Goal: Information Seeking & Learning: Learn about a topic

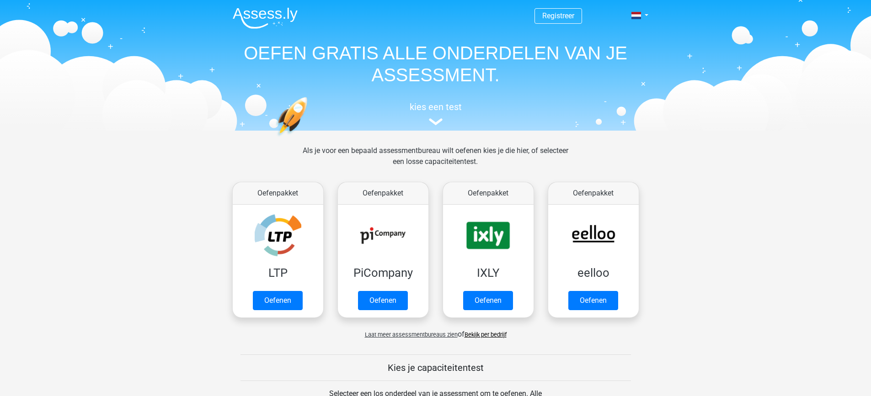
click at [468, 25] on nav "Registreer Nederlands English" at bounding box center [435, 16] width 421 height 30
click at [468, 22] on span "Registreer" at bounding box center [559, 16] width 48 height 16
click at [468, 12] on link "Registreer" at bounding box center [558, 15] width 32 height 9
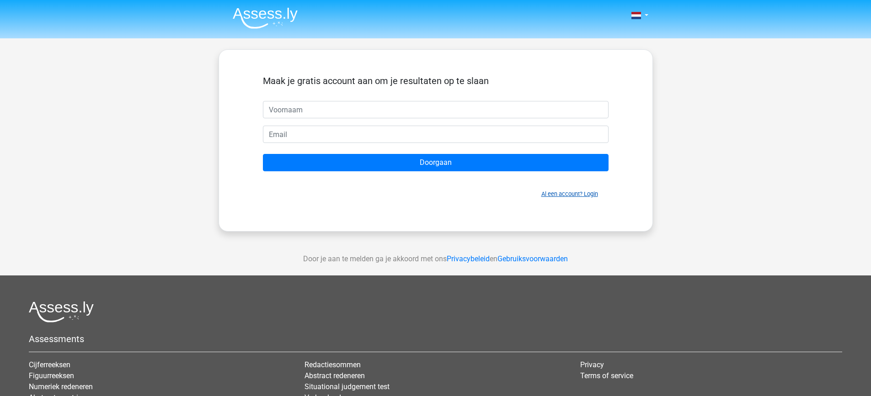
click at [560, 193] on link "Al een account? Login" at bounding box center [569, 194] width 57 height 7
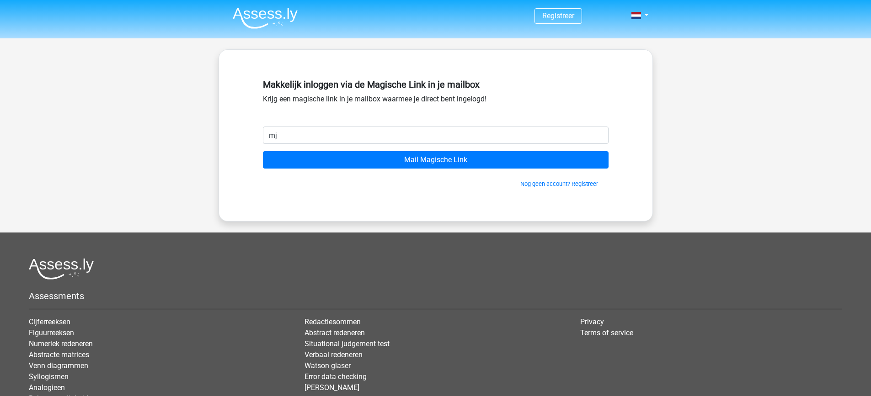
type input "m"
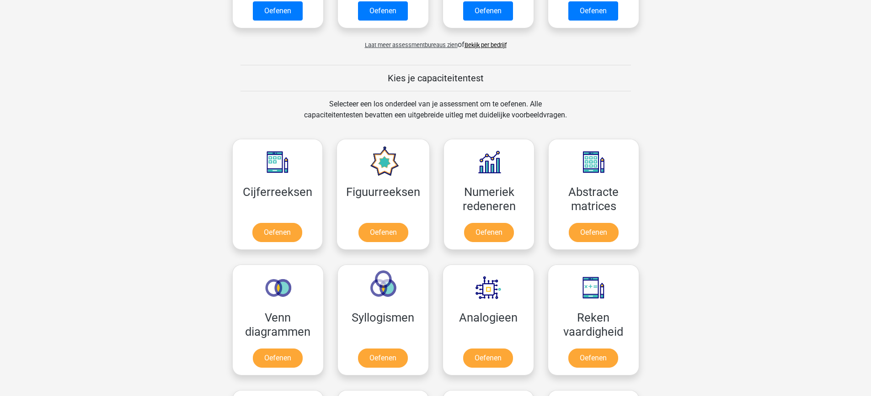
scroll to position [366, 0]
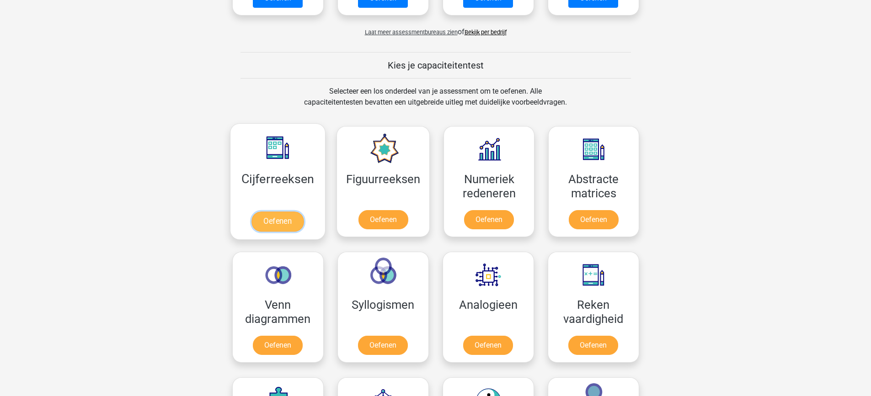
click at [254, 212] on link "Oefenen" at bounding box center [277, 222] width 52 height 20
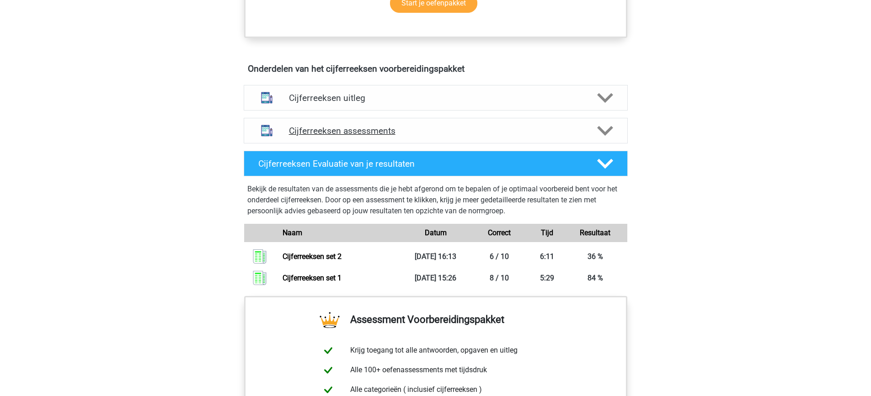
scroll to position [503, 0]
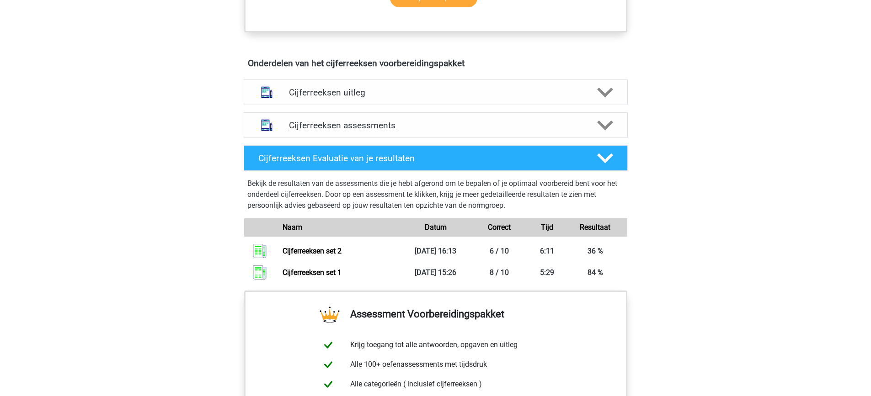
click at [520, 131] on h4 "Cijferreeksen assessments" at bounding box center [436, 125] width 294 height 11
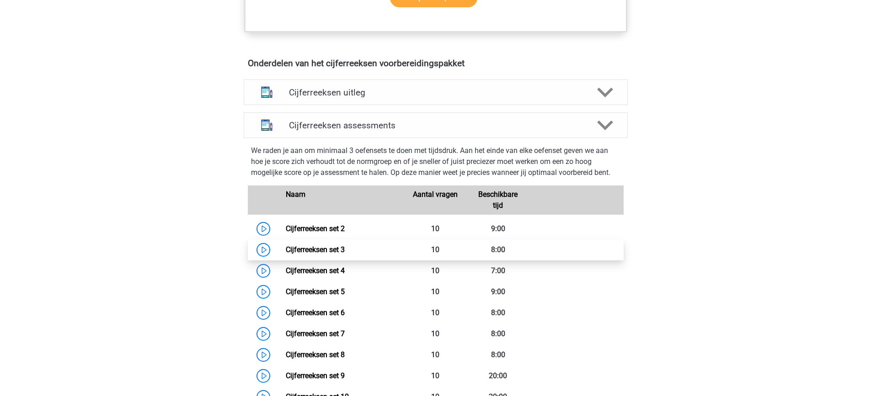
click at [305, 254] on link "Cijferreeksen set 3" at bounding box center [315, 250] width 59 height 9
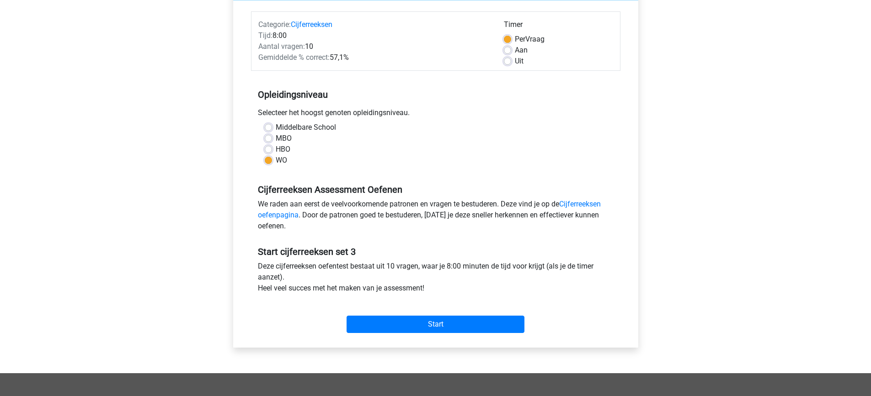
scroll to position [91, 0]
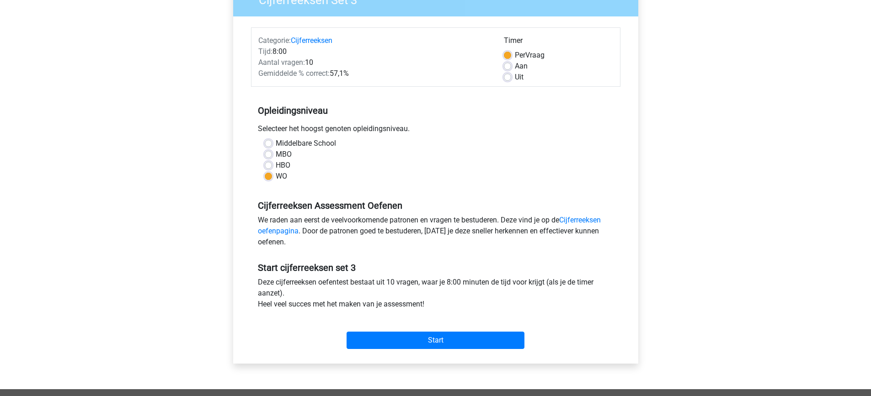
click at [515, 80] on label "Uit" at bounding box center [519, 77] width 9 height 11
click at [511, 80] on input "Uit" at bounding box center [507, 76] width 7 height 9
radio input "true"
click at [512, 56] on div "Per Vraag" at bounding box center [558, 55] width 109 height 11
click at [507, 51] on div "Per Vraag" at bounding box center [558, 55] width 109 height 11
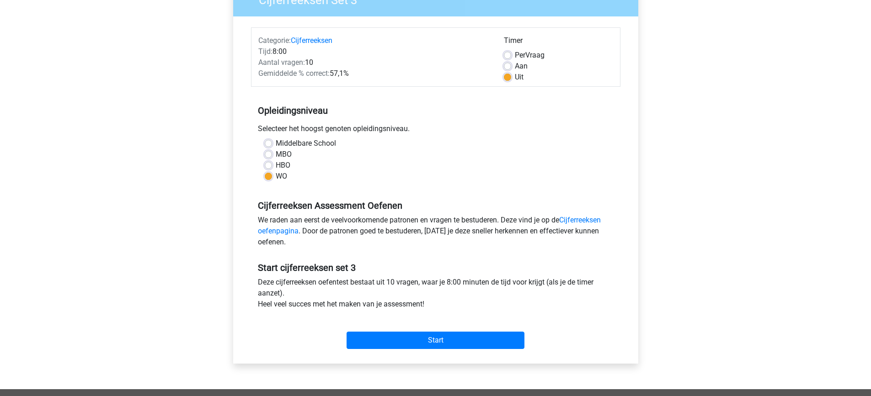
click at [515, 54] on label "Per Vraag" at bounding box center [530, 55] width 30 height 11
click at [508, 54] on input "Per Vraag" at bounding box center [507, 54] width 7 height 9
radio input "true"
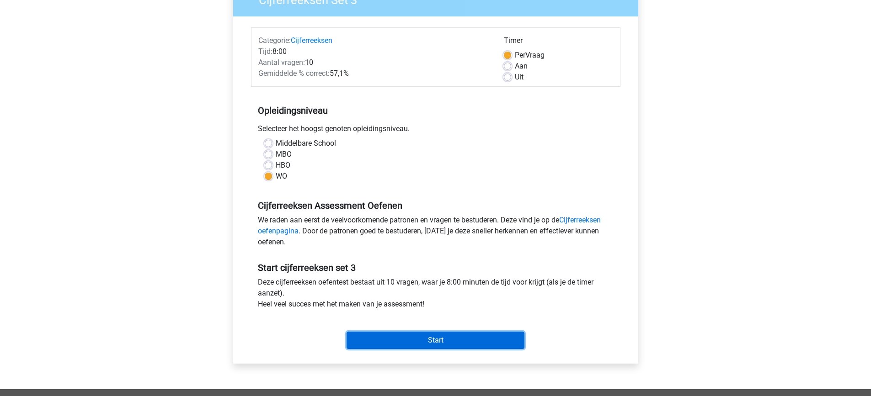
click at [431, 341] on input "Start" at bounding box center [436, 340] width 178 height 17
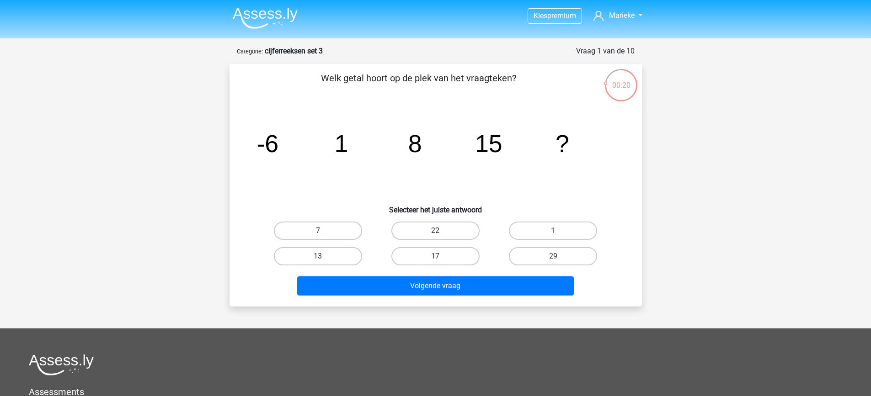
click at [442, 230] on label "22" at bounding box center [435, 231] width 88 height 18
click at [441, 231] on input "22" at bounding box center [438, 234] width 6 height 6
radio input "true"
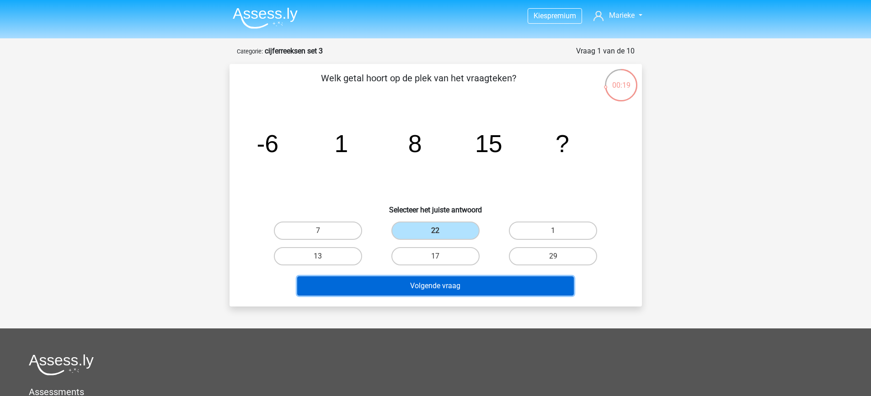
click at [457, 283] on button "Volgende vraag" at bounding box center [435, 286] width 277 height 19
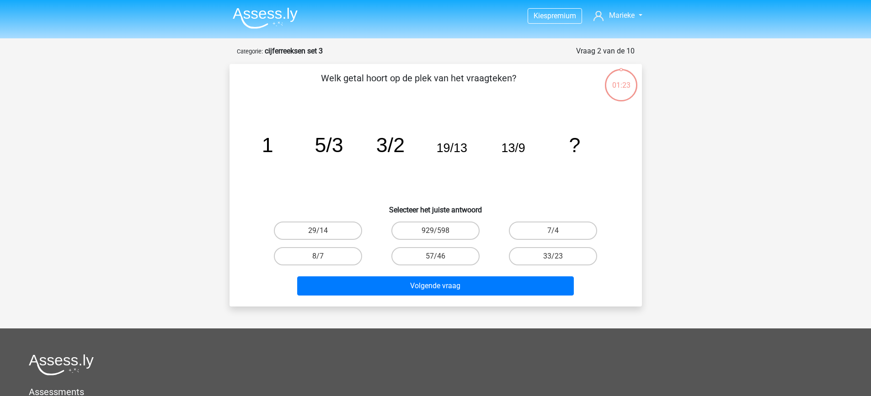
scroll to position [46, 0]
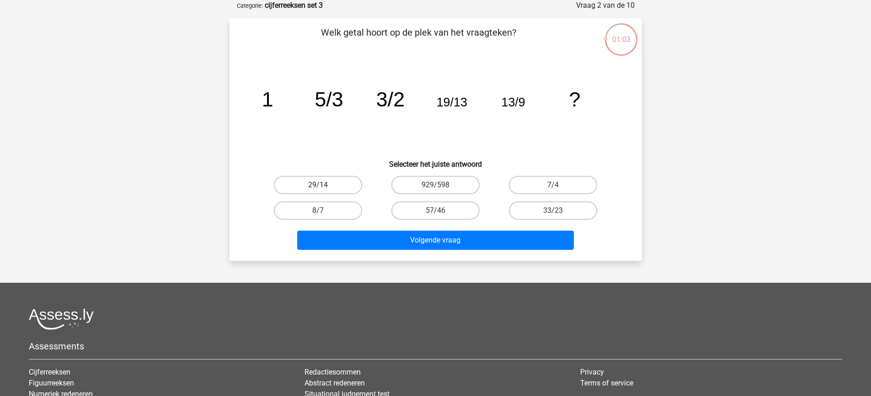
click at [312, 187] on label "29/14" at bounding box center [318, 185] width 88 height 18
click at [318, 187] on input "29/14" at bounding box center [321, 188] width 6 height 6
radio input "true"
click at [548, 187] on label "7/4" at bounding box center [553, 185] width 88 height 18
click at [553, 187] on input "7/4" at bounding box center [556, 188] width 6 height 6
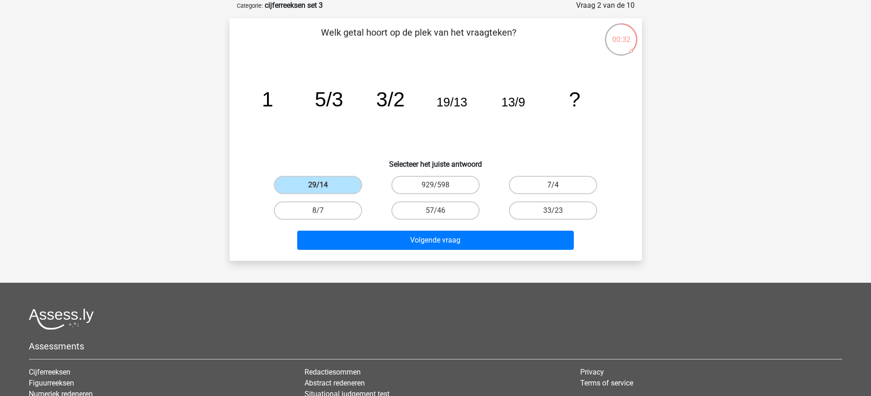
radio input "true"
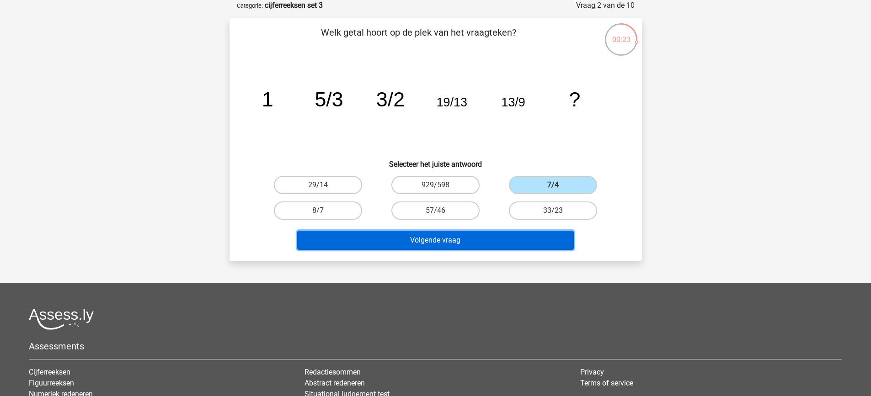
click at [484, 241] on button "Volgende vraag" at bounding box center [435, 240] width 277 height 19
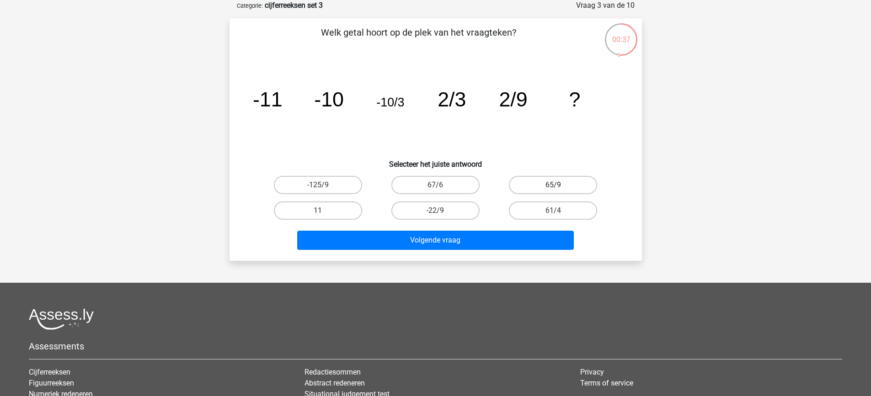
click at [550, 184] on label "65/9" at bounding box center [553, 185] width 88 height 18
click at [553, 185] on input "65/9" at bounding box center [556, 188] width 6 height 6
radio input "true"
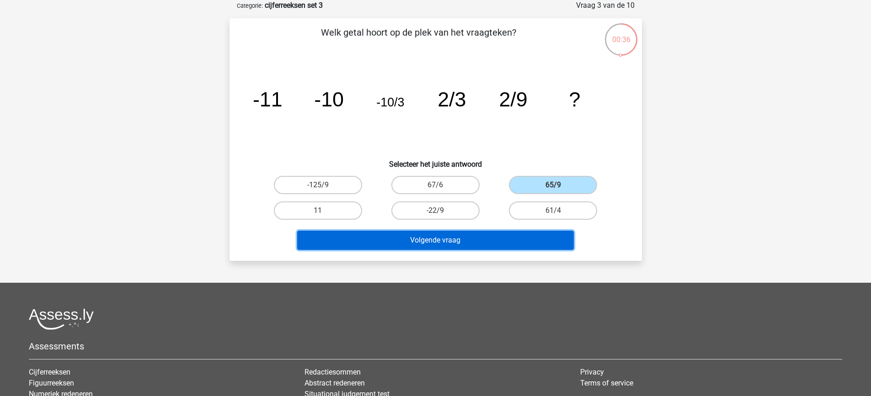
click at [497, 235] on button "Volgende vraag" at bounding box center [435, 240] width 277 height 19
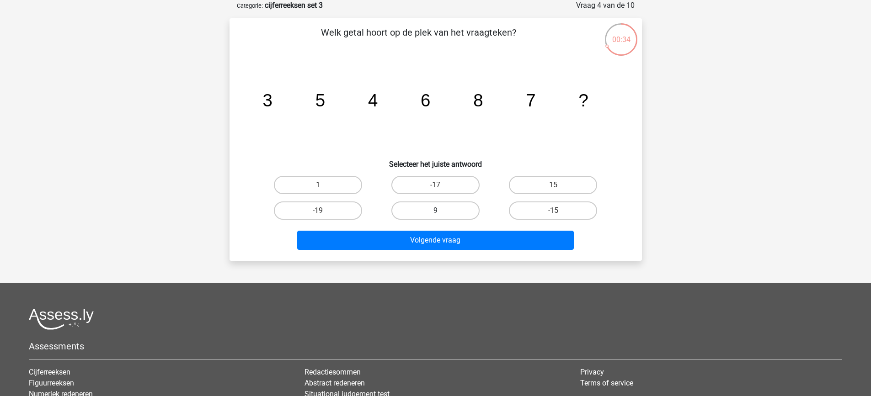
click at [455, 212] on label "9" at bounding box center [435, 211] width 88 height 18
click at [441, 212] on input "9" at bounding box center [438, 214] width 6 height 6
radio input "true"
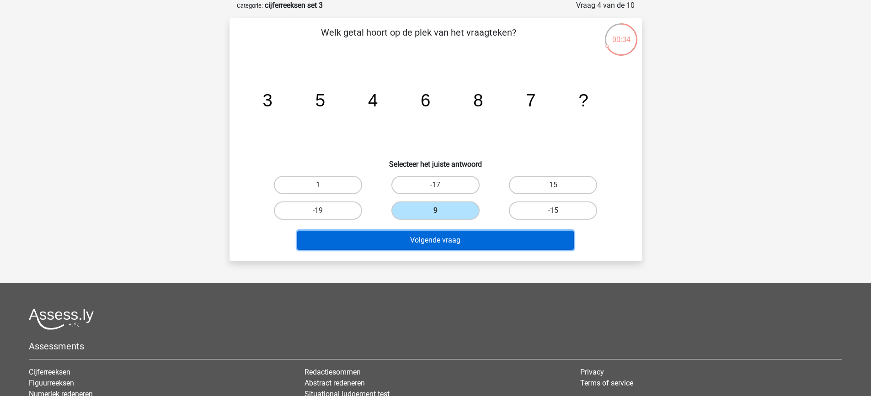
click at [480, 239] on button "Volgende vraag" at bounding box center [435, 240] width 277 height 19
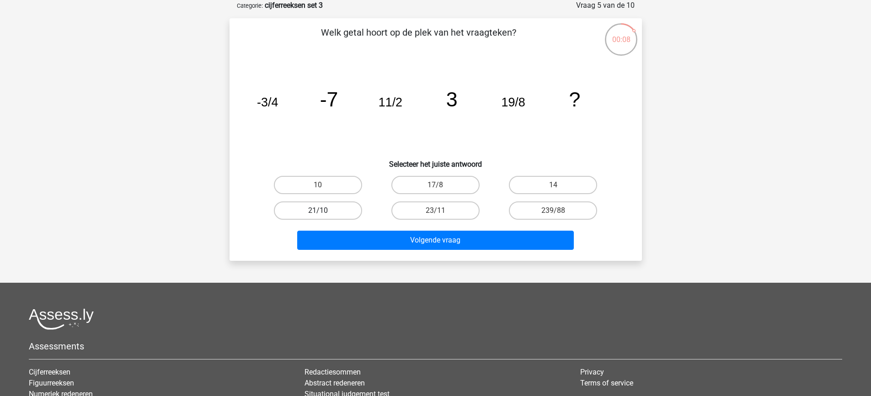
click at [331, 214] on label "21/10" at bounding box center [318, 211] width 88 height 18
click at [324, 214] on input "21/10" at bounding box center [321, 214] width 6 height 6
radio input "true"
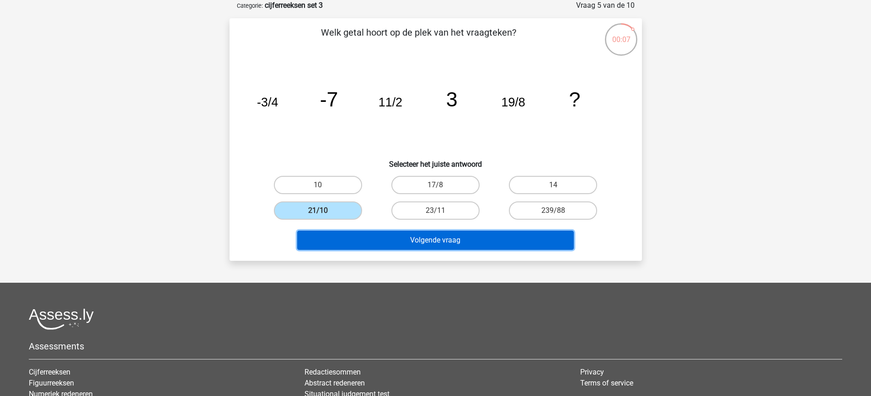
click at [405, 239] on button "Volgende vraag" at bounding box center [435, 240] width 277 height 19
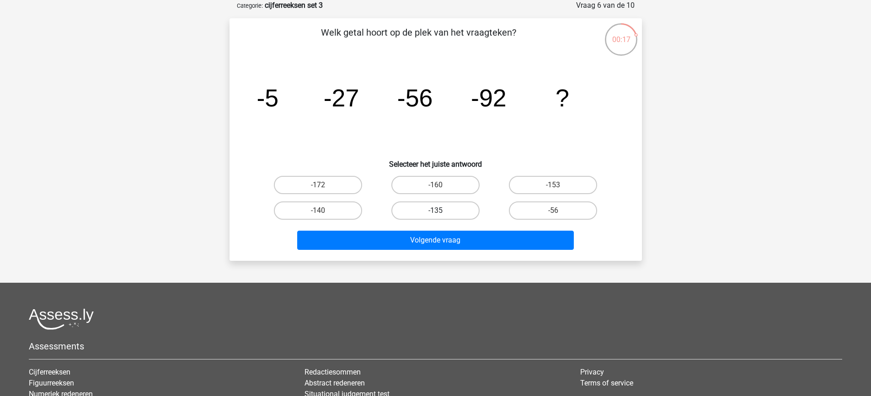
click at [453, 209] on label "-135" at bounding box center [435, 211] width 88 height 18
click at [441, 211] on input "-135" at bounding box center [438, 214] width 6 height 6
radio input "true"
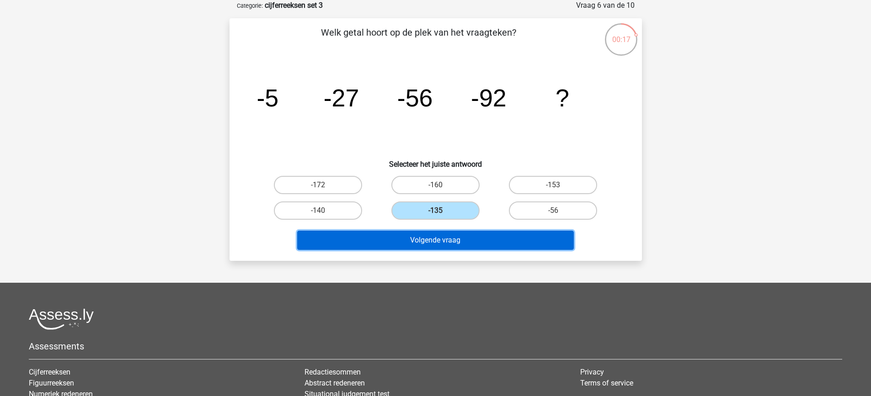
click at [461, 238] on button "Volgende vraag" at bounding box center [435, 240] width 277 height 19
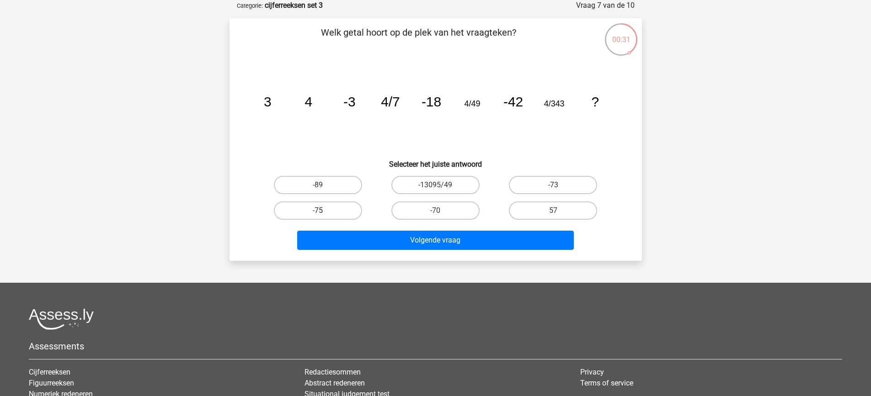
click at [331, 212] on label "-75" at bounding box center [318, 211] width 88 height 18
click at [324, 212] on input "-75" at bounding box center [321, 214] width 6 height 6
radio input "true"
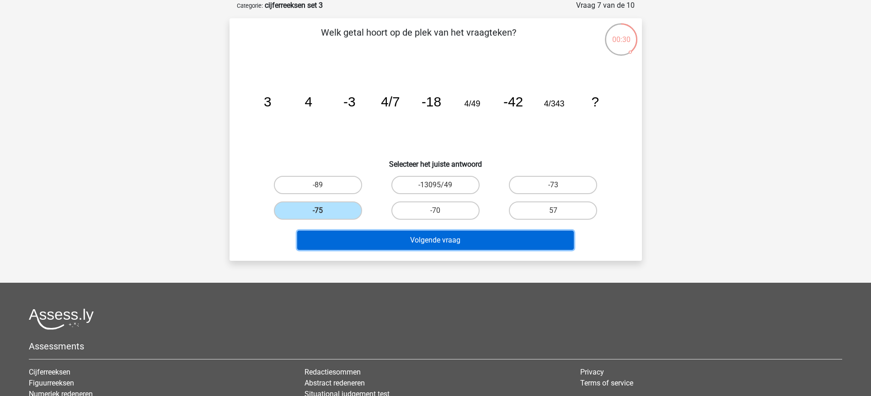
click at [405, 234] on button "Volgende vraag" at bounding box center [435, 240] width 277 height 19
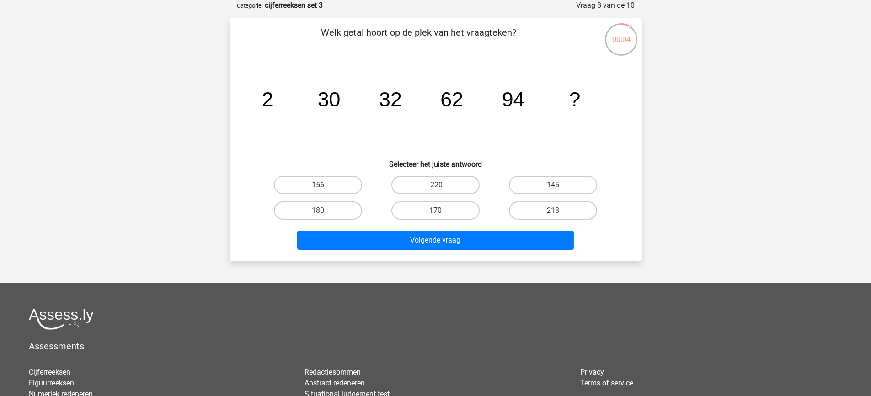
click at [337, 187] on label "156" at bounding box center [318, 185] width 88 height 18
click at [324, 187] on input "156" at bounding box center [321, 188] width 6 height 6
radio input "true"
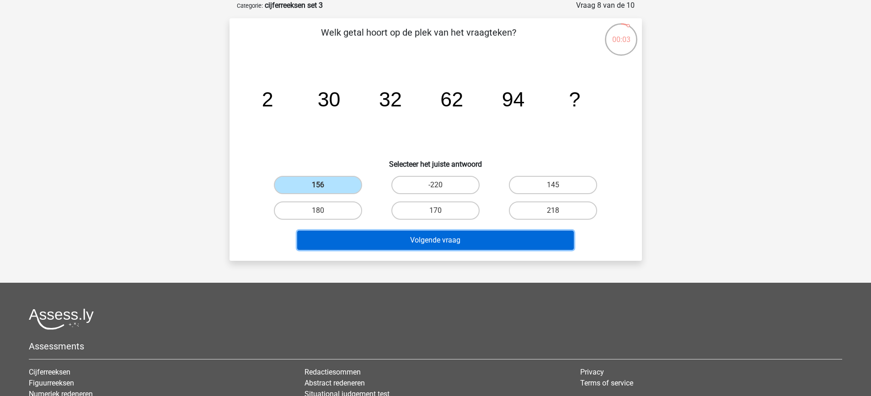
click at [399, 239] on button "Volgende vraag" at bounding box center [435, 240] width 277 height 19
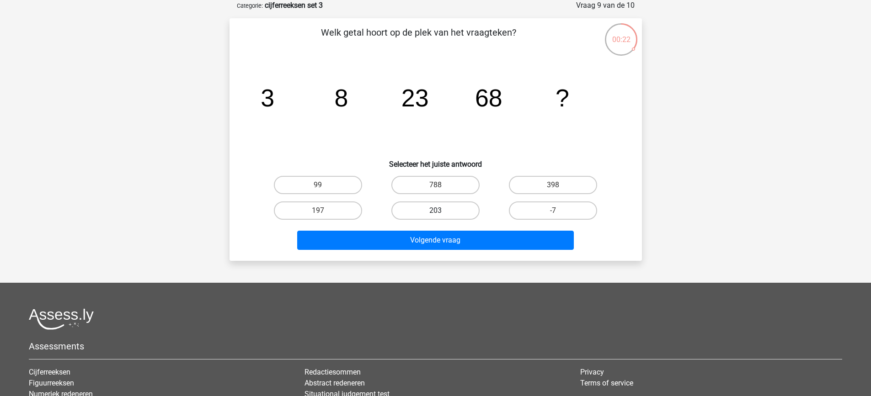
click at [455, 204] on label "203" at bounding box center [435, 211] width 88 height 18
click at [441, 211] on input "203" at bounding box center [438, 214] width 6 height 6
radio input "true"
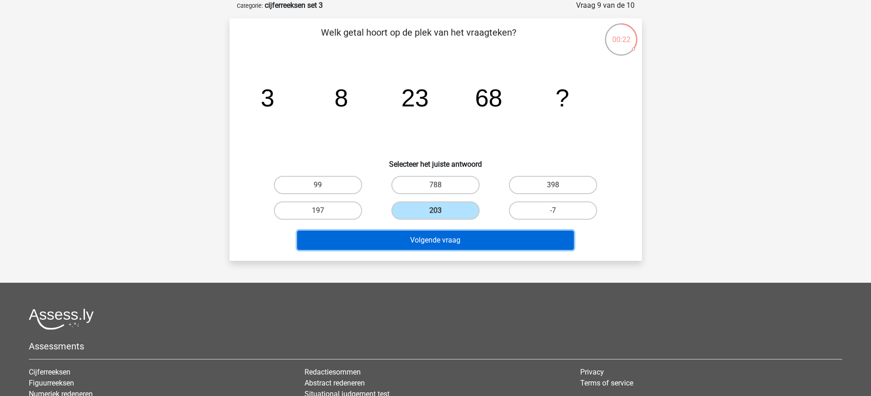
click at [452, 242] on button "Volgende vraag" at bounding box center [435, 240] width 277 height 19
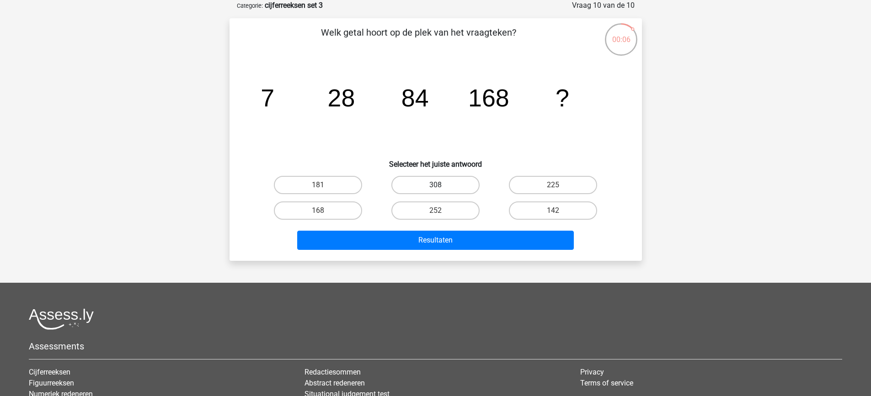
click at [446, 185] on label "308" at bounding box center [435, 185] width 88 height 18
click at [441, 185] on input "308" at bounding box center [438, 188] width 6 height 6
radio input "true"
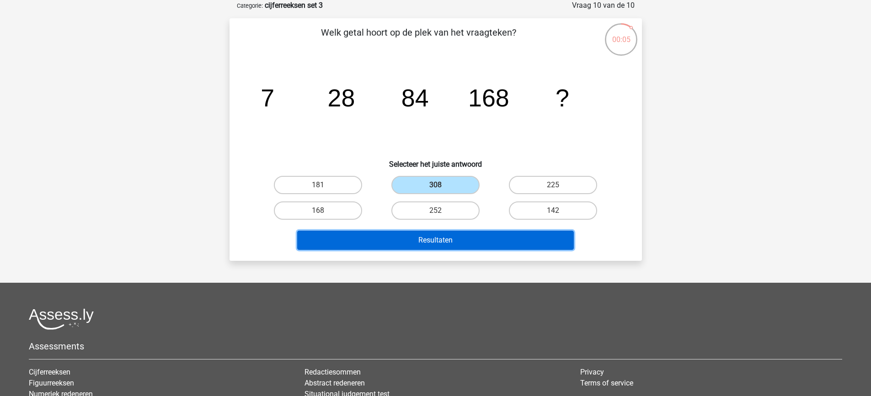
click at [481, 242] on button "Resultaten" at bounding box center [435, 240] width 277 height 19
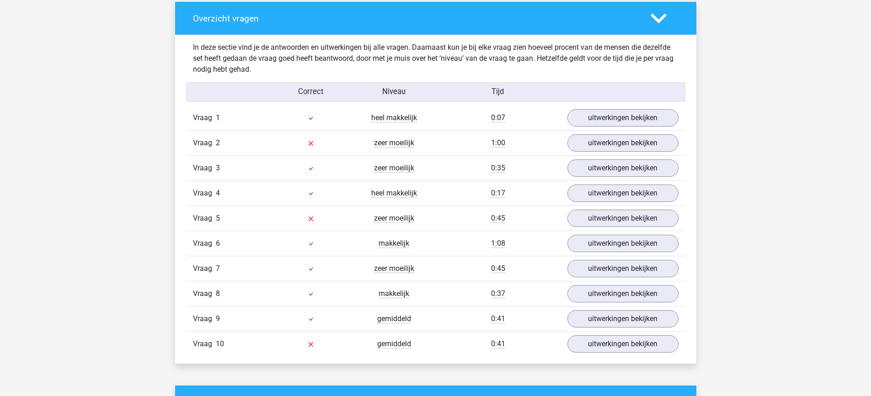
scroll to position [686, 0]
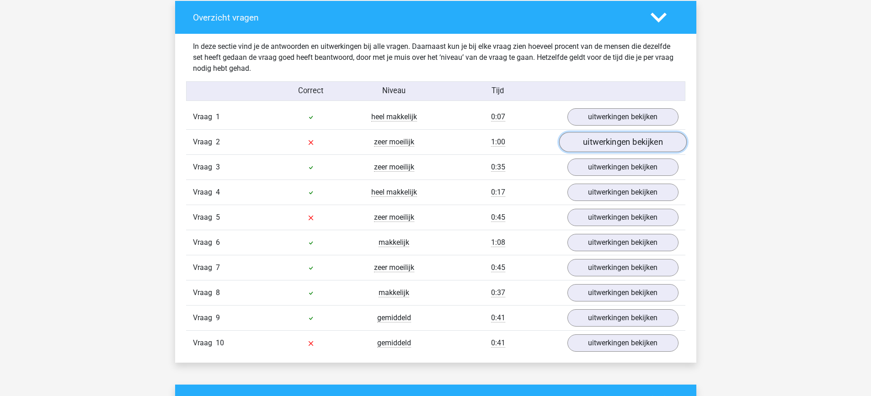
click at [624, 145] on link "uitwerkingen bekijken" at bounding box center [623, 142] width 128 height 20
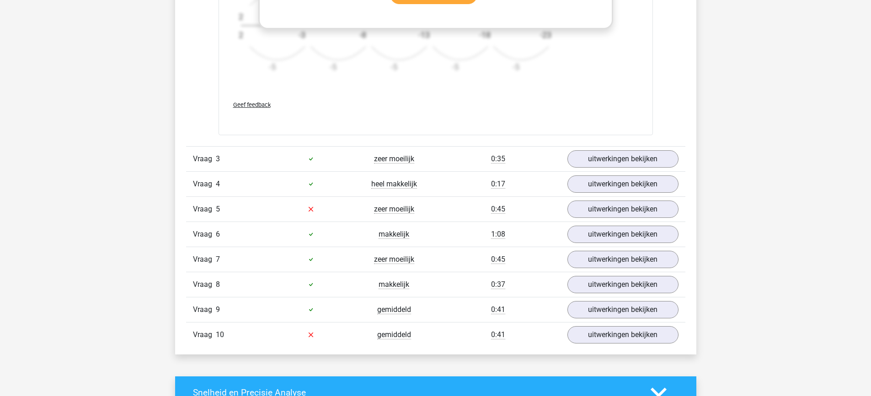
scroll to position [1280, 0]
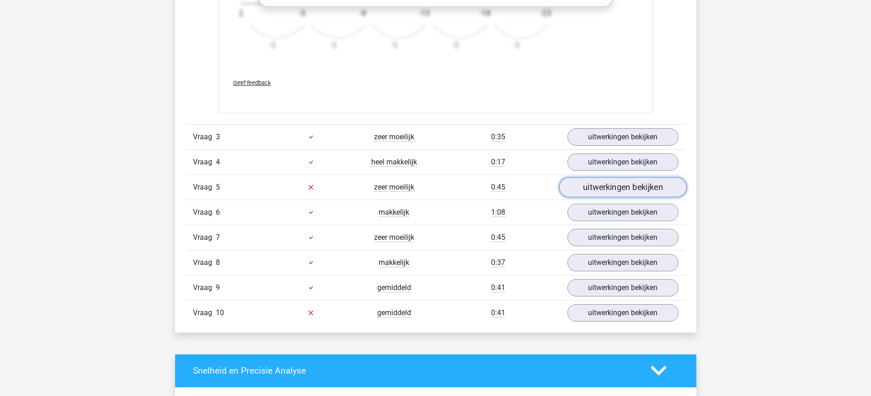
click at [641, 190] on link "uitwerkingen bekijken" at bounding box center [623, 187] width 128 height 20
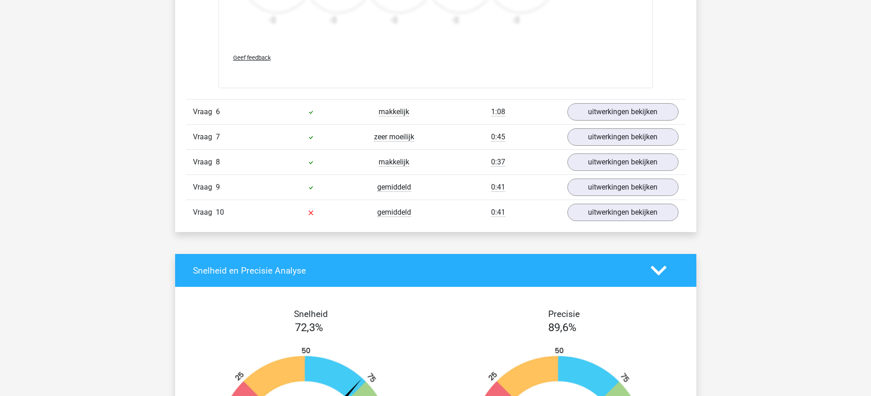
scroll to position [1966, 0]
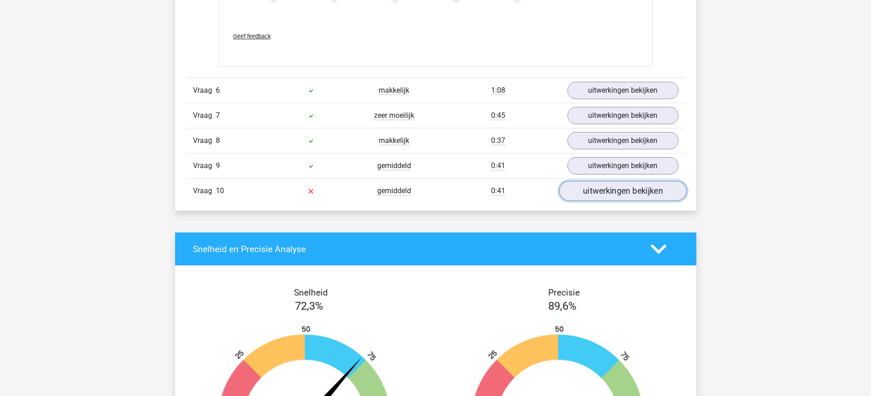
click at [663, 189] on link "uitwerkingen bekijken" at bounding box center [623, 192] width 128 height 20
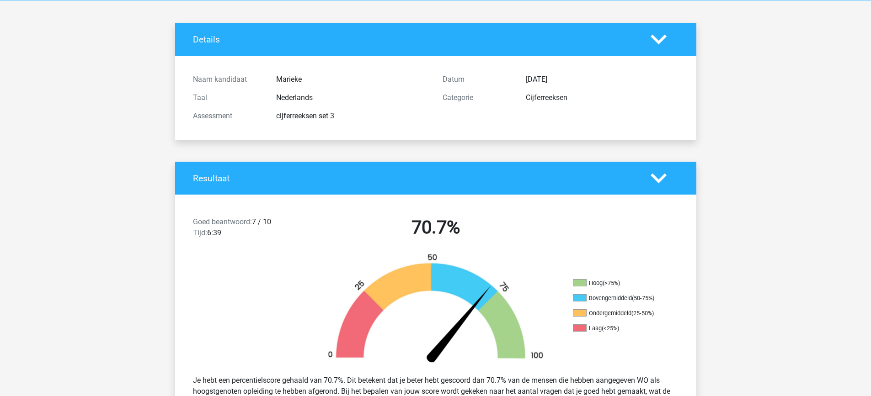
scroll to position [0, 0]
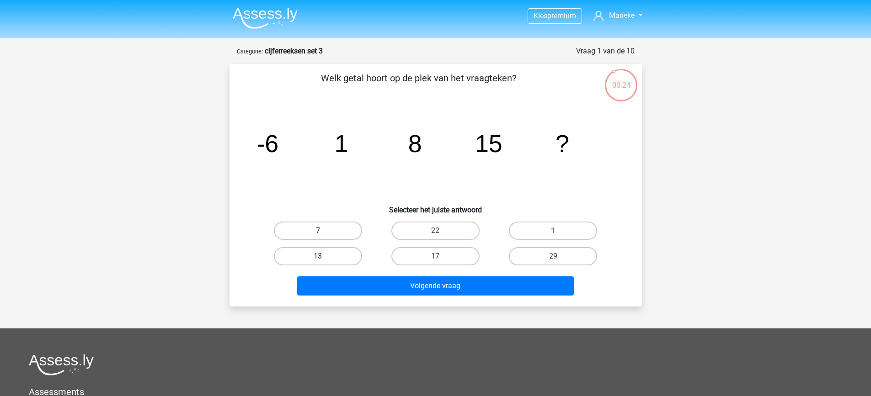
click at [265, 19] on img at bounding box center [265, 17] width 65 height 21
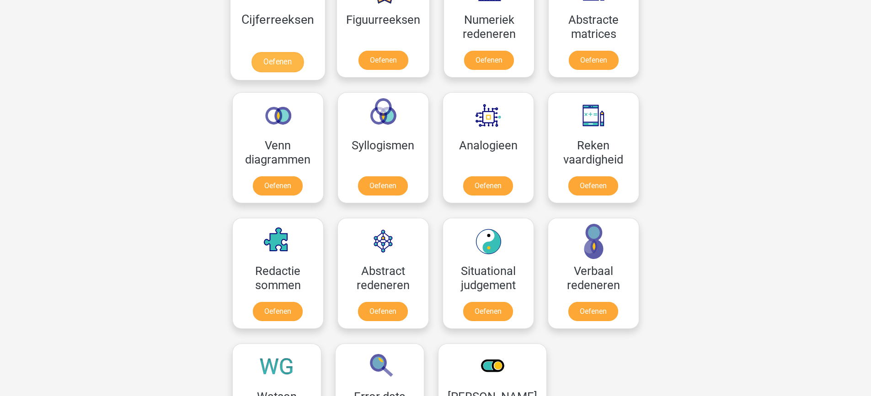
scroll to position [366, 0]
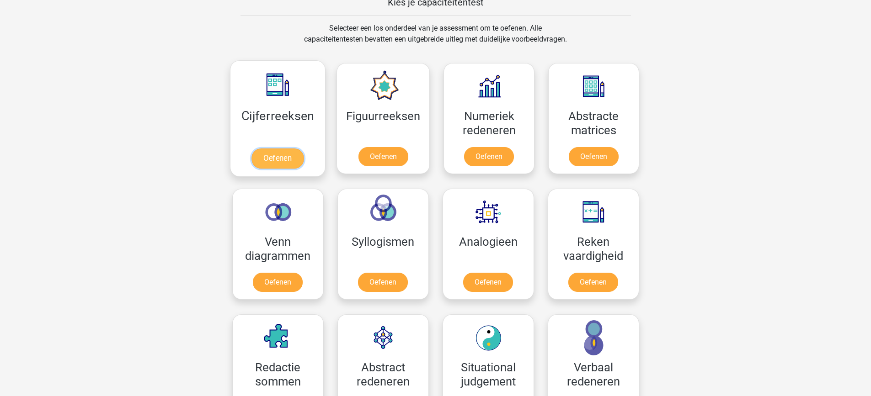
click at [251, 149] on link "Oefenen" at bounding box center [277, 159] width 52 height 20
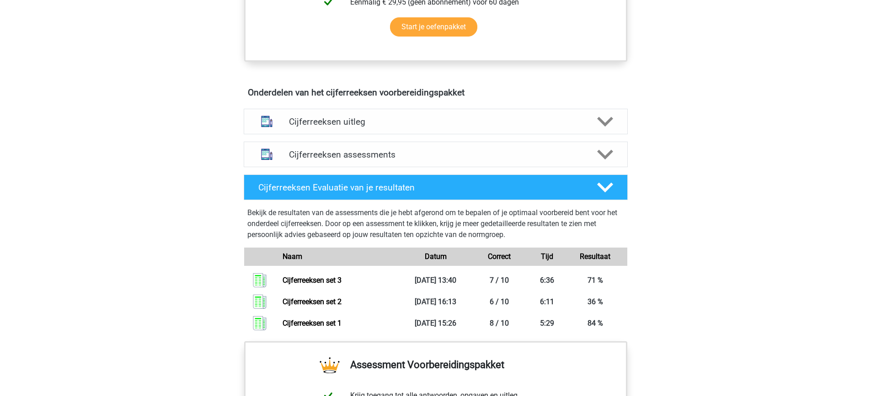
scroll to position [457, 0]
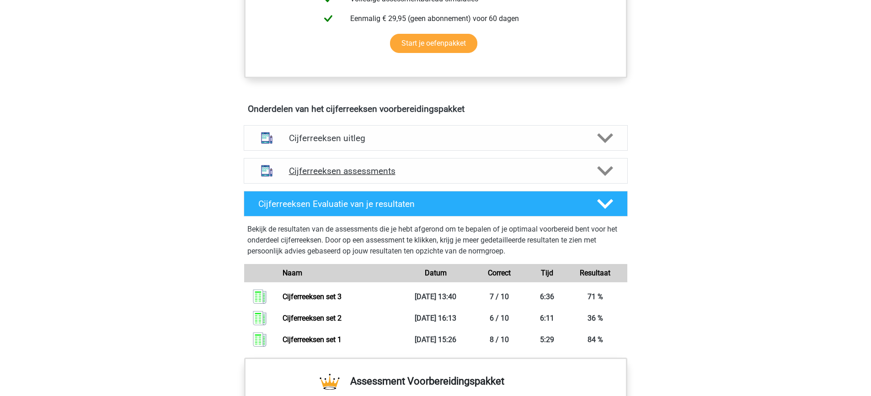
click at [461, 177] on h4 "Cijferreeksen assessments" at bounding box center [436, 171] width 294 height 11
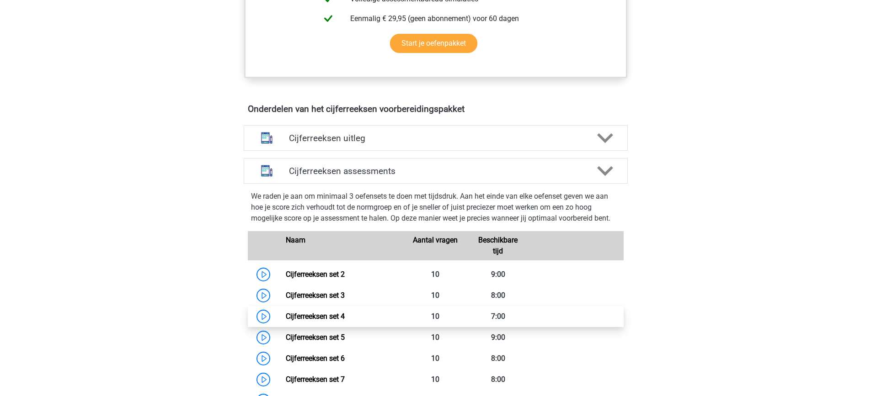
click at [320, 321] on link "Cijferreeksen set 4" at bounding box center [315, 316] width 59 height 9
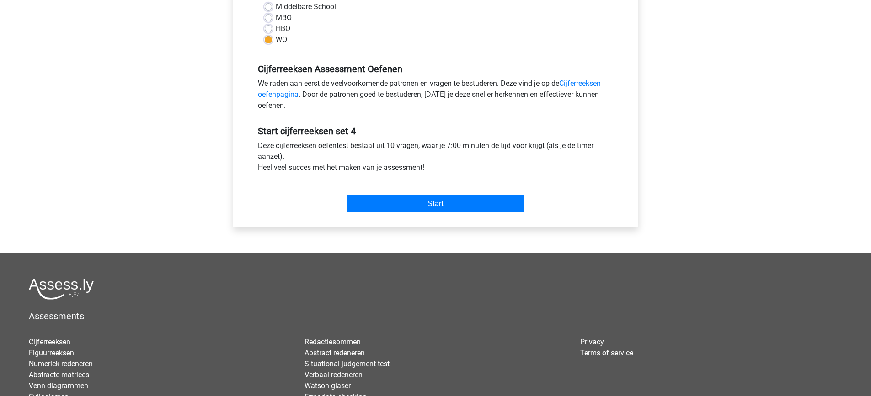
scroll to position [229, 0]
click at [435, 206] on input "Start" at bounding box center [436, 203] width 178 height 17
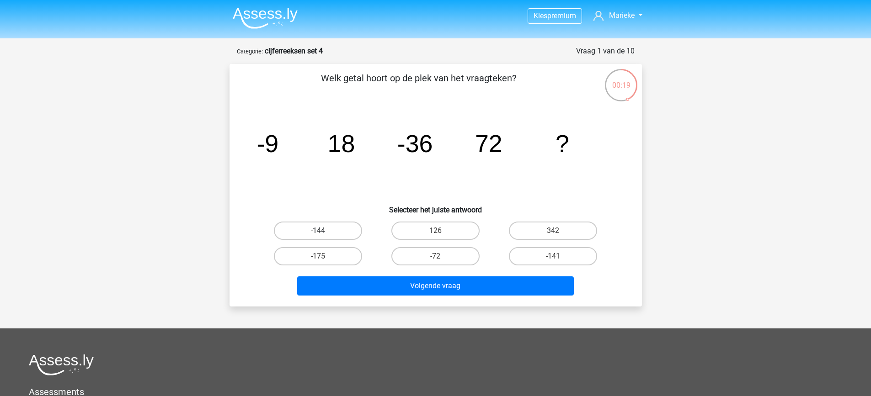
click at [349, 230] on label "-144" at bounding box center [318, 231] width 88 height 18
click at [324, 231] on input "-144" at bounding box center [321, 234] width 6 height 6
radio input "true"
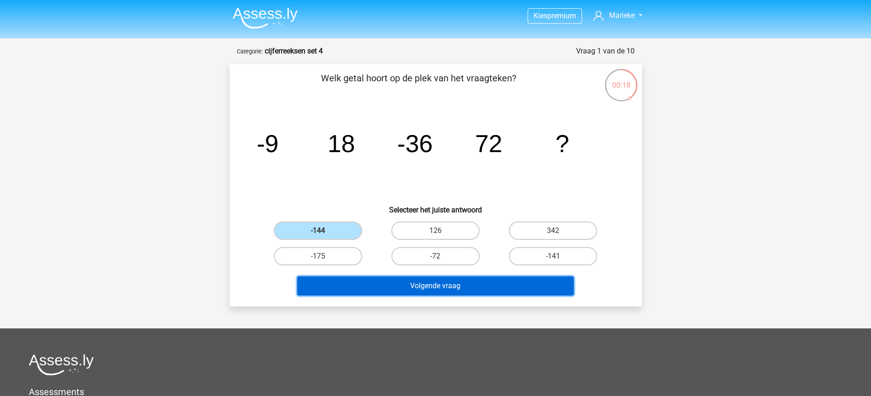
click at [489, 287] on button "Volgende vraag" at bounding box center [435, 286] width 277 height 19
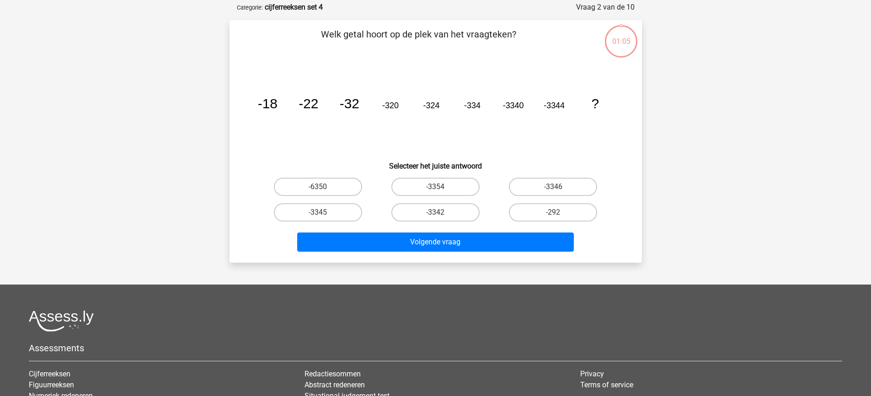
scroll to position [46, 0]
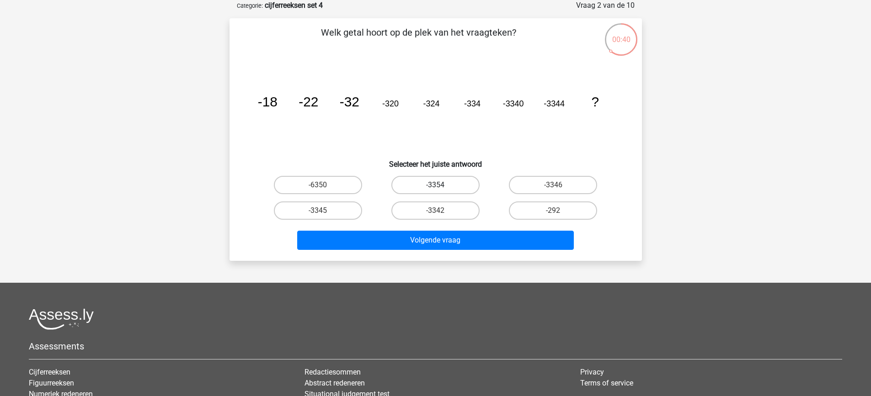
click at [450, 182] on label "-3354" at bounding box center [435, 185] width 88 height 18
click at [441, 185] on input "-3354" at bounding box center [438, 188] width 6 height 6
radio input "true"
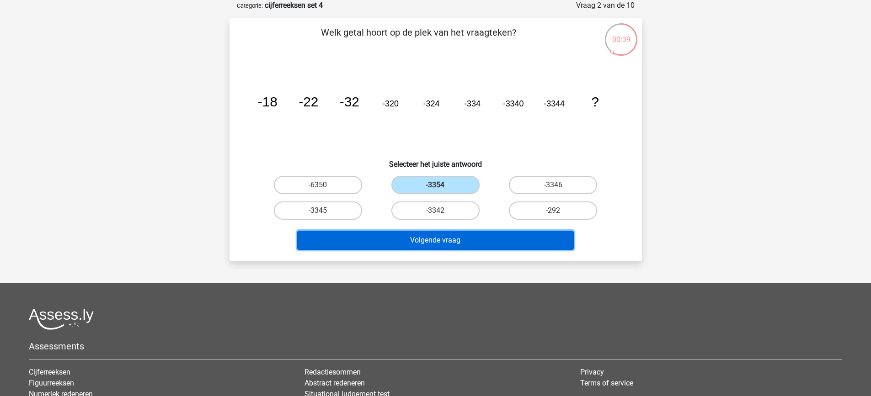
click at [486, 241] on button "Volgende vraag" at bounding box center [435, 240] width 277 height 19
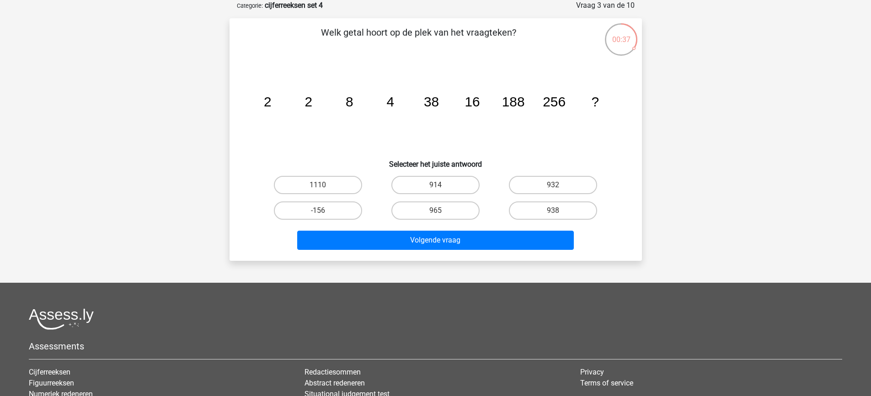
click at [558, 187] on input "932" at bounding box center [556, 188] width 6 height 6
radio input "true"
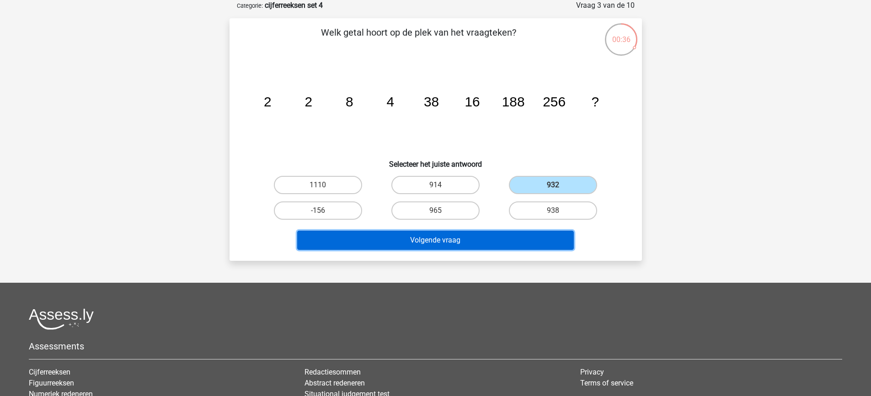
click at [489, 236] on button "Volgende vraag" at bounding box center [435, 240] width 277 height 19
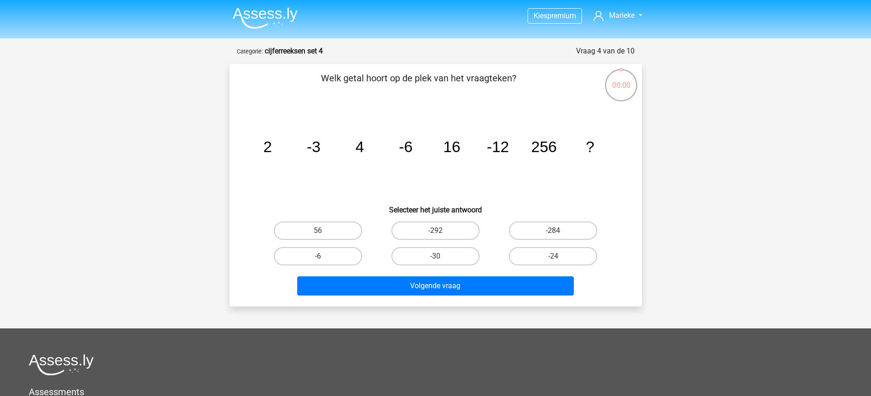
scroll to position [46, 0]
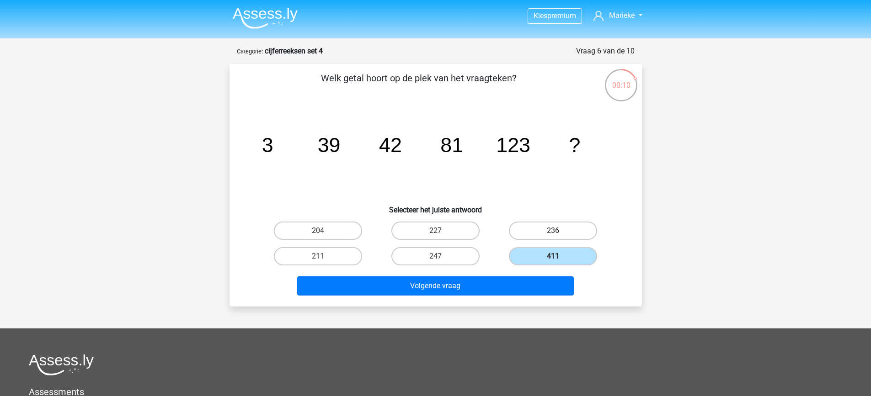
click at [540, 227] on label "236" at bounding box center [553, 231] width 88 height 18
click at [553, 231] on input "236" at bounding box center [556, 234] width 6 height 6
radio input "true"
click at [433, 255] on label "247" at bounding box center [435, 256] width 88 height 18
click at [435, 257] on input "247" at bounding box center [438, 260] width 6 height 6
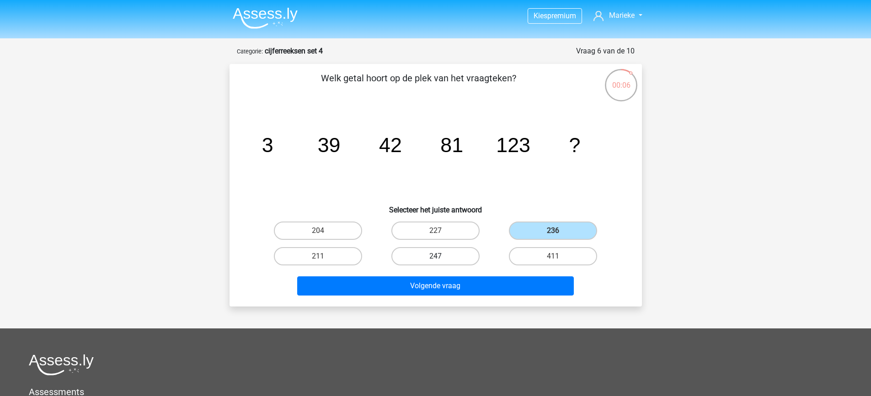
radio input "true"
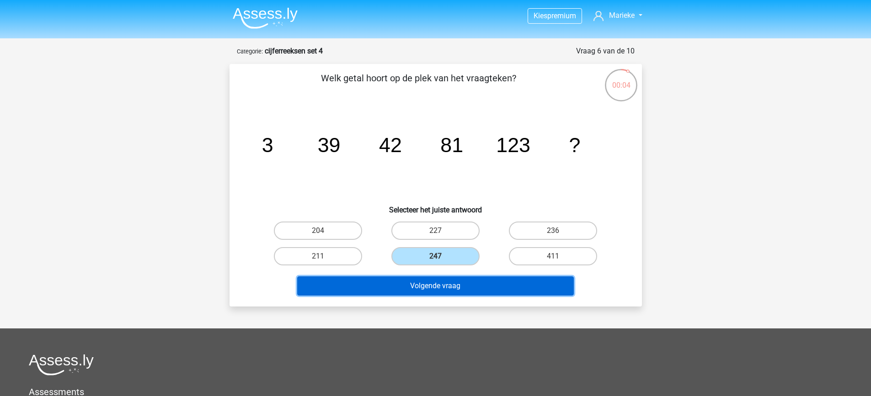
click at [450, 289] on button "Volgende vraag" at bounding box center [435, 286] width 277 height 19
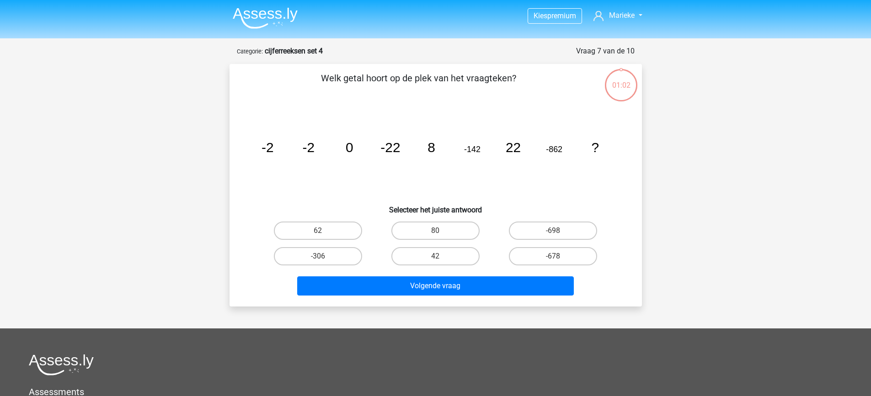
scroll to position [46, 0]
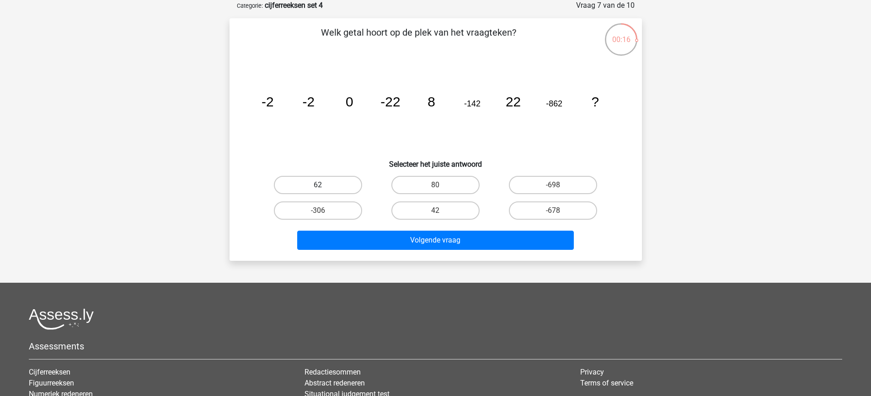
click at [343, 188] on label "62" at bounding box center [318, 185] width 88 height 18
click at [324, 188] on input "62" at bounding box center [321, 188] width 6 height 6
radio input "true"
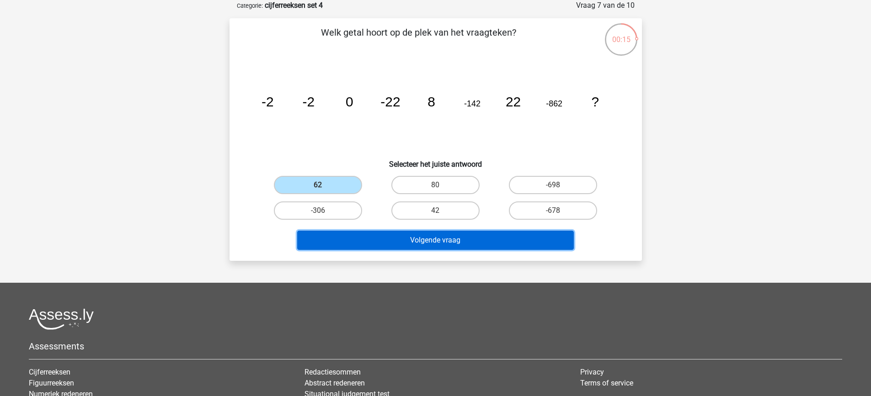
click at [444, 243] on button "Volgende vraag" at bounding box center [435, 240] width 277 height 19
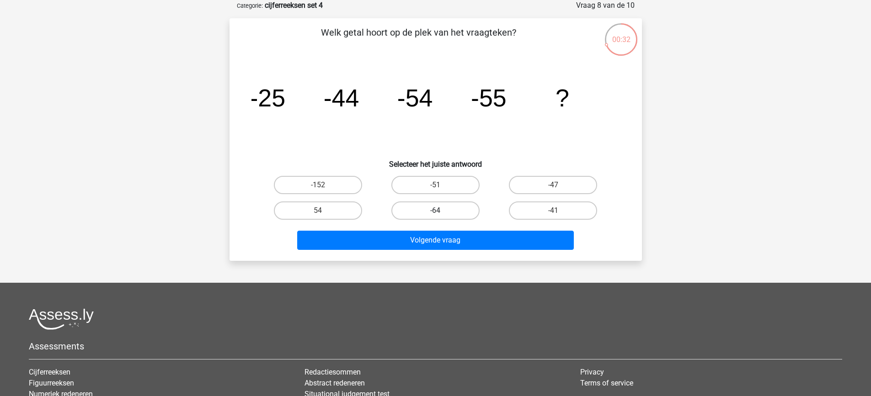
click at [428, 209] on label "-64" at bounding box center [435, 211] width 88 height 18
click at [435, 211] on input "-64" at bounding box center [438, 214] width 6 height 6
radio input "true"
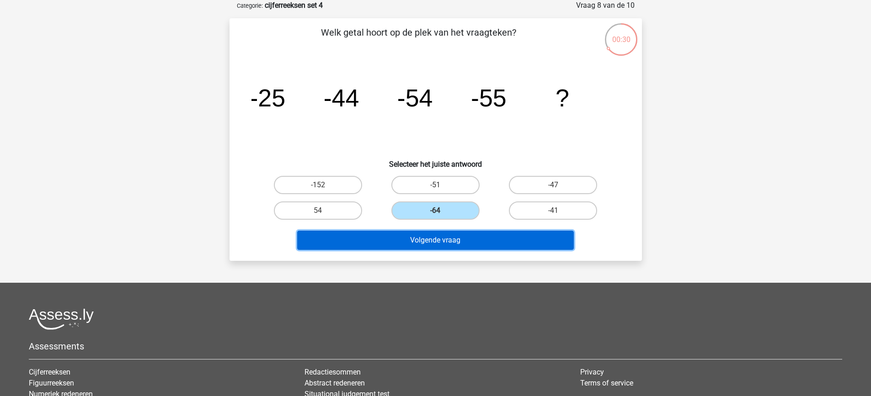
click at [480, 241] on button "Volgende vraag" at bounding box center [435, 240] width 277 height 19
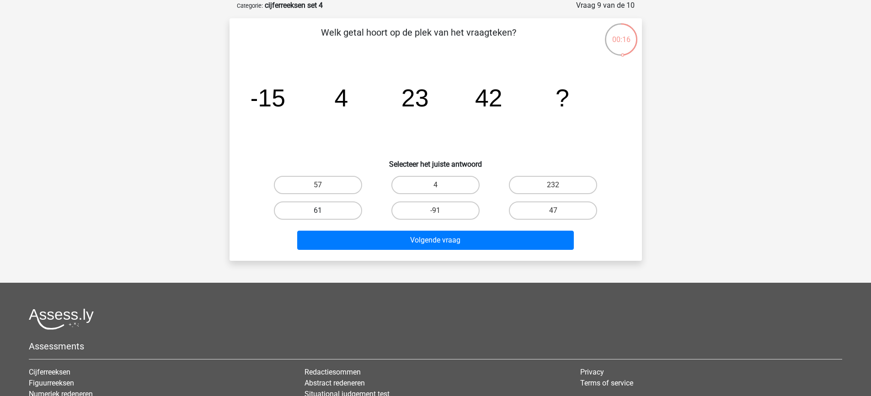
click at [335, 213] on label "61" at bounding box center [318, 211] width 88 height 18
click at [324, 213] on input "61" at bounding box center [321, 214] width 6 height 6
radio input "true"
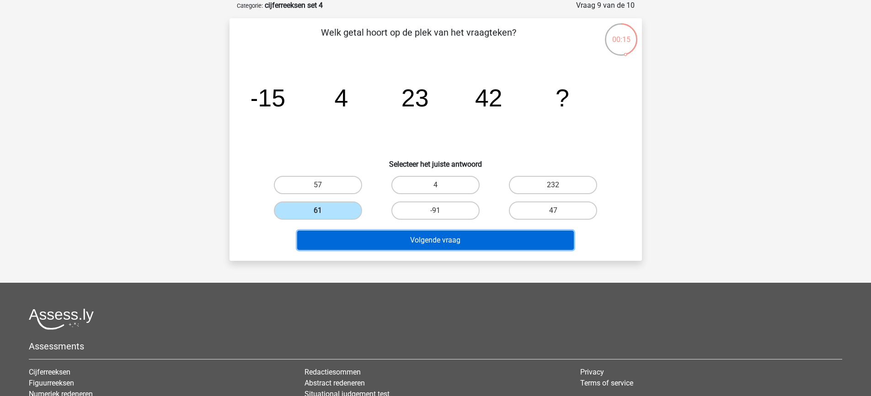
click at [451, 238] on button "Volgende vraag" at bounding box center [435, 240] width 277 height 19
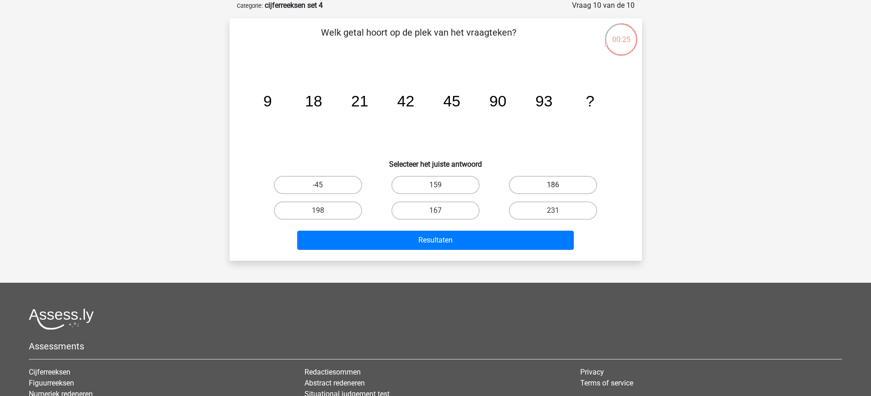
click at [558, 182] on label "186" at bounding box center [553, 185] width 88 height 18
click at [558, 185] on input "186" at bounding box center [556, 188] width 6 height 6
radio input "true"
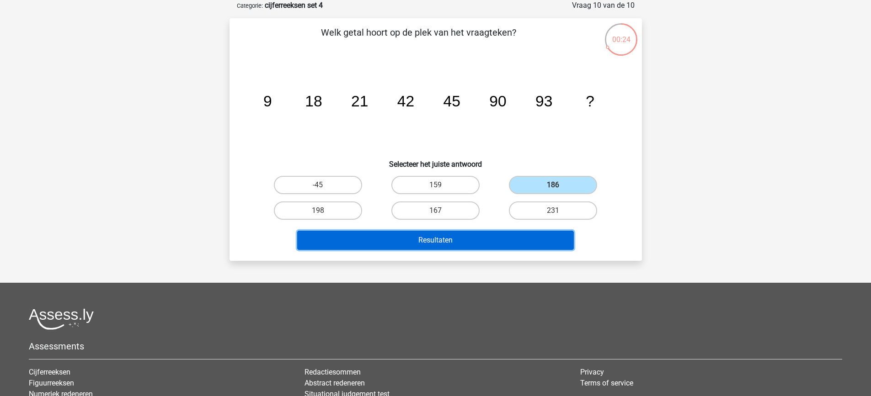
click at [463, 243] on button "Resultaten" at bounding box center [435, 240] width 277 height 19
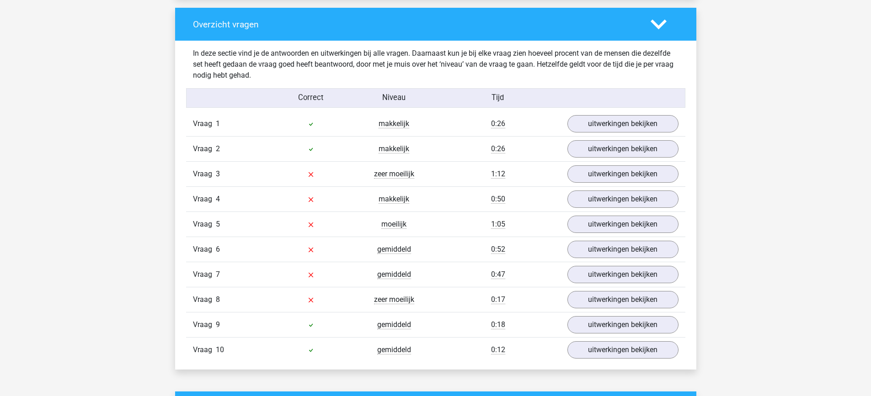
scroll to position [732, 0]
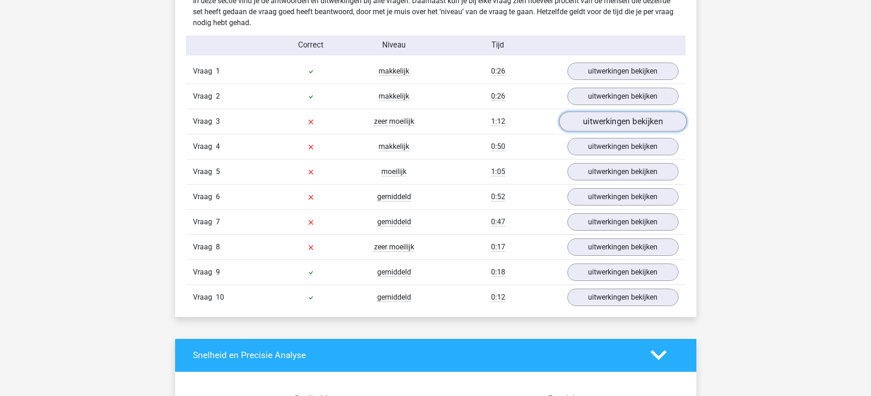
click at [609, 120] on link "uitwerkingen bekijken" at bounding box center [623, 122] width 128 height 20
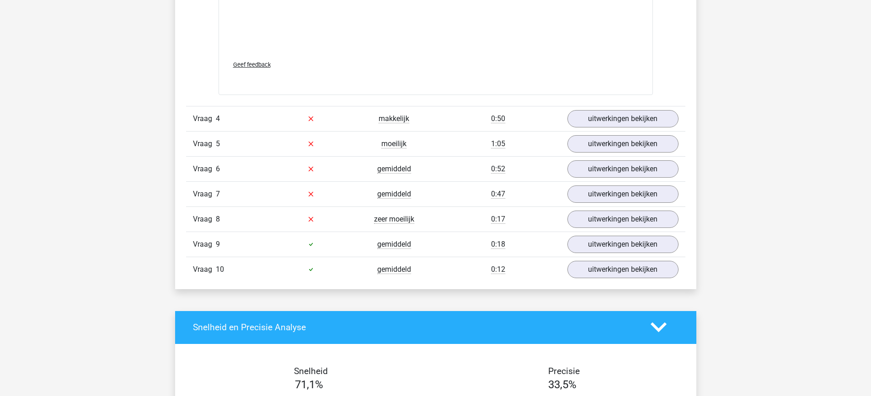
scroll to position [1326, 0]
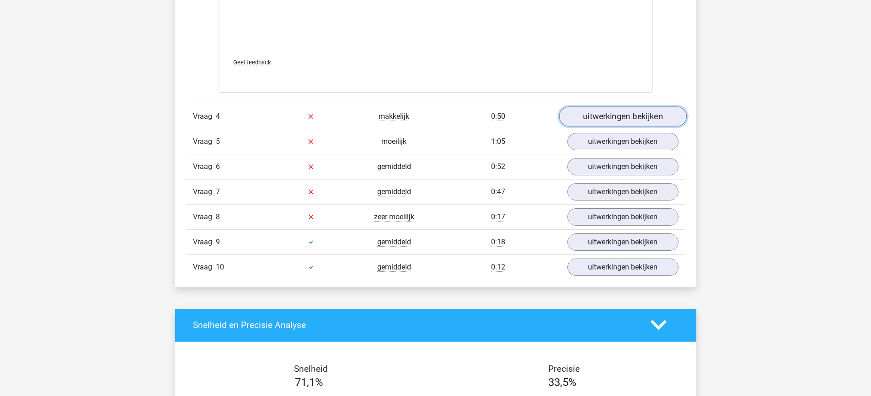
click at [613, 117] on link "uitwerkingen bekijken" at bounding box center [623, 117] width 128 height 20
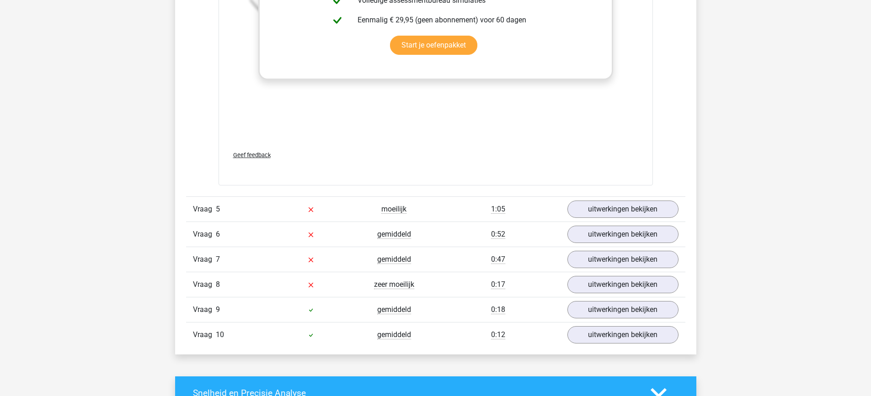
scroll to position [1829, 0]
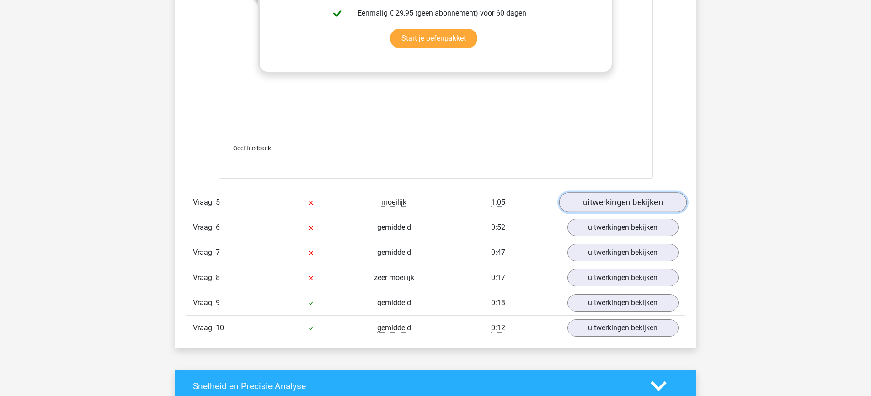
click at [610, 201] on link "uitwerkingen bekijken" at bounding box center [623, 203] width 128 height 20
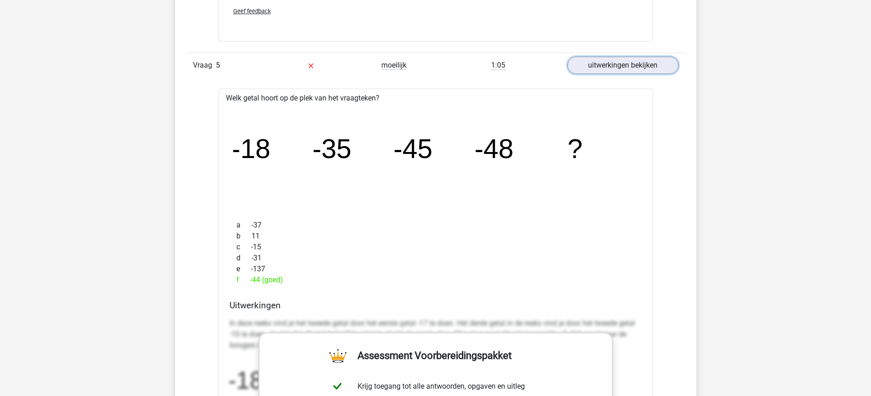
scroll to position [1920, 0]
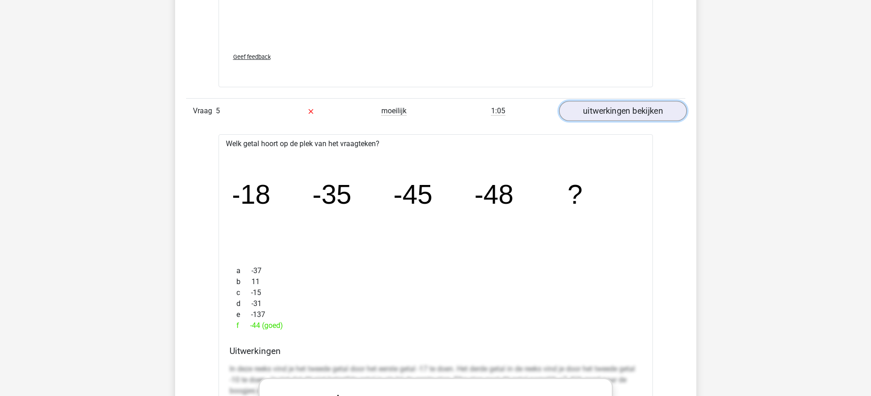
click at [606, 112] on link "uitwerkingen bekijken" at bounding box center [623, 112] width 128 height 20
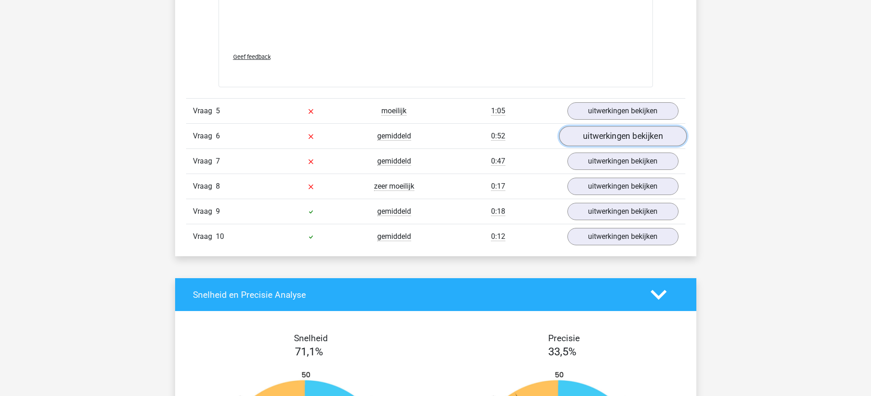
click at [607, 140] on link "uitwerkingen bekijken" at bounding box center [623, 137] width 128 height 20
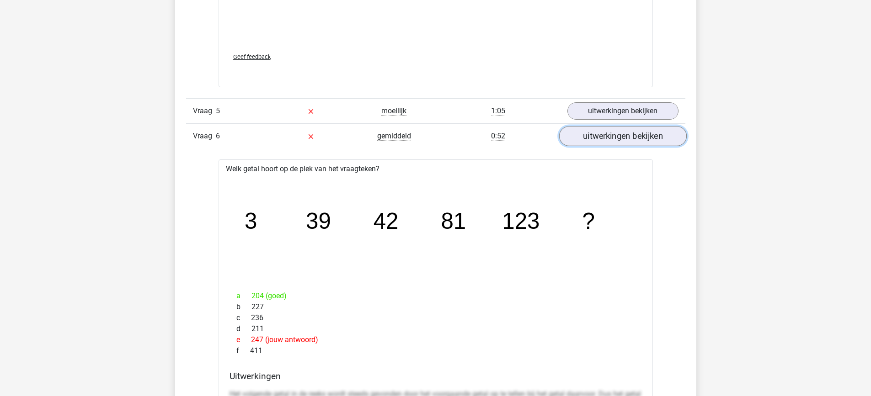
click at [609, 141] on link "uitwerkingen bekijken" at bounding box center [623, 137] width 128 height 20
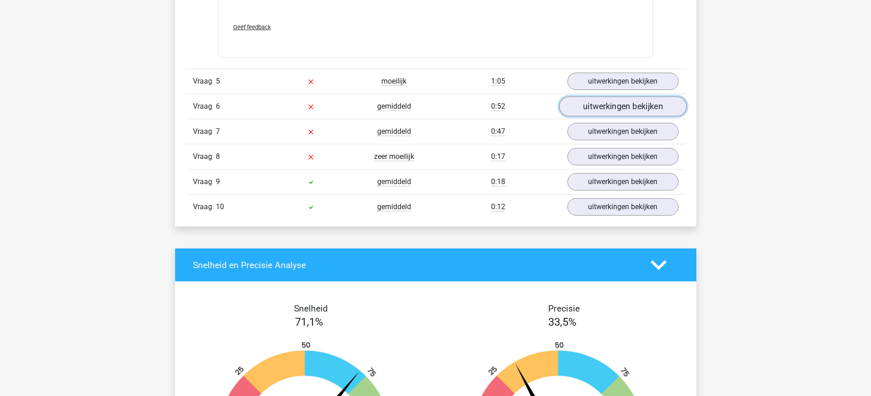
scroll to position [1966, 0]
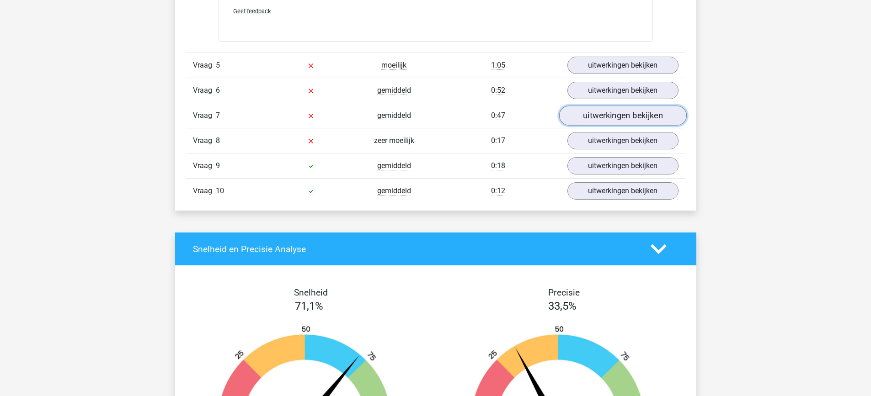
click at [608, 121] on link "uitwerkingen bekijken" at bounding box center [623, 116] width 128 height 20
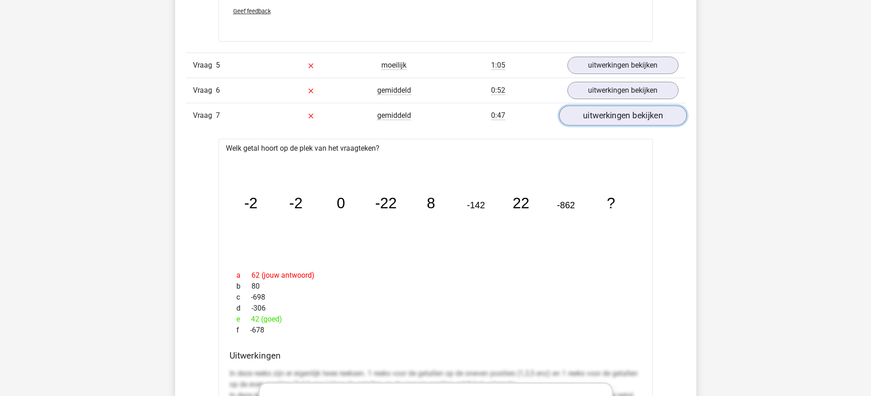
click at [618, 120] on link "uitwerkingen bekijken" at bounding box center [623, 116] width 128 height 20
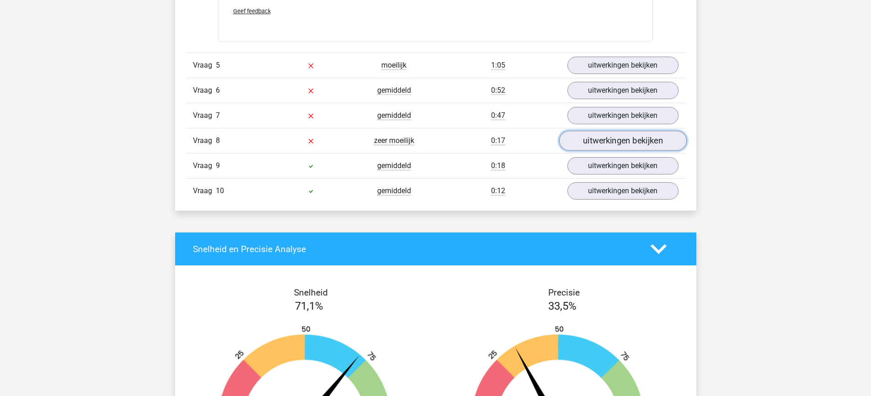
click at [609, 139] on link "uitwerkingen bekijken" at bounding box center [623, 141] width 128 height 20
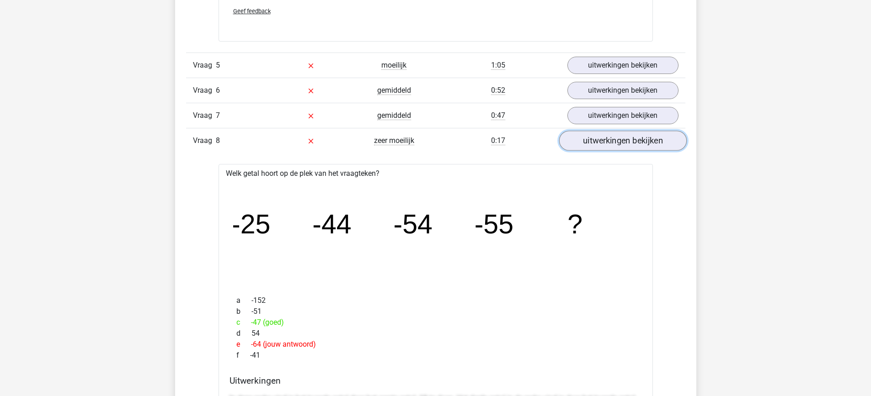
click at [609, 139] on link "uitwerkingen bekijken" at bounding box center [623, 141] width 128 height 20
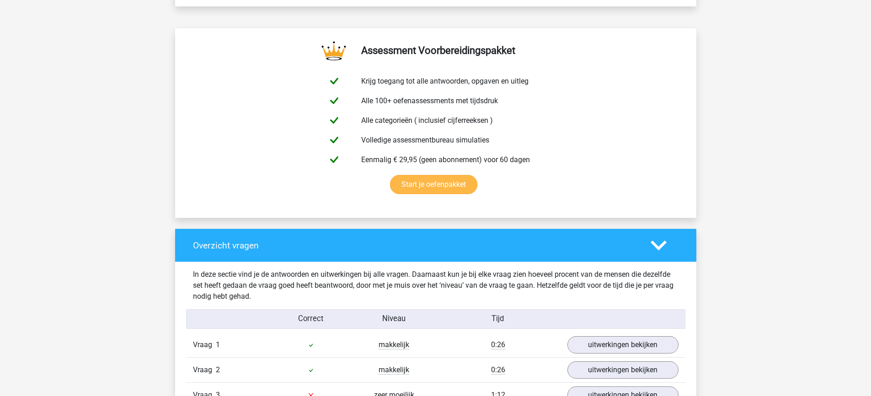
scroll to position [457, 0]
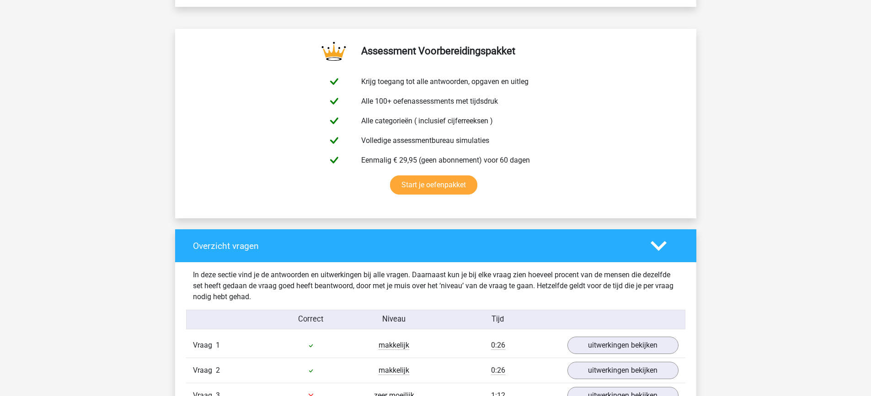
click at [664, 240] on icon at bounding box center [659, 246] width 16 height 16
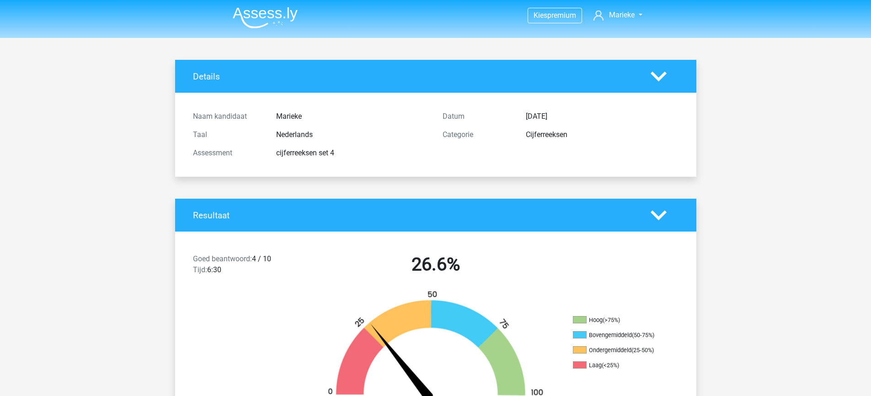
scroll to position [0, 0]
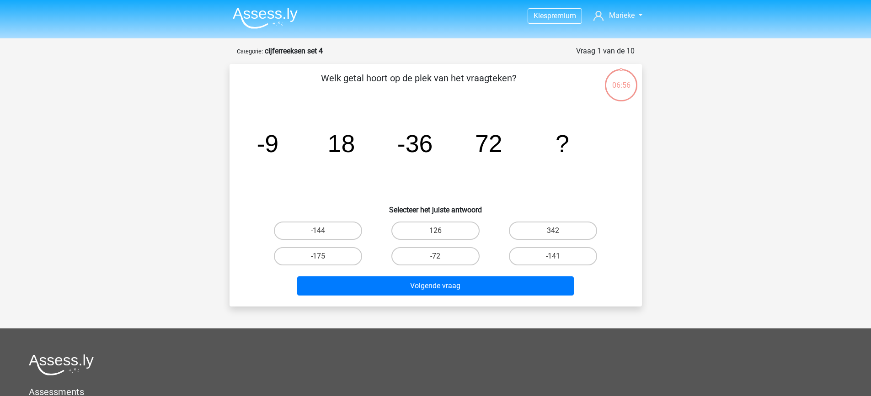
click at [267, 18] on img at bounding box center [265, 17] width 65 height 21
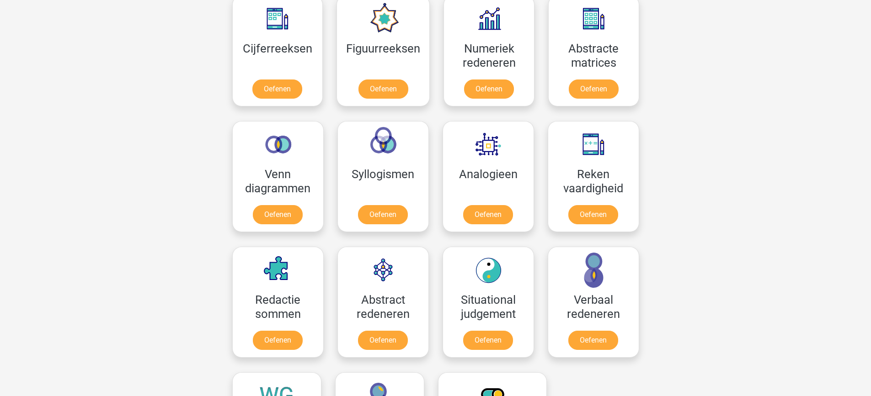
scroll to position [412, 0]
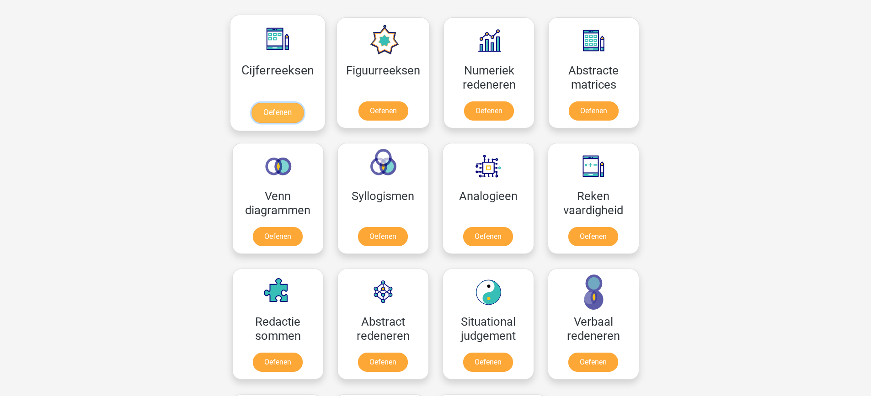
click at [286, 103] on link "Oefenen" at bounding box center [277, 113] width 52 height 20
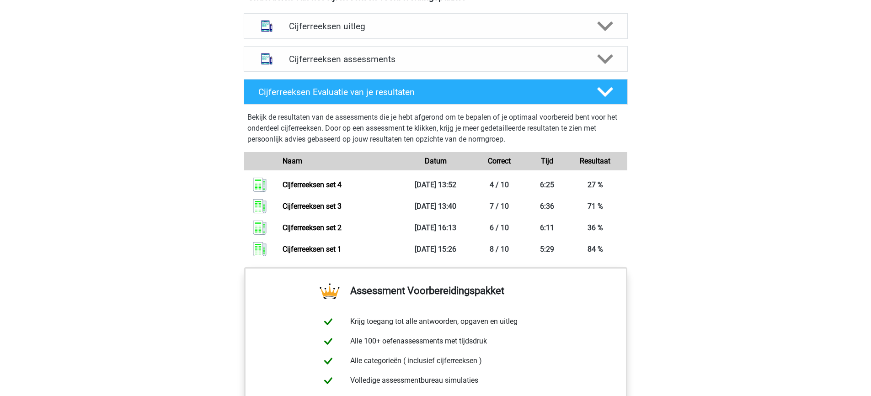
scroll to position [503, 0]
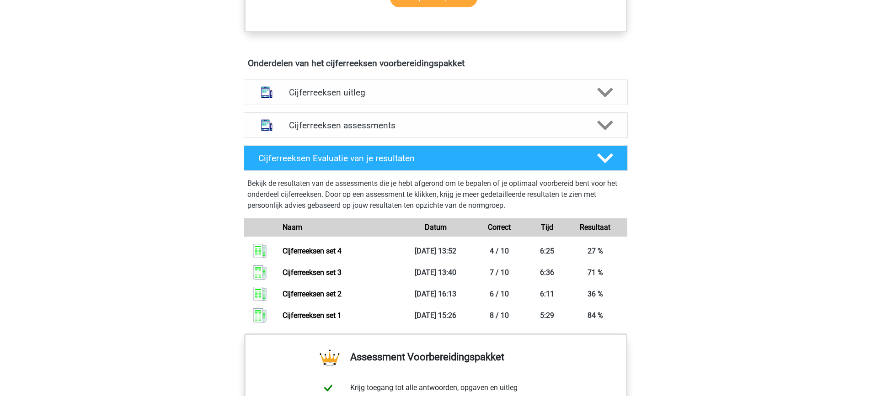
click at [543, 138] on div "Cijferreeksen assessments" at bounding box center [436, 125] width 384 height 26
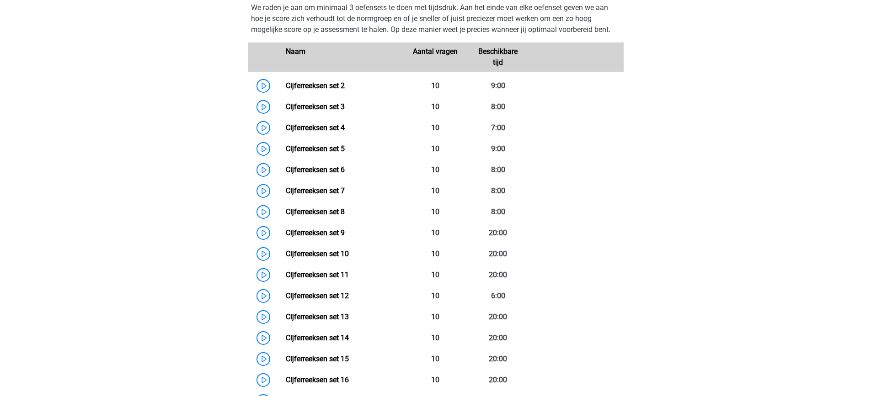
scroll to position [640, 0]
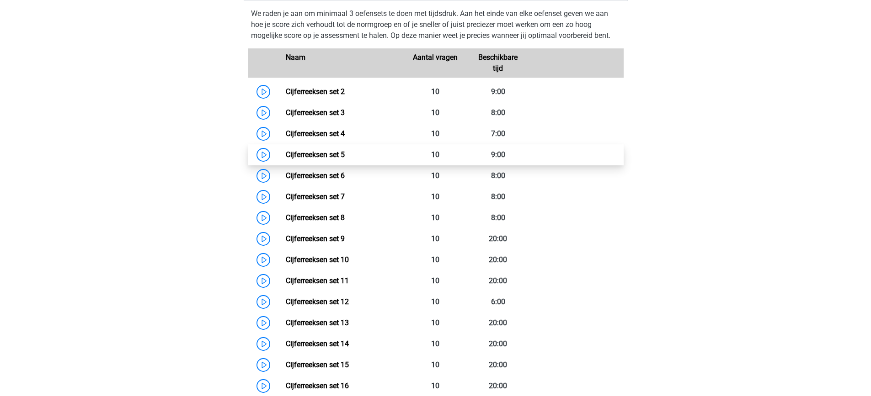
click at [329, 159] on link "Cijferreeksen set 5" at bounding box center [315, 154] width 59 height 9
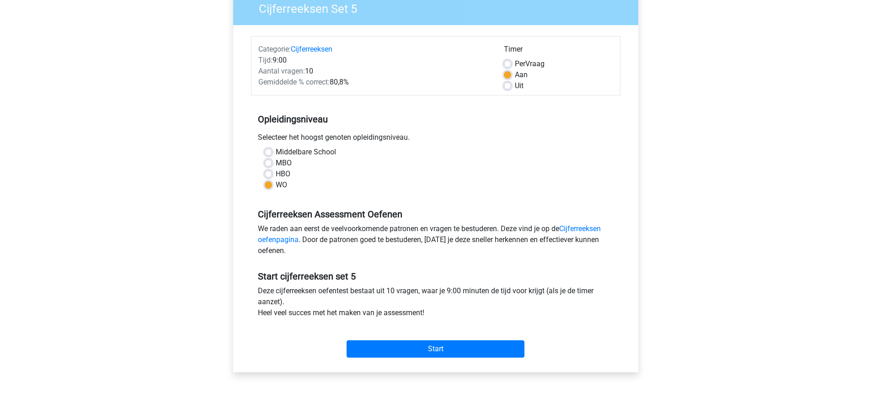
scroll to position [229, 0]
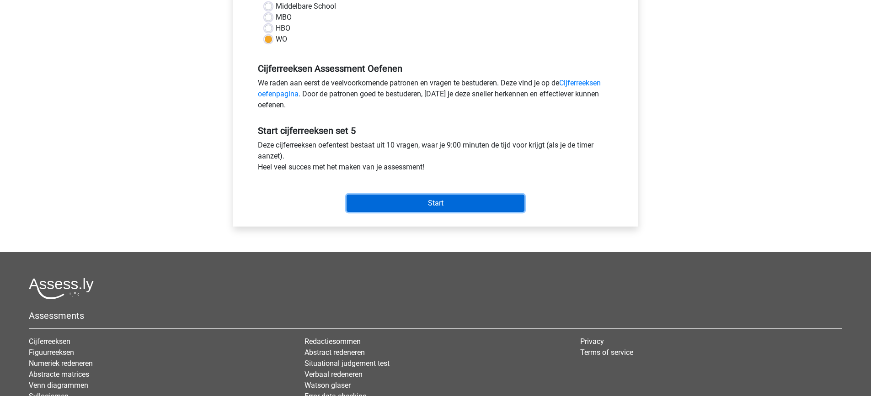
click at [459, 204] on input "Start" at bounding box center [436, 203] width 178 height 17
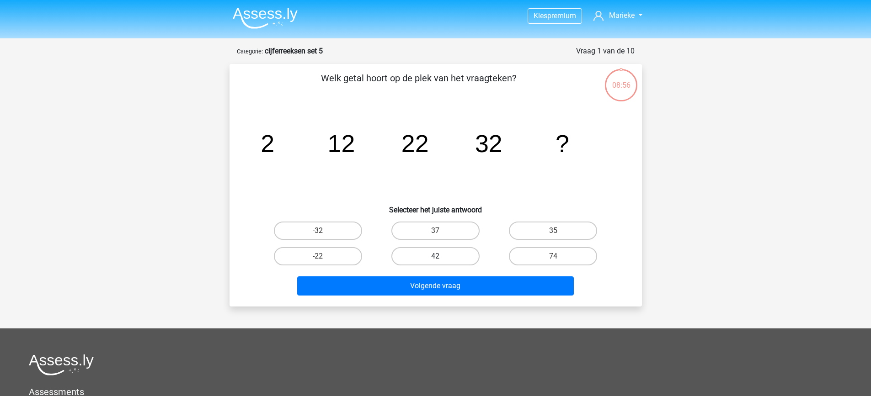
click at [463, 251] on label "42" at bounding box center [435, 256] width 88 height 18
click at [441, 257] on input "42" at bounding box center [438, 260] width 6 height 6
radio input "true"
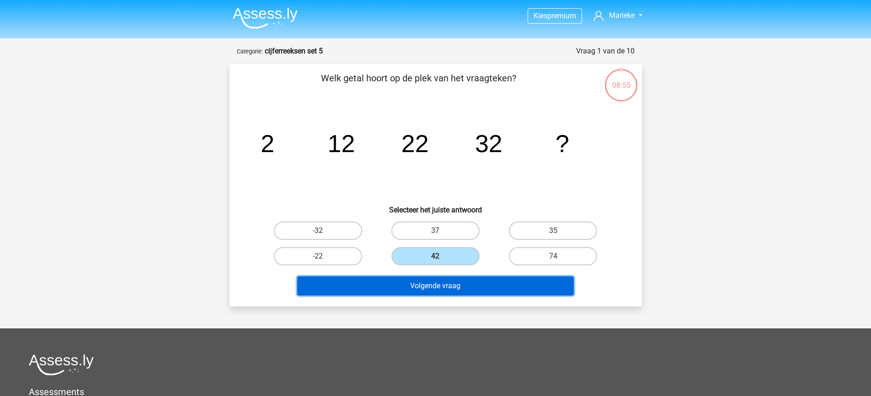
click at [488, 284] on button "Volgende vraag" at bounding box center [435, 286] width 277 height 19
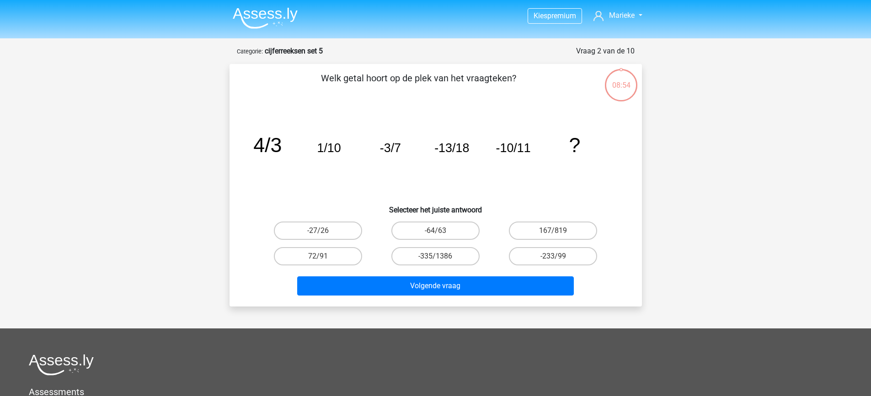
scroll to position [46, 0]
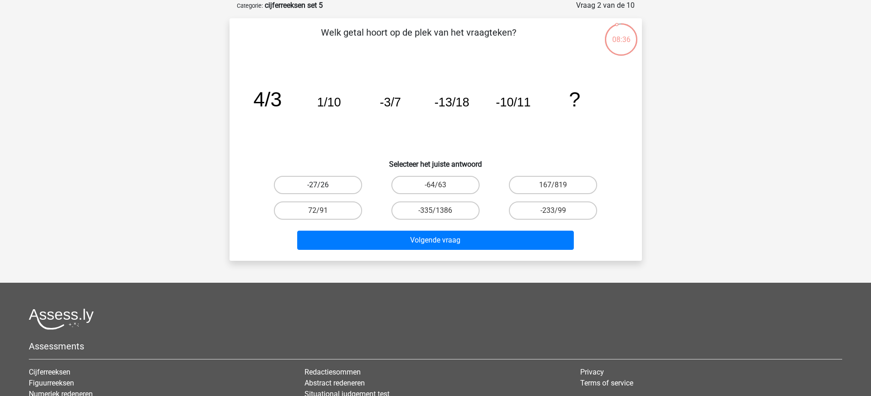
click at [325, 188] on label "-27/26" at bounding box center [318, 185] width 88 height 18
click at [324, 188] on input "-27/26" at bounding box center [321, 188] width 6 height 6
radio input "true"
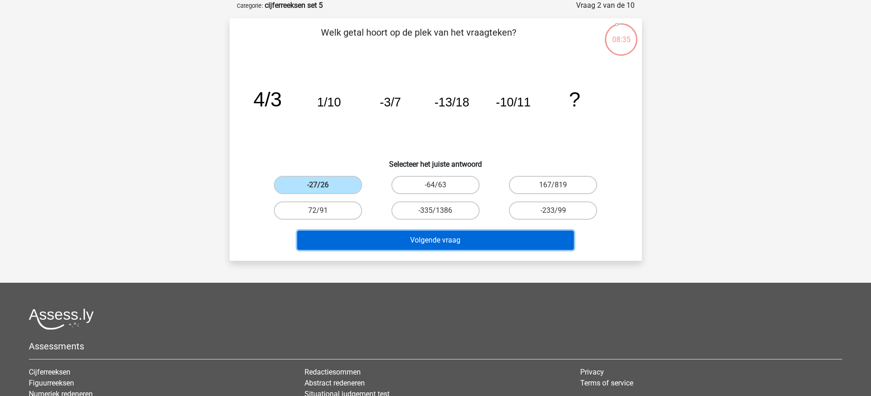
click at [407, 242] on button "Volgende vraag" at bounding box center [435, 240] width 277 height 19
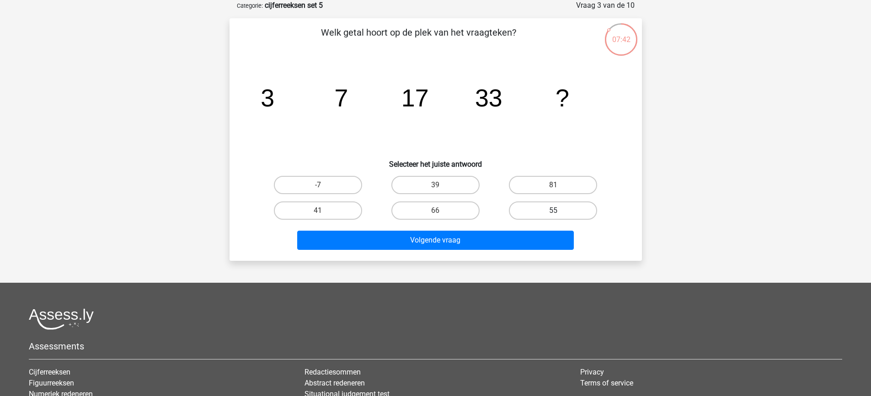
click at [529, 214] on label "55" at bounding box center [553, 211] width 88 height 18
click at [553, 214] on input "55" at bounding box center [556, 214] width 6 height 6
radio input "true"
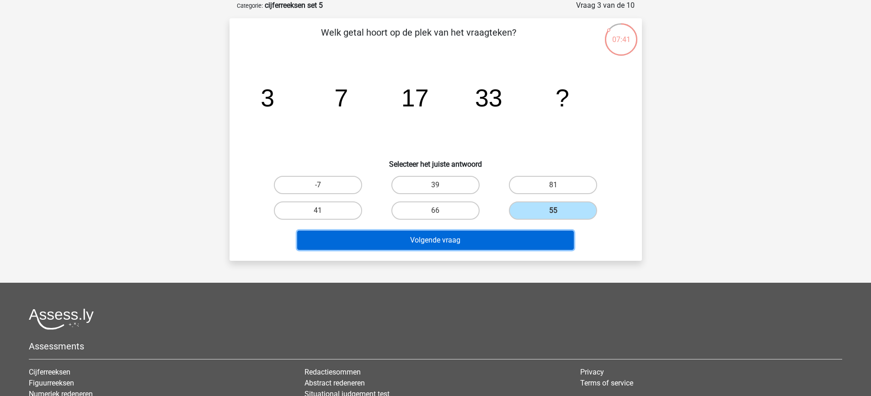
click at [518, 244] on button "Volgende vraag" at bounding box center [435, 240] width 277 height 19
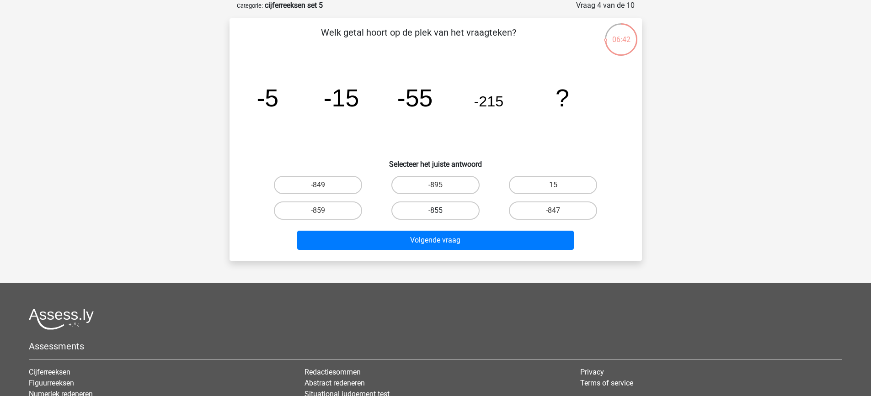
click at [460, 209] on label "-855" at bounding box center [435, 211] width 88 height 18
click at [441, 211] on input "-855" at bounding box center [438, 214] width 6 height 6
radio input "true"
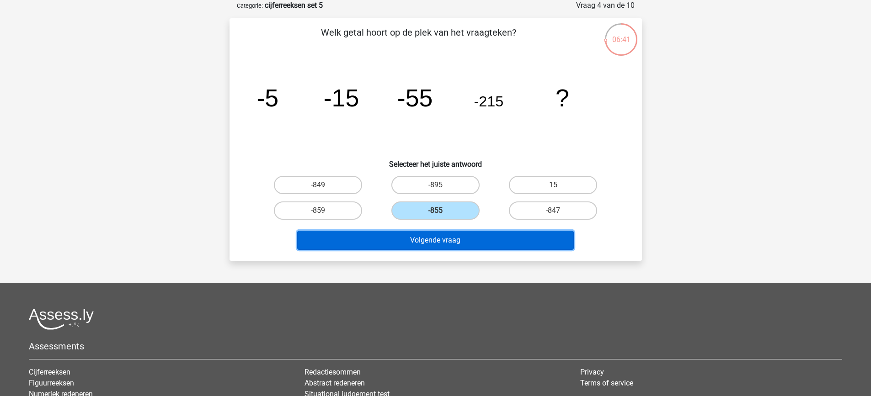
click at [468, 235] on button "Volgende vraag" at bounding box center [435, 240] width 277 height 19
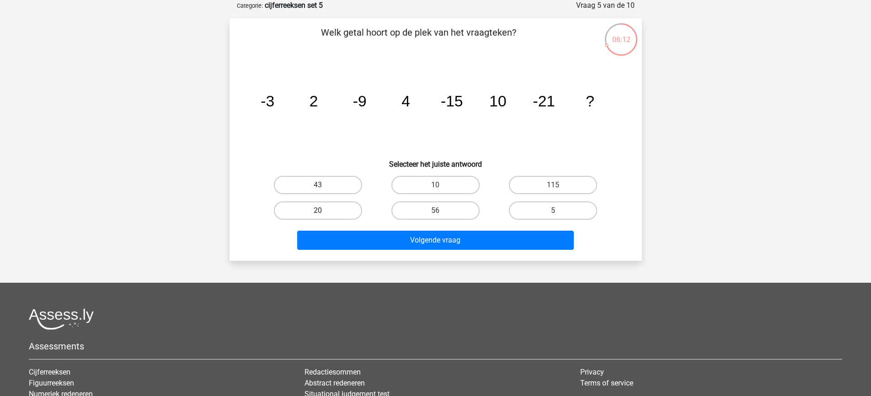
click at [339, 212] on label "20" at bounding box center [318, 211] width 88 height 18
click at [324, 212] on input "20" at bounding box center [321, 214] width 6 height 6
radio input "true"
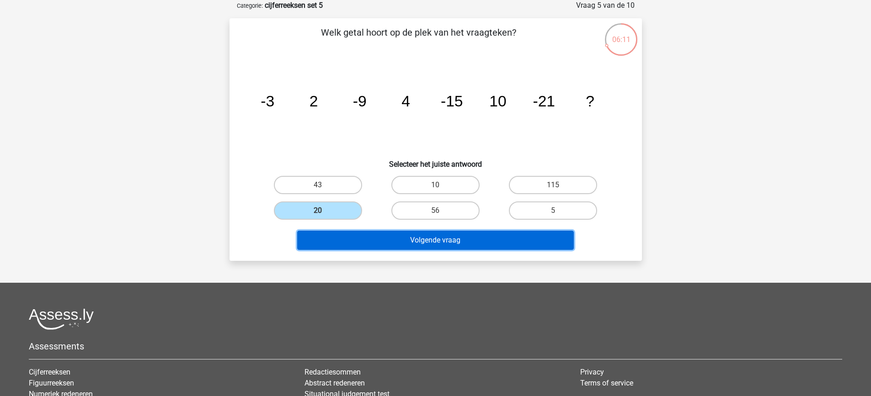
click at [431, 237] on button "Volgende vraag" at bounding box center [435, 240] width 277 height 19
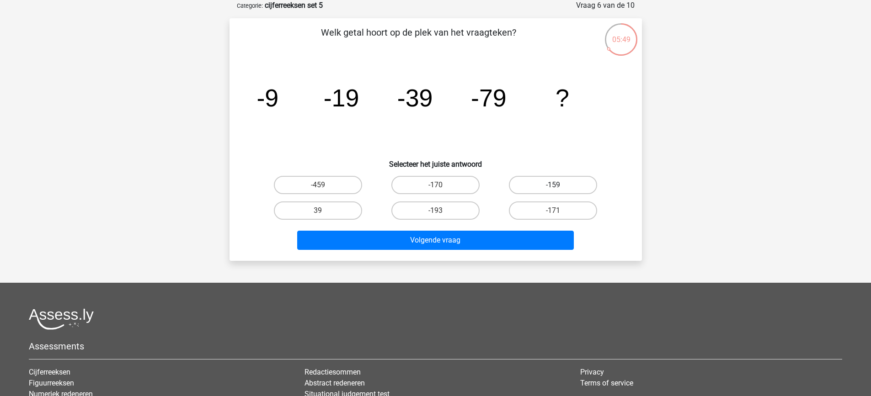
click at [540, 182] on label "-159" at bounding box center [553, 185] width 88 height 18
click at [553, 185] on input "-159" at bounding box center [556, 188] width 6 height 6
radio input "true"
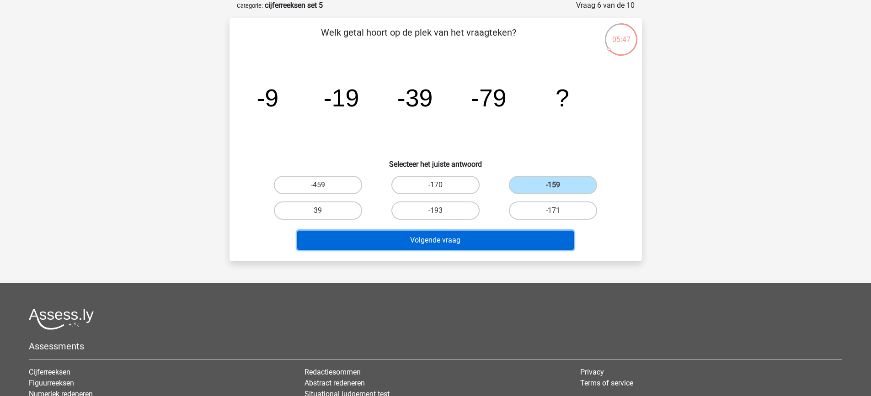
click at [493, 247] on button "Volgende vraag" at bounding box center [435, 240] width 277 height 19
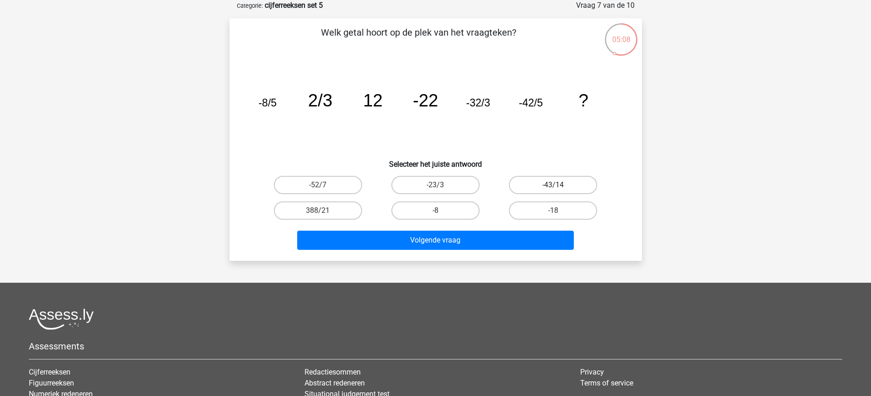
click at [551, 187] on label "-43/14" at bounding box center [553, 185] width 88 height 18
click at [553, 187] on input "-43/14" at bounding box center [556, 188] width 6 height 6
radio input "true"
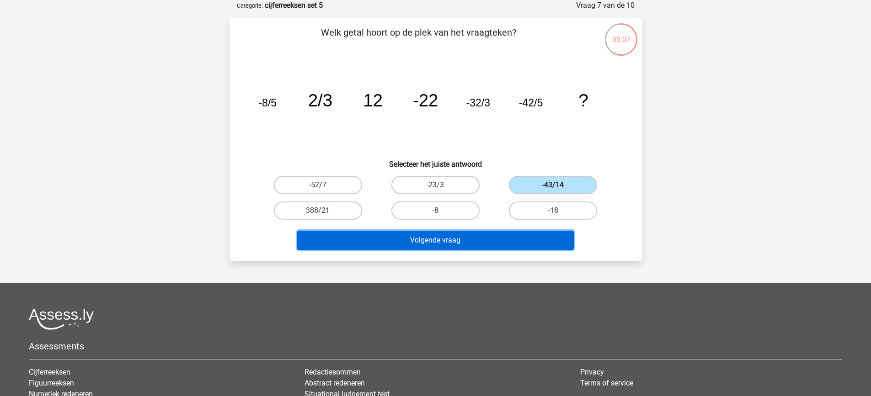
click at [494, 239] on button "Volgende vraag" at bounding box center [435, 240] width 277 height 19
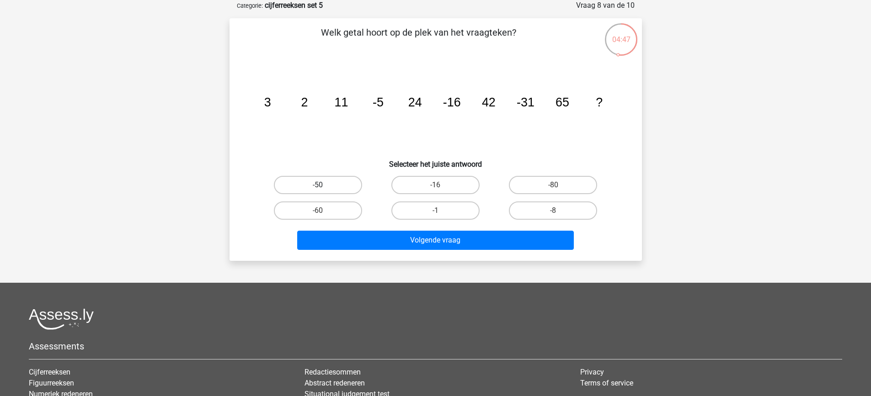
click at [348, 186] on label "-50" at bounding box center [318, 185] width 88 height 18
click at [324, 186] on input "-50" at bounding box center [321, 188] width 6 height 6
radio input "true"
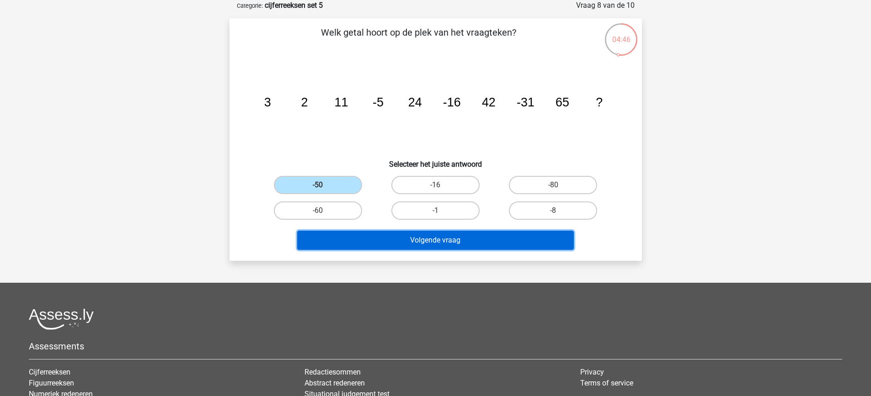
click at [427, 238] on button "Volgende vraag" at bounding box center [435, 240] width 277 height 19
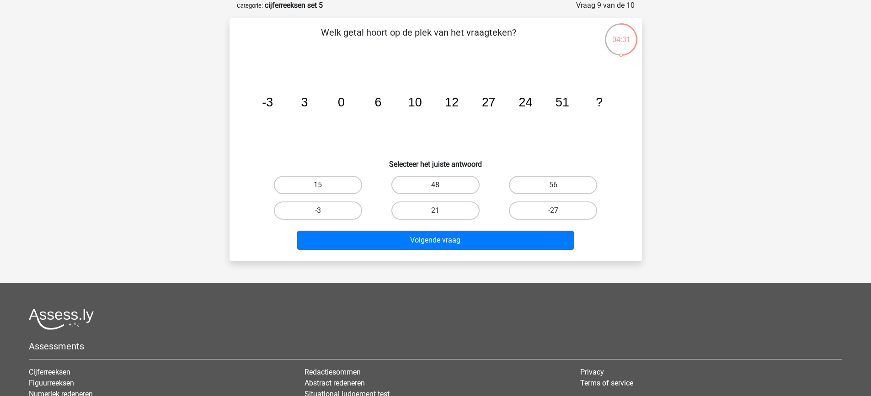
click at [466, 187] on label "48" at bounding box center [435, 185] width 88 height 18
click at [441, 187] on input "48" at bounding box center [438, 188] width 6 height 6
radio input "true"
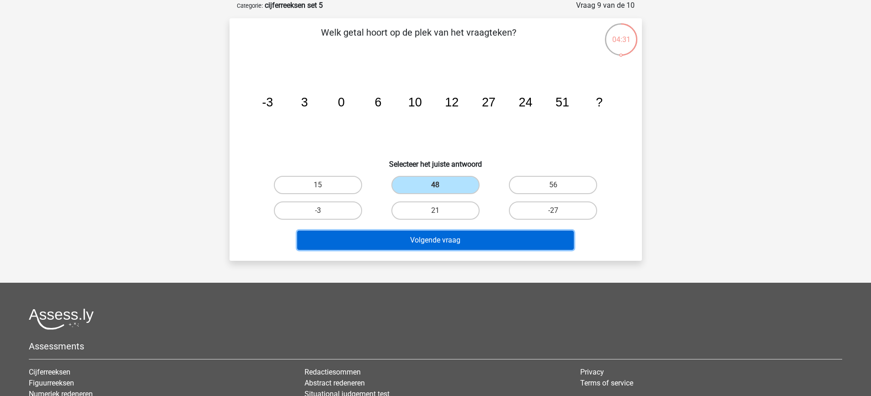
click at [485, 237] on button "Volgende vraag" at bounding box center [435, 240] width 277 height 19
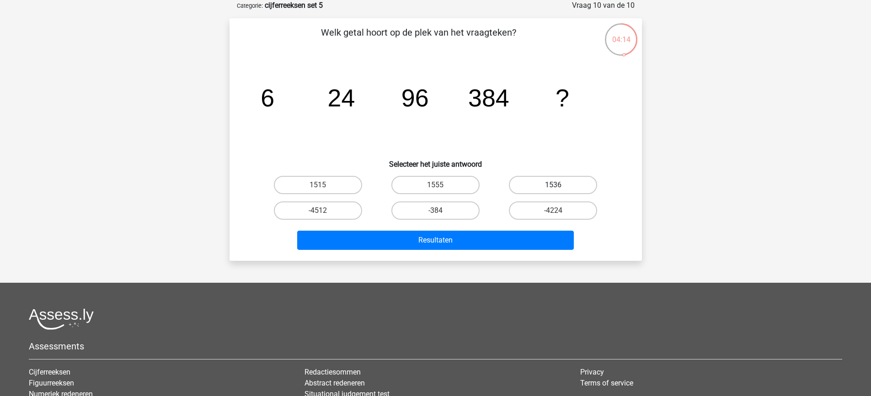
click at [552, 186] on label "1536" at bounding box center [553, 185] width 88 height 18
click at [553, 186] on input "1536" at bounding box center [556, 188] width 6 height 6
radio input "true"
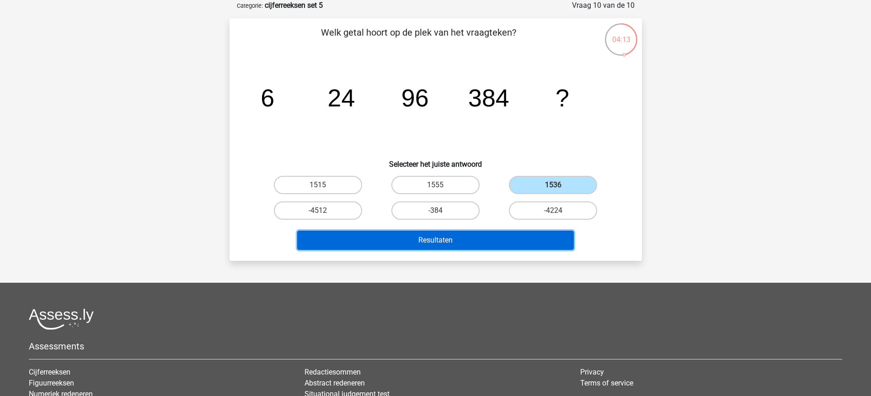
click at [479, 239] on button "Resultaten" at bounding box center [435, 240] width 277 height 19
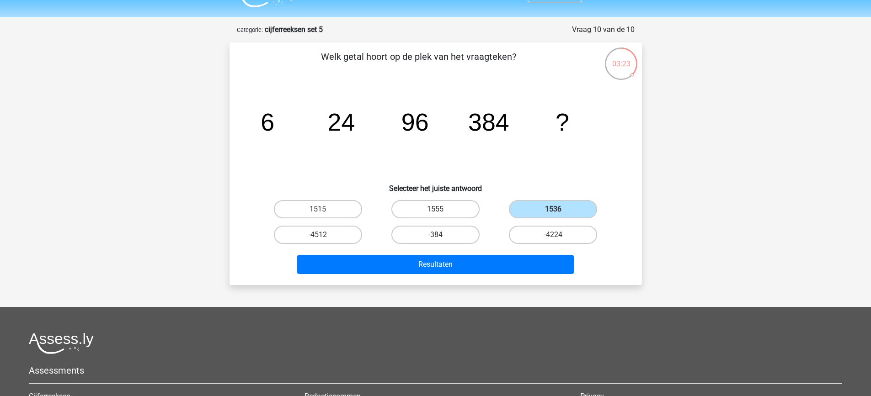
scroll to position [0, 0]
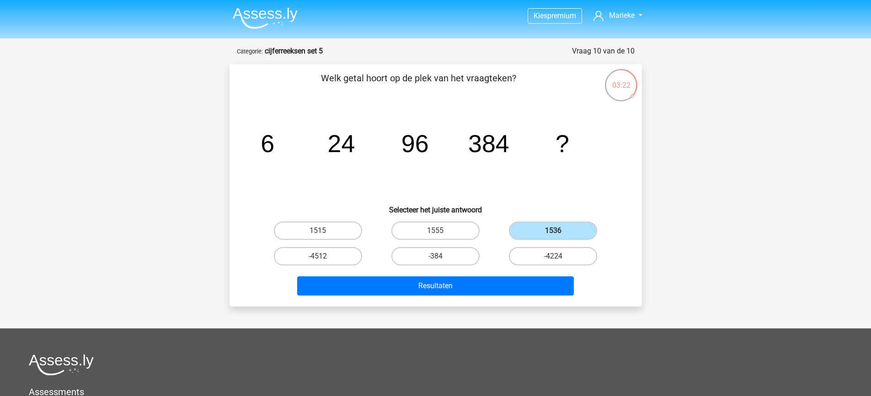
click at [251, 16] on img at bounding box center [265, 17] width 65 height 21
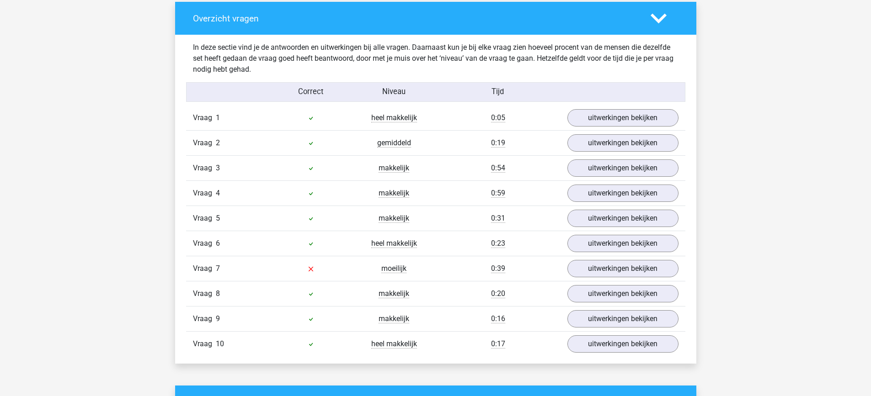
scroll to position [686, 0]
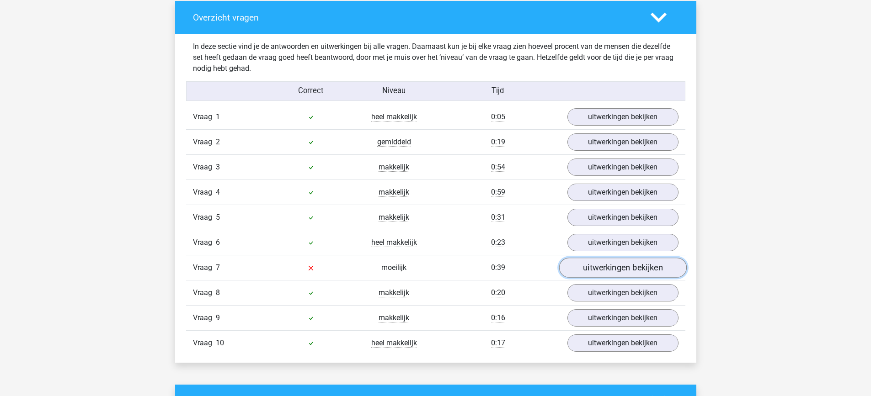
click at [654, 264] on link "uitwerkingen bekijken" at bounding box center [623, 268] width 128 height 20
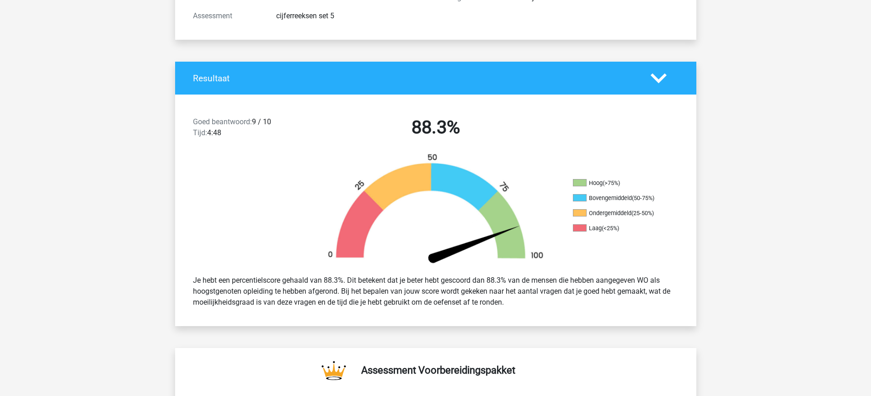
scroll to position [137, 0]
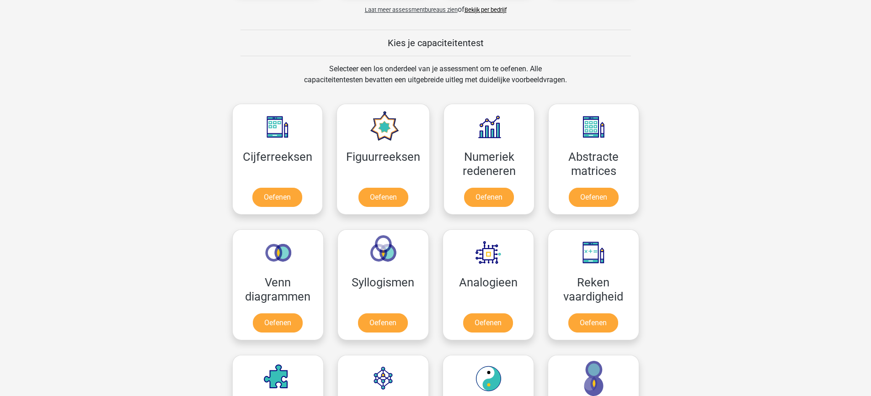
scroll to position [366, 0]
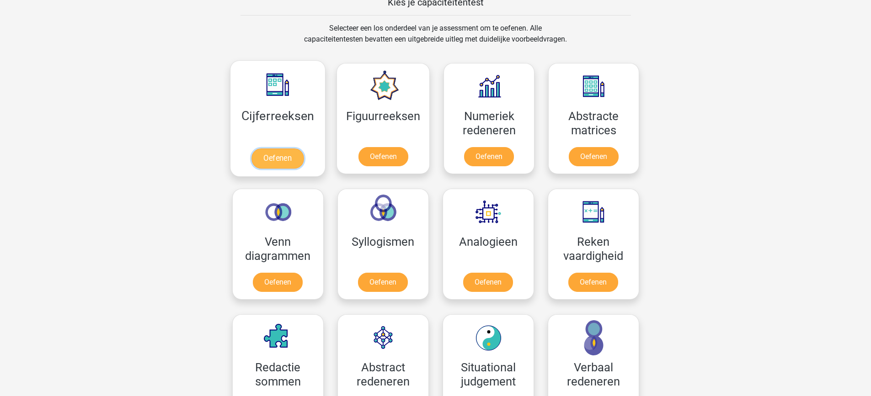
click at [294, 149] on link "Oefenen" at bounding box center [277, 159] width 52 height 20
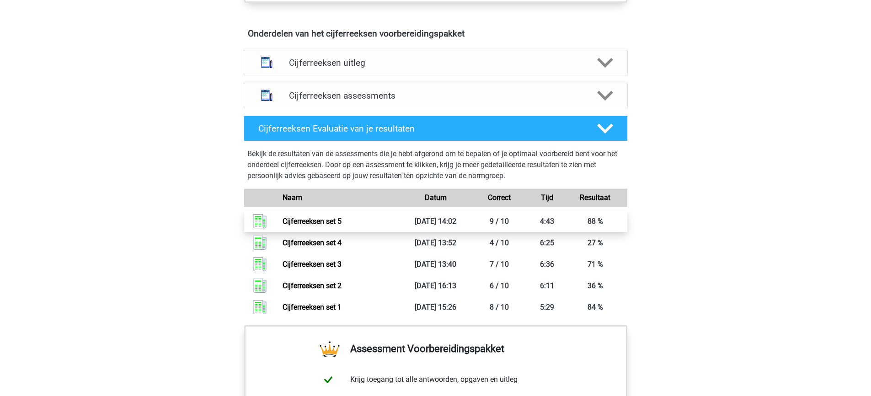
scroll to position [549, 0]
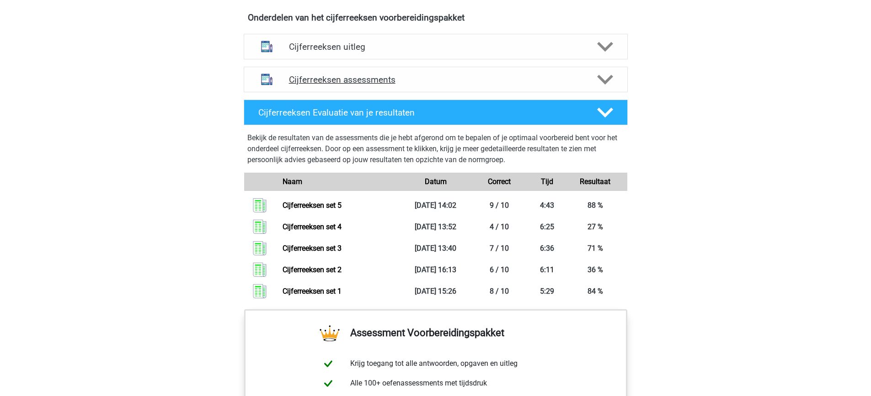
click at [409, 85] on h4 "Cijferreeksen assessments" at bounding box center [436, 80] width 294 height 11
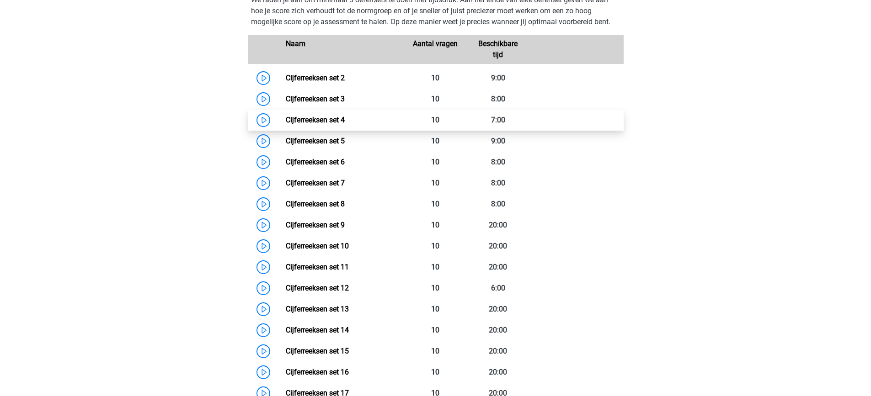
scroll to position [686, 0]
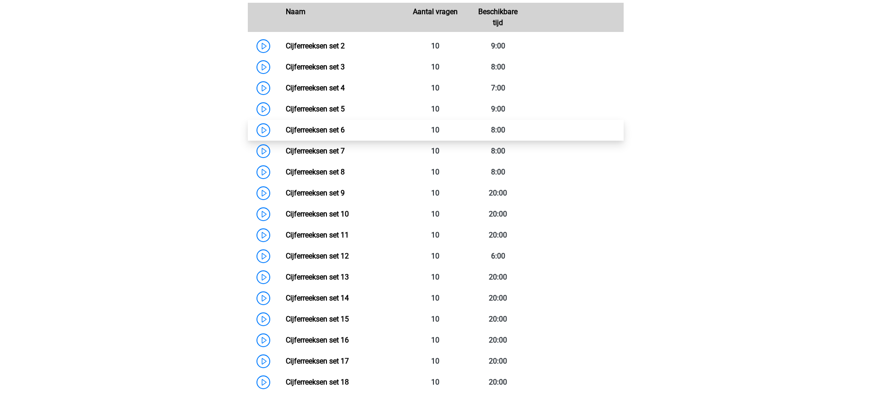
click at [336, 134] on link "Cijferreeksen set 6" at bounding box center [315, 130] width 59 height 9
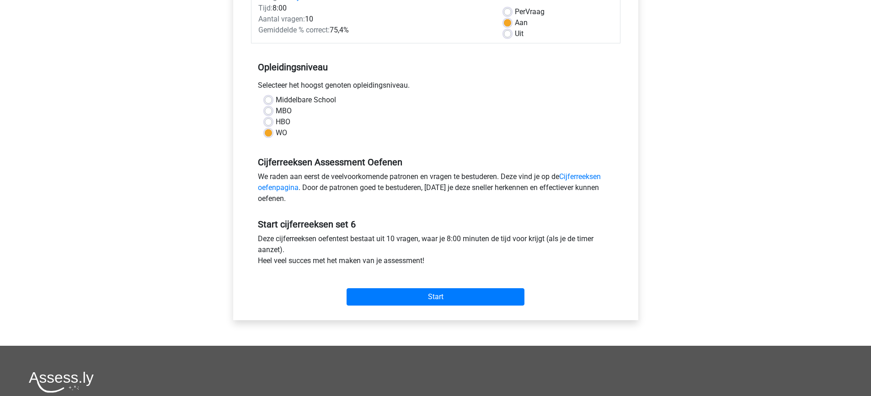
scroll to position [137, 0]
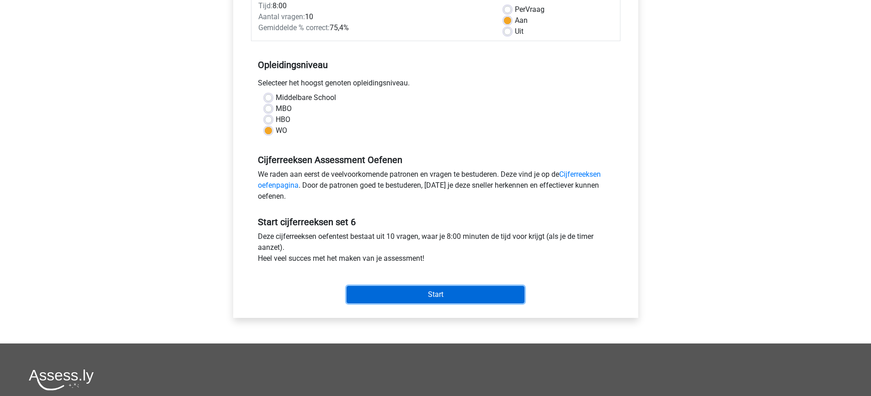
click at [440, 289] on input "Start" at bounding box center [436, 294] width 178 height 17
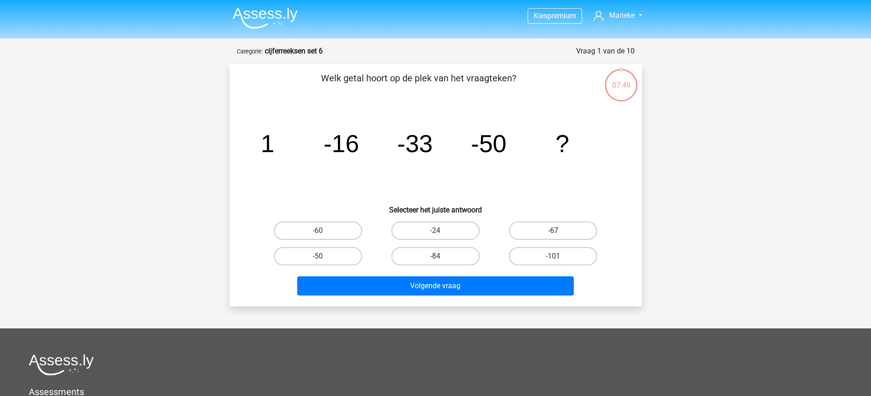
click at [536, 229] on label "-67" at bounding box center [553, 231] width 88 height 18
click at [553, 231] on input "-67" at bounding box center [556, 234] width 6 height 6
radio input "true"
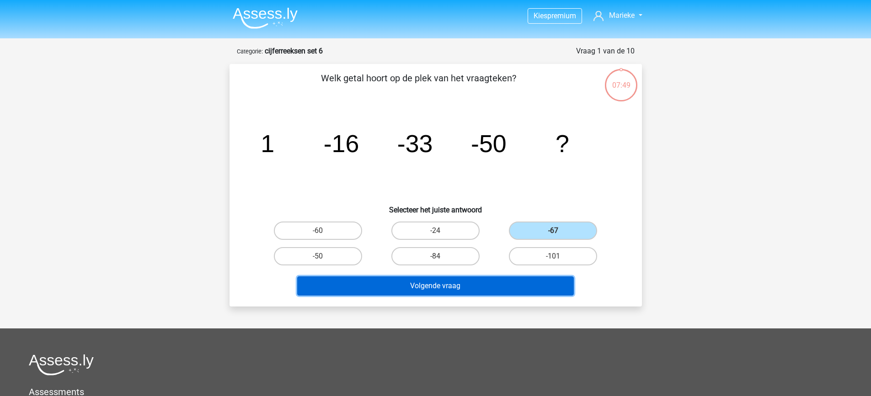
click at [479, 285] on button "Volgende vraag" at bounding box center [435, 286] width 277 height 19
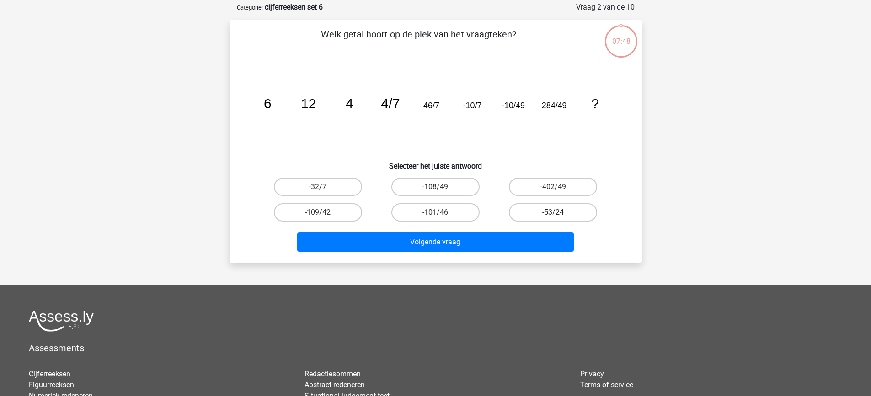
scroll to position [46, 0]
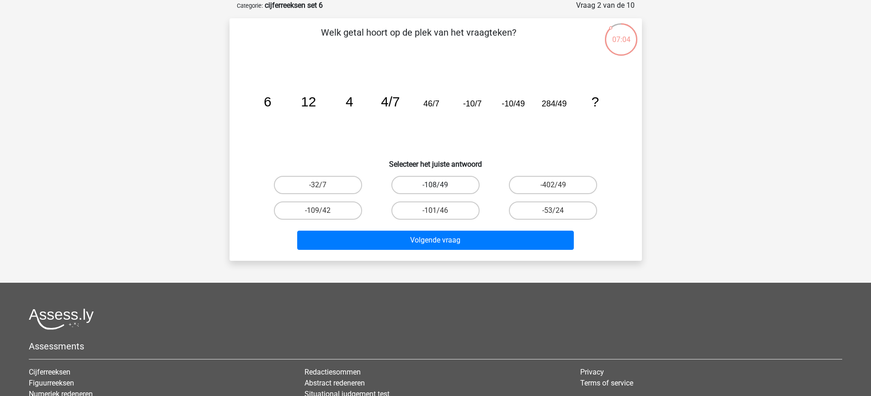
click at [460, 186] on label "-108/49" at bounding box center [435, 185] width 88 height 18
click at [441, 186] on input "-108/49" at bounding box center [438, 188] width 6 height 6
radio input "true"
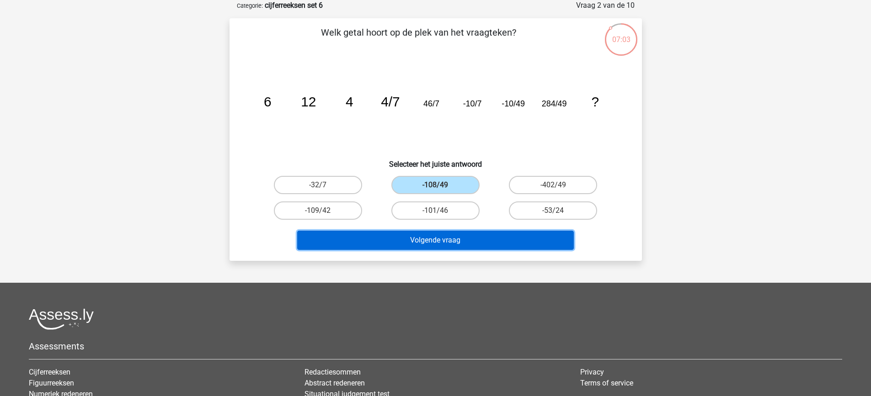
click at [484, 239] on button "Volgende vraag" at bounding box center [435, 240] width 277 height 19
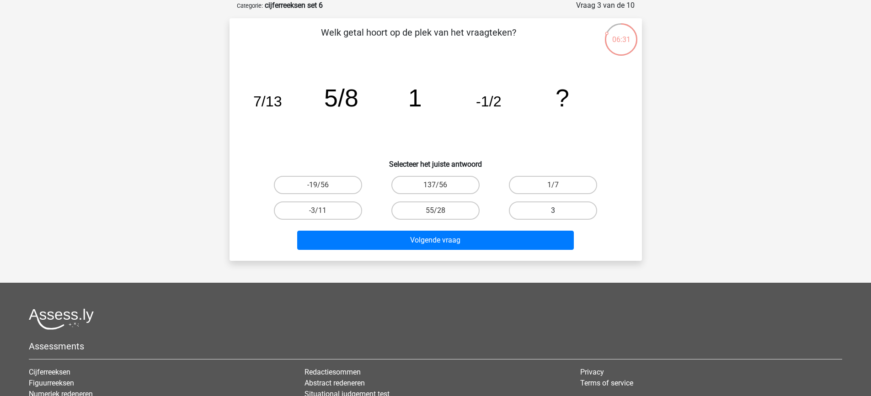
click at [574, 212] on label "3" at bounding box center [553, 211] width 88 height 18
click at [559, 212] on input "3" at bounding box center [556, 214] width 6 height 6
radio input "true"
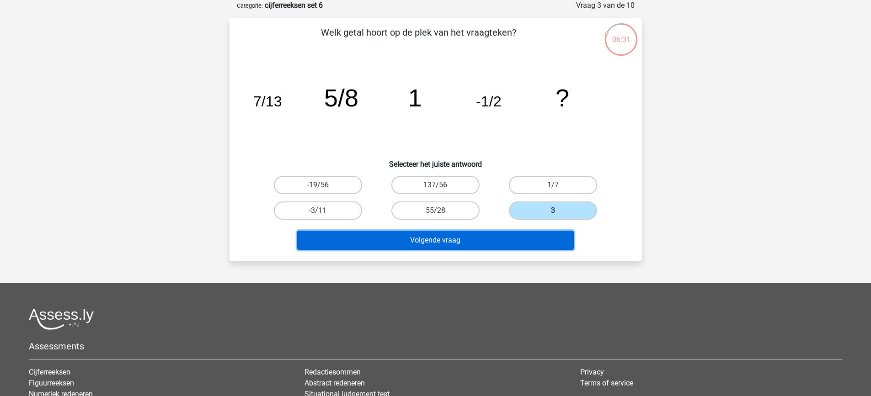
click at [515, 239] on button "Volgende vraag" at bounding box center [435, 240] width 277 height 19
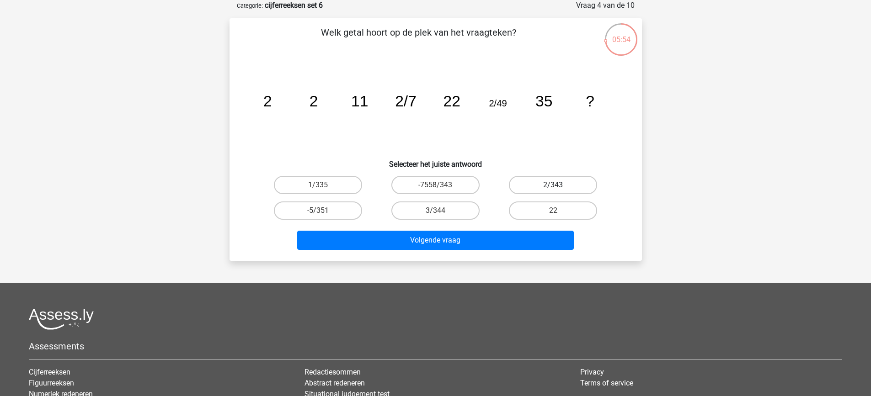
click at [571, 187] on label "2/343" at bounding box center [553, 185] width 88 height 18
click at [559, 187] on input "2/343" at bounding box center [556, 188] width 6 height 6
radio input "true"
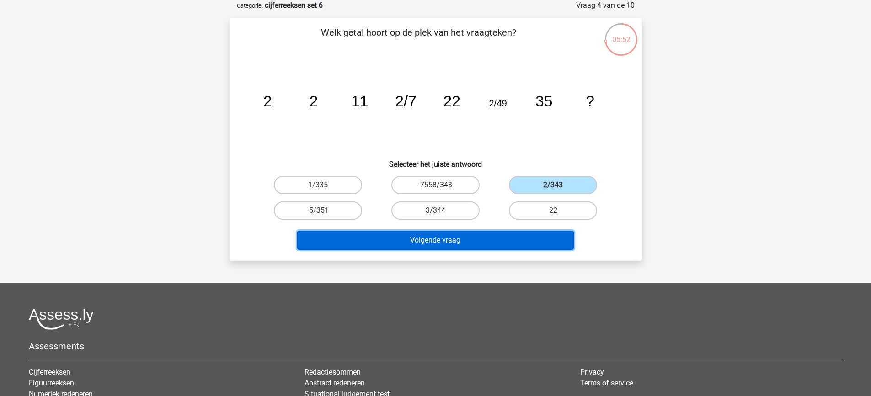
click at [524, 235] on button "Volgende vraag" at bounding box center [435, 240] width 277 height 19
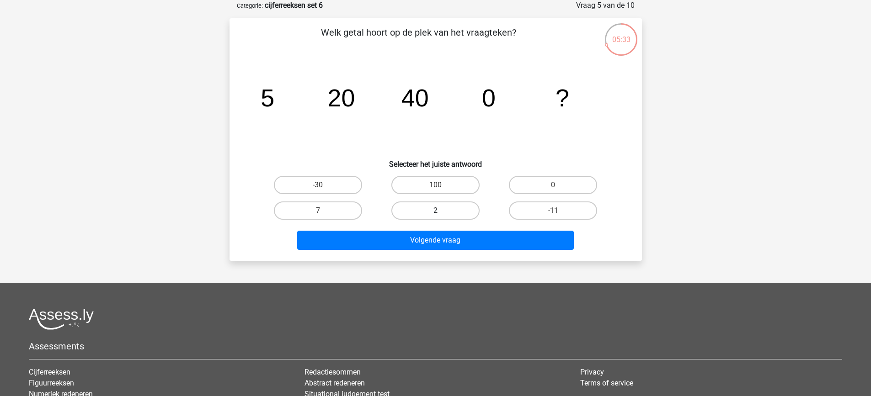
click at [460, 209] on label "2" at bounding box center [435, 211] width 88 height 18
click at [441, 211] on input "2" at bounding box center [438, 214] width 6 height 6
radio input "true"
click at [520, 184] on label "0" at bounding box center [553, 185] width 88 height 18
click at [553, 185] on input "0" at bounding box center [556, 188] width 6 height 6
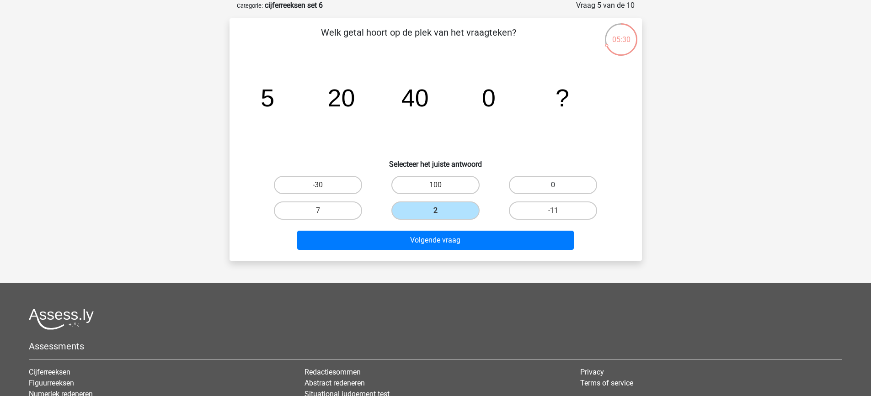
radio input "true"
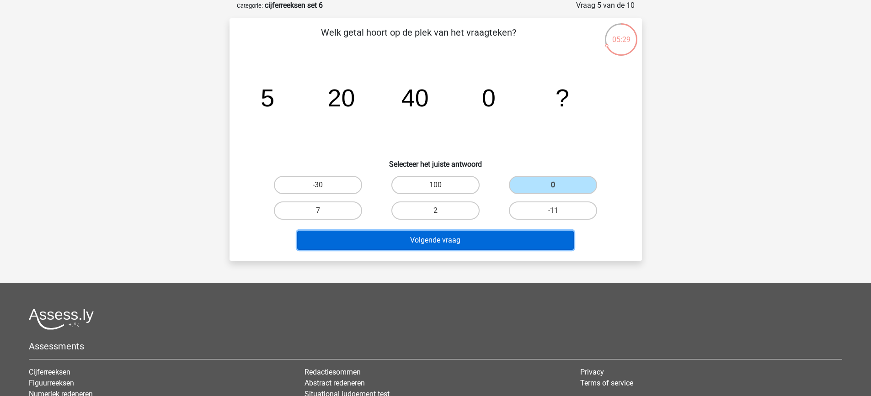
click at [499, 238] on button "Volgende vraag" at bounding box center [435, 240] width 277 height 19
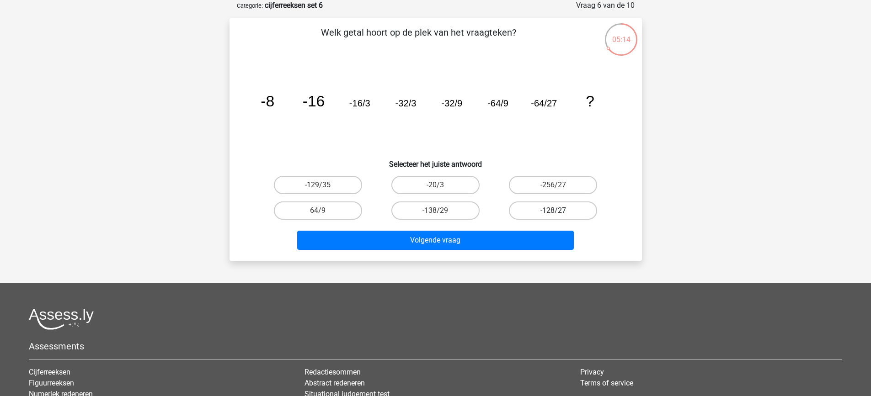
click at [583, 209] on label "-128/27" at bounding box center [553, 211] width 88 height 18
click at [559, 211] on input "-128/27" at bounding box center [556, 214] width 6 height 6
radio input "true"
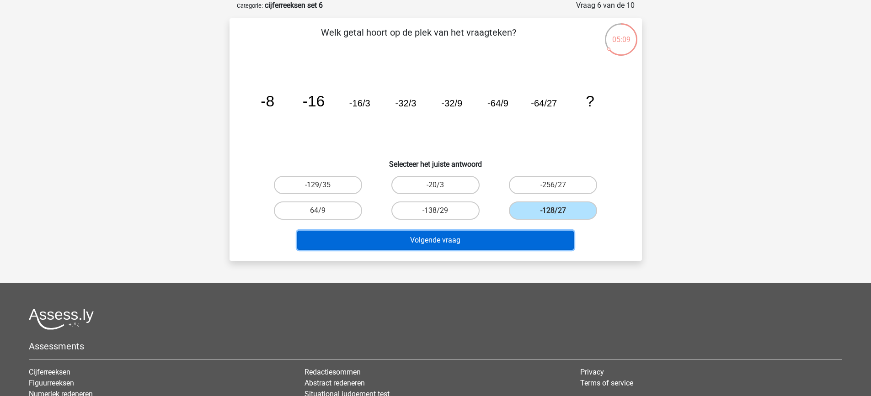
click at [557, 237] on button "Volgende vraag" at bounding box center [435, 240] width 277 height 19
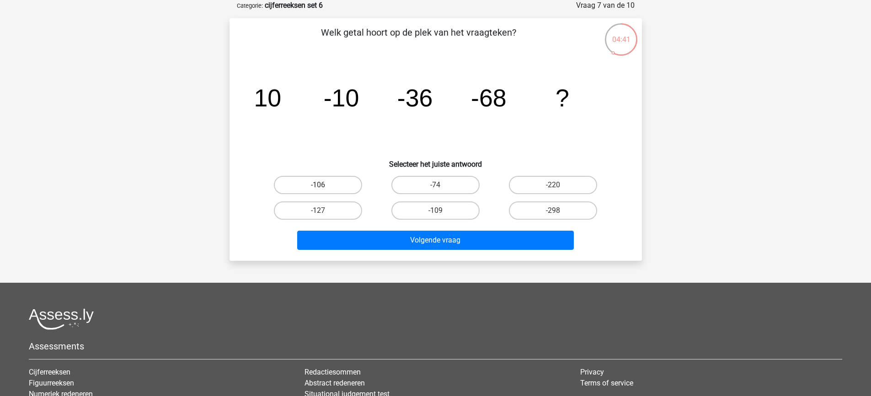
click at [347, 182] on label "-106" at bounding box center [318, 185] width 88 height 18
click at [324, 185] on input "-106" at bounding box center [321, 188] width 6 height 6
radio input "true"
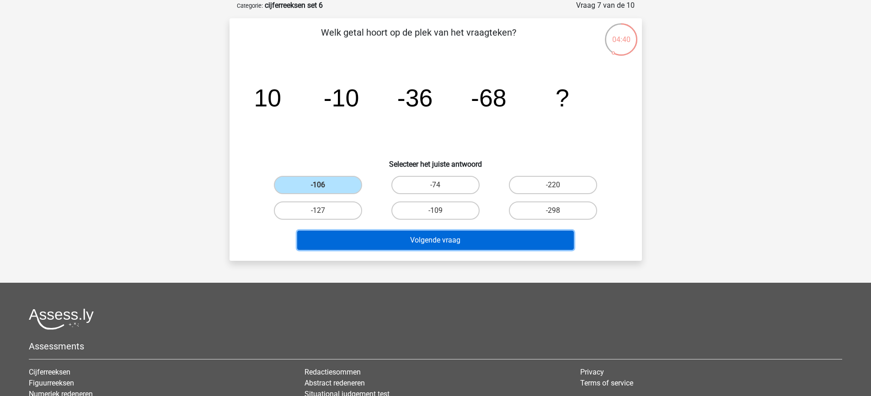
click at [427, 237] on button "Volgende vraag" at bounding box center [435, 240] width 277 height 19
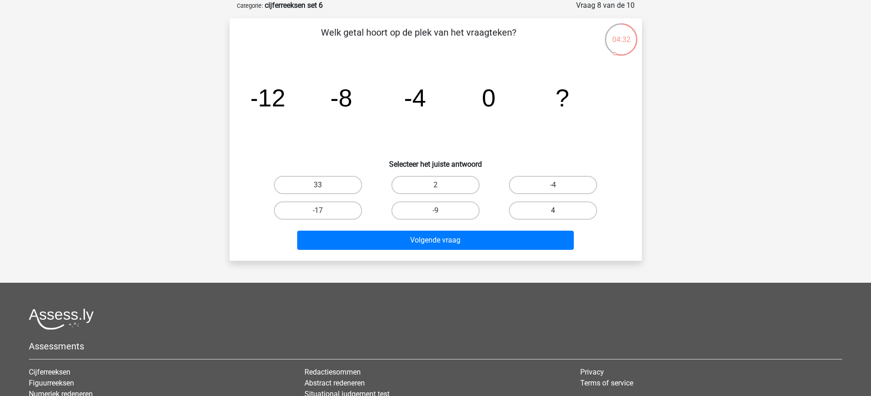
click at [530, 211] on label "4" at bounding box center [553, 211] width 88 height 18
click at [553, 211] on input "4" at bounding box center [556, 214] width 6 height 6
radio input "true"
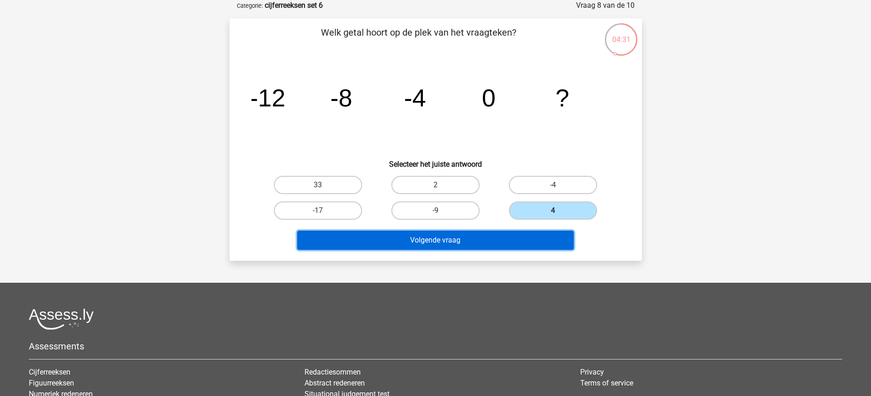
click at [527, 234] on button "Volgende vraag" at bounding box center [435, 240] width 277 height 19
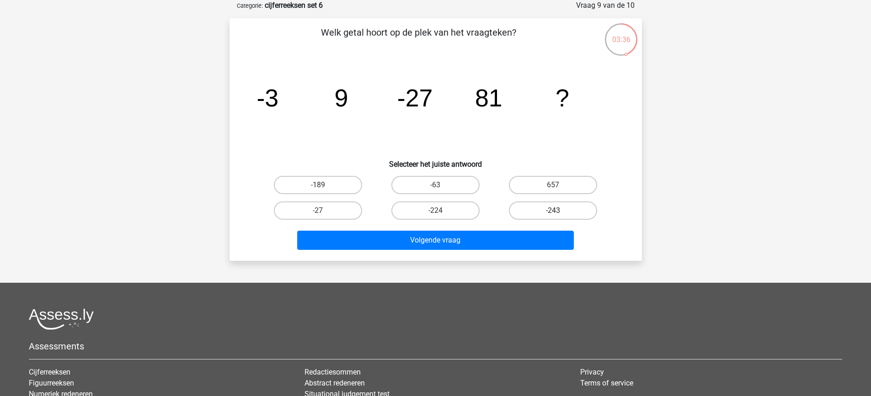
click at [518, 209] on label "-243" at bounding box center [553, 211] width 88 height 18
click at [553, 211] on input "-243" at bounding box center [556, 214] width 6 height 6
radio input "true"
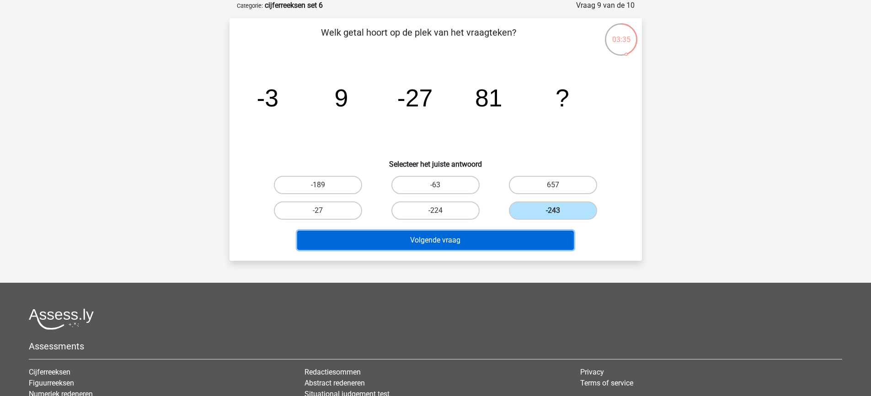
click at [503, 244] on button "Volgende vraag" at bounding box center [435, 240] width 277 height 19
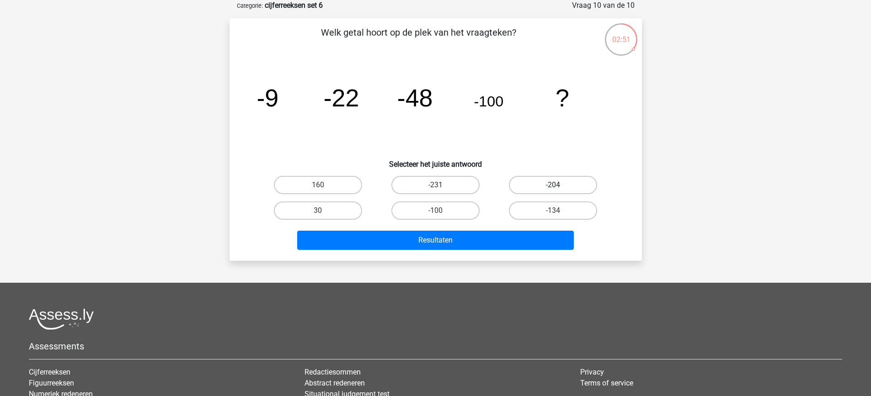
click at [533, 180] on label "-204" at bounding box center [553, 185] width 88 height 18
click at [553, 185] on input "-204" at bounding box center [556, 188] width 6 height 6
radio input "true"
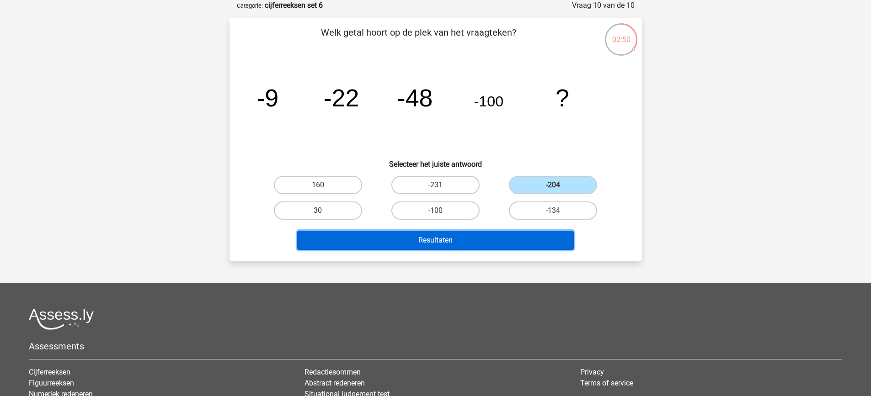
click at [505, 243] on button "Resultaten" at bounding box center [435, 240] width 277 height 19
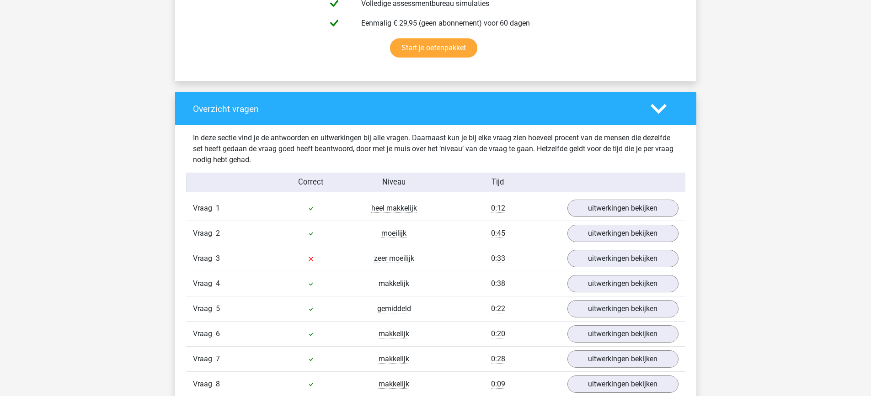
scroll to position [732, 0]
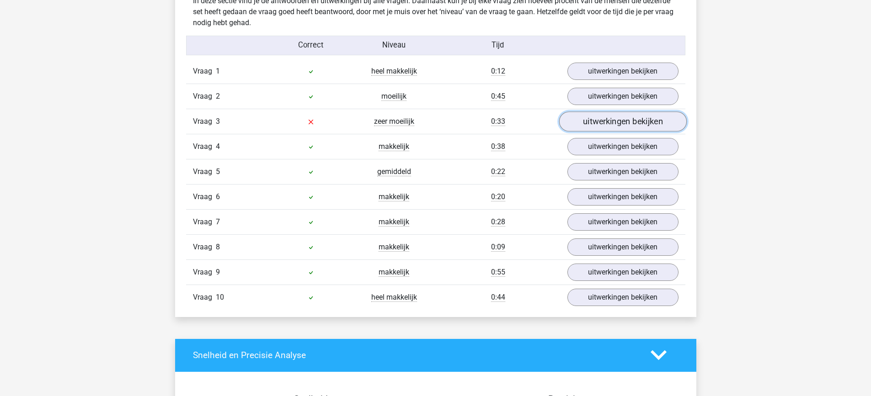
click at [648, 119] on link "uitwerkingen bekijken" at bounding box center [623, 122] width 128 height 20
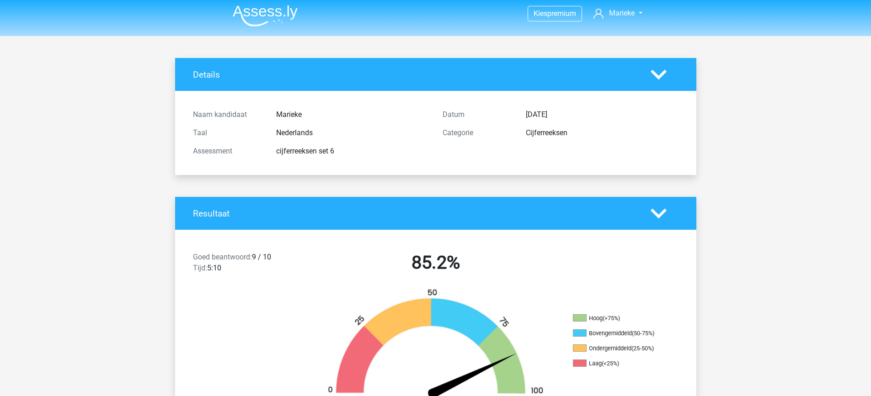
scroll to position [0, 0]
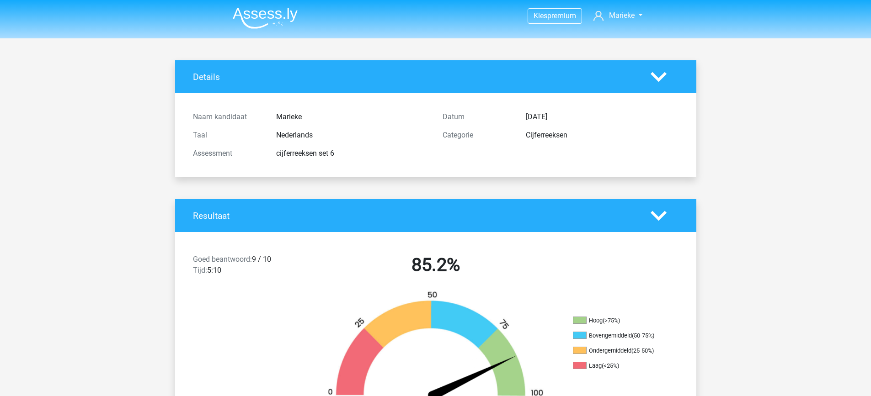
click at [262, 20] on img at bounding box center [265, 17] width 65 height 21
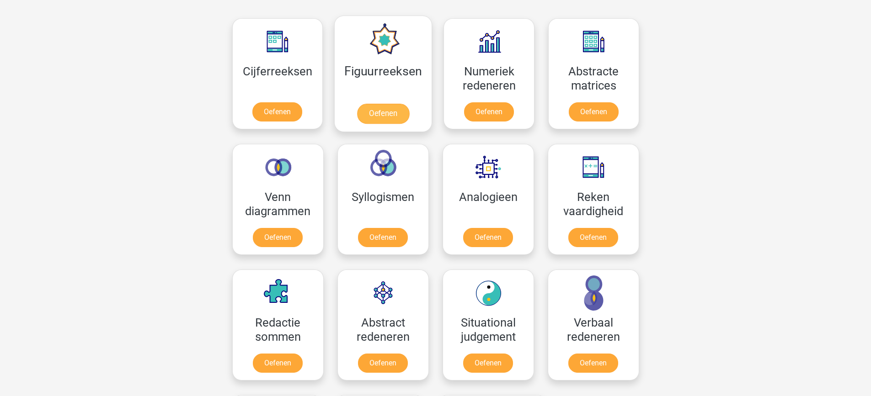
scroll to position [274, 0]
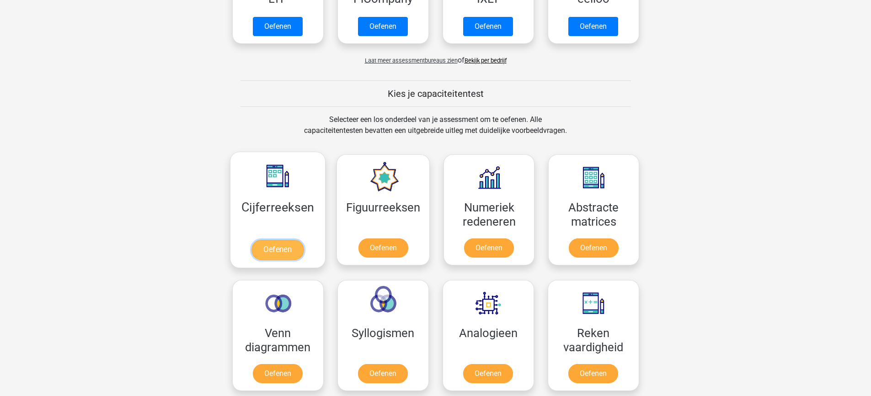
click at [283, 240] on link "Oefenen" at bounding box center [277, 250] width 52 height 20
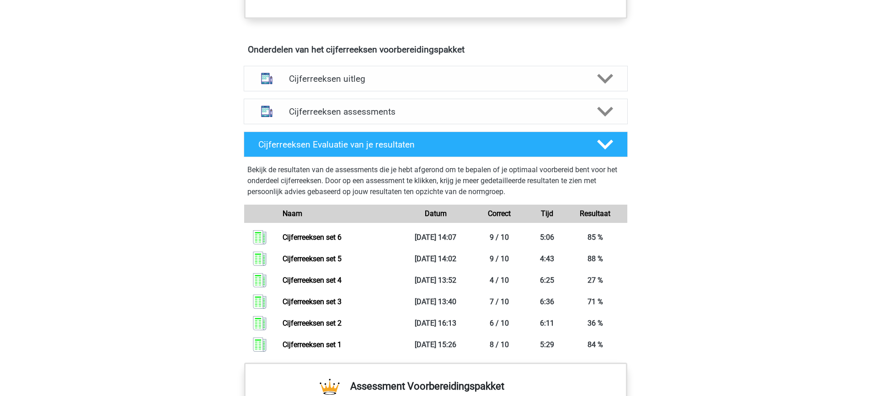
scroll to position [503, 0]
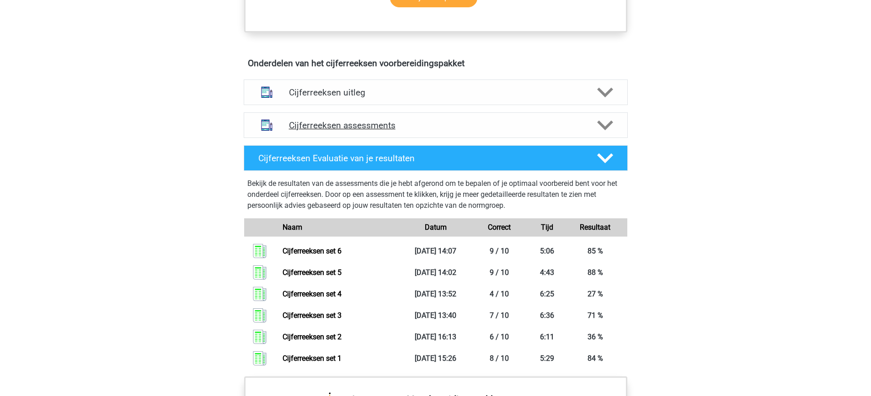
click at [352, 131] on h4 "Cijferreeksen assessments" at bounding box center [436, 125] width 294 height 11
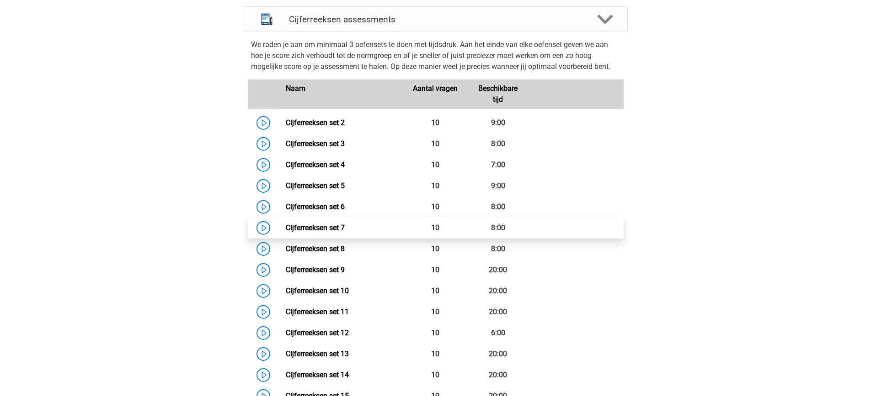
scroll to position [594, 0]
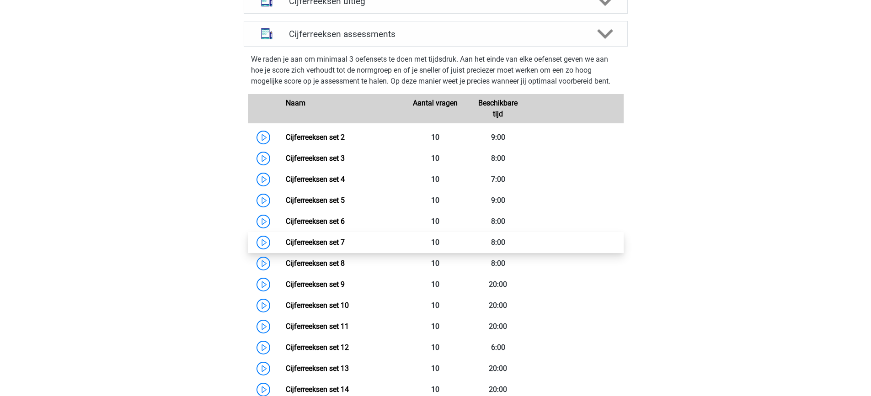
click at [297, 247] on link "Cijferreeksen set 7" at bounding box center [315, 242] width 59 height 9
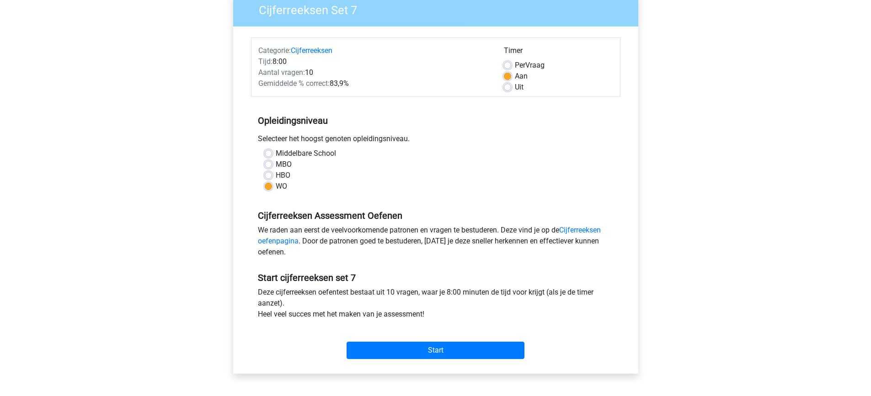
scroll to position [229, 0]
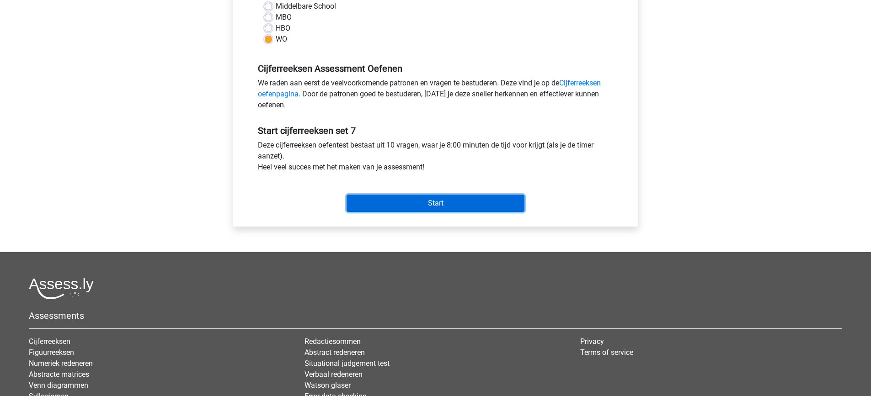
click at [401, 209] on input "Start" at bounding box center [436, 203] width 178 height 17
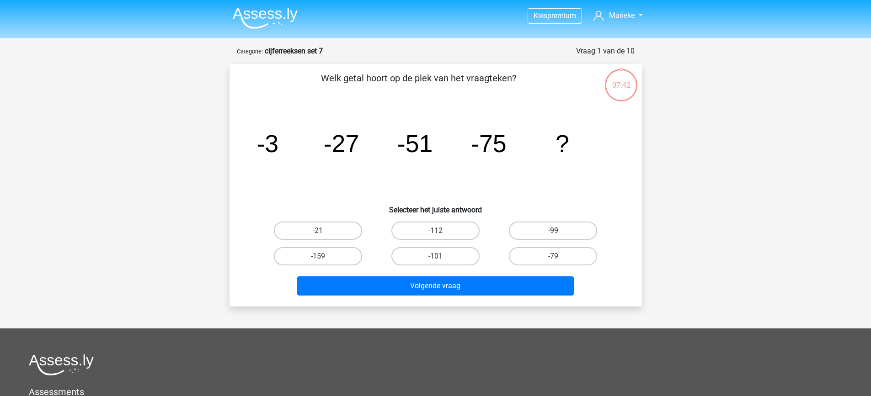
click at [562, 234] on label "-99" at bounding box center [553, 231] width 88 height 18
click at [559, 234] on input "-99" at bounding box center [556, 234] width 6 height 6
radio input "true"
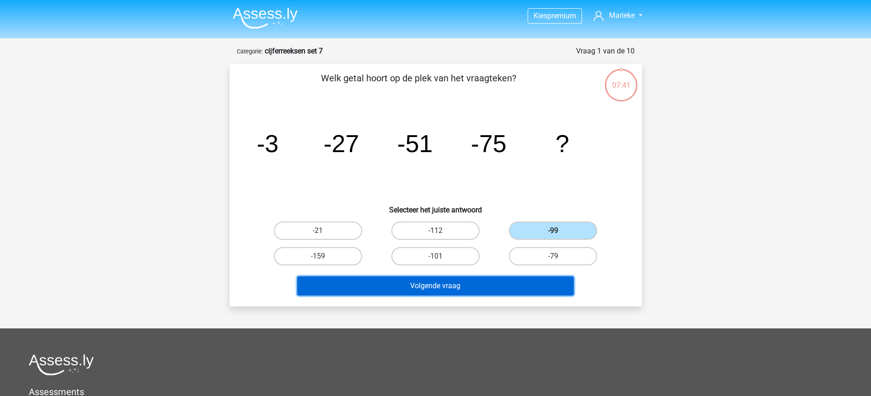
click at [503, 288] on button "Volgende vraag" at bounding box center [435, 286] width 277 height 19
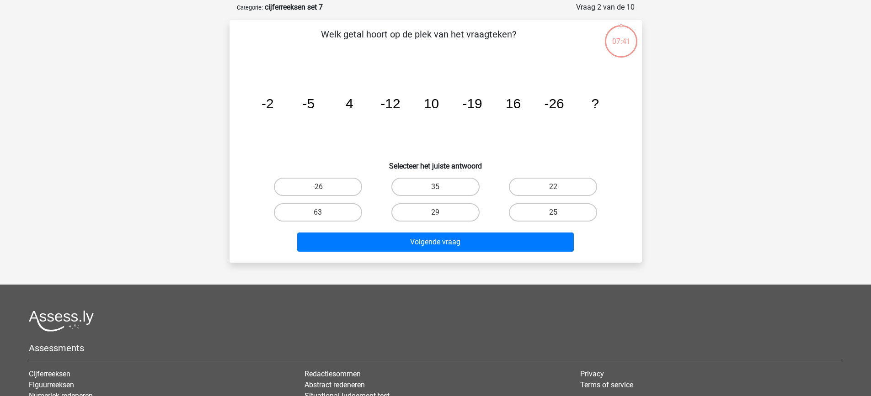
scroll to position [46, 0]
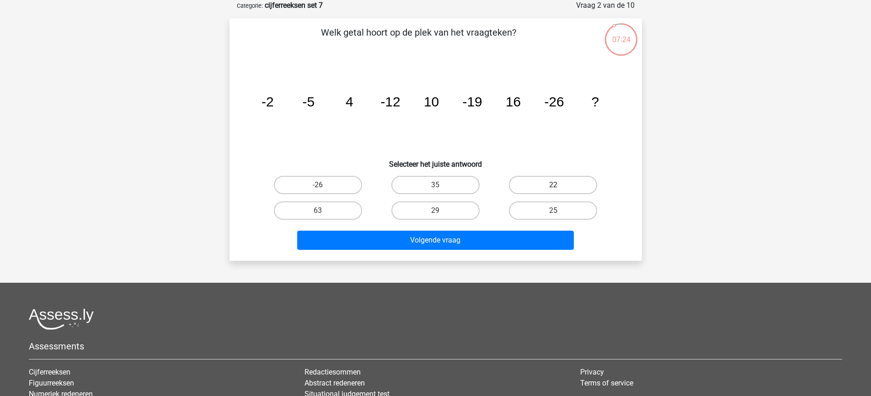
click at [558, 182] on label "22" at bounding box center [553, 185] width 88 height 18
click at [558, 185] on input "22" at bounding box center [556, 188] width 6 height 6
radio input "true"
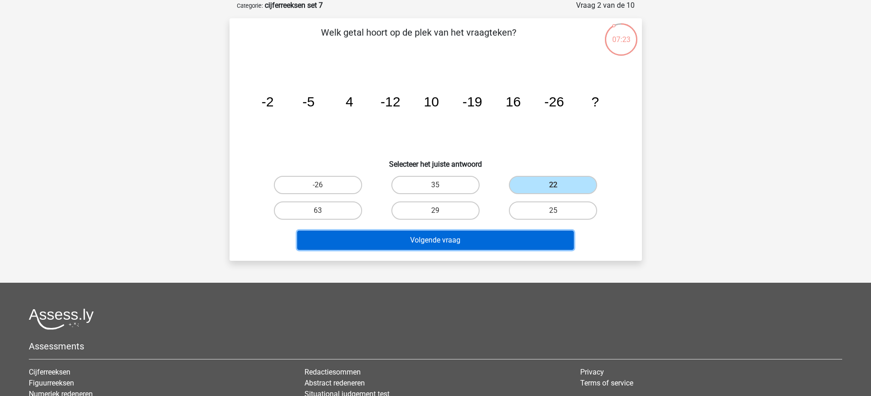
click at [511, 240] on button "Volgende vraag" at bounding box center [435, 240] width 277 height 19
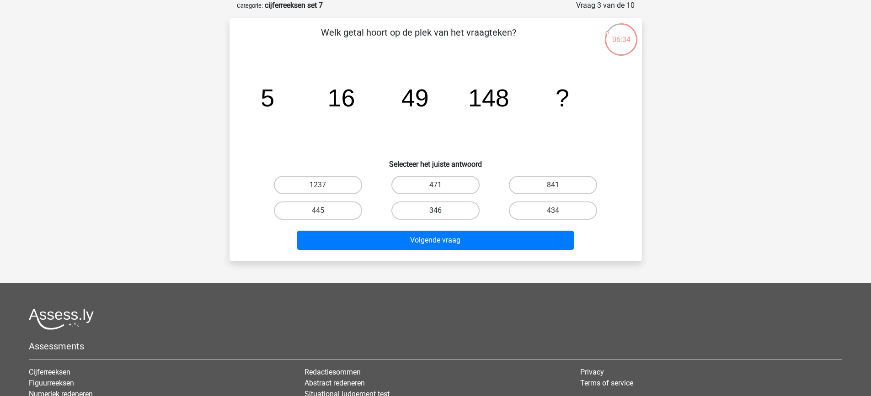
click at [473, 208] on label "346" at bounding box center [435, 211] width 88 height 18
click at [441, 211] on input "346" at bounding box center [438, 214] width 6 height 6
radio input "true"
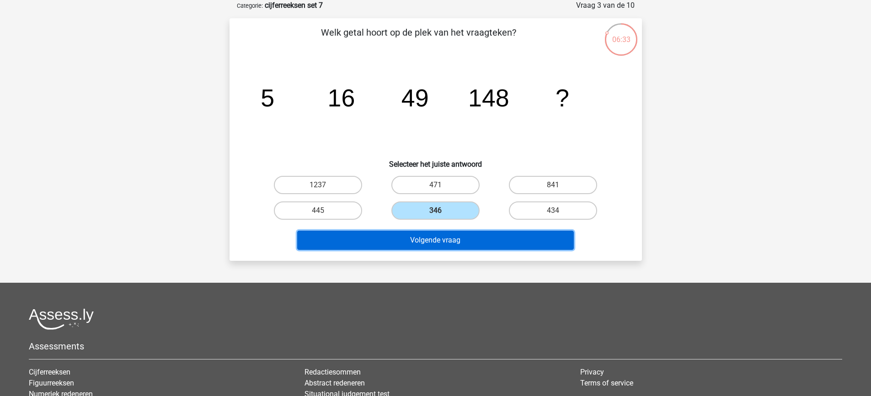
click at [492, 247] on button "Volgende vraag" at bounding box center [435, 240] width 277 height 19
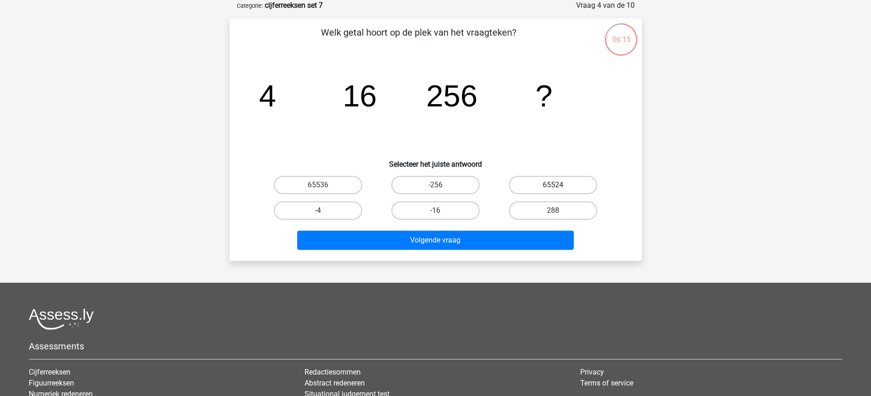
click at [567, 182] on label "65524" at bounding box center [553, 185] width 88 height 18
click at [559, 185] on input "65524" at bounding box center [556, 188] width 6 height 6
radio input "true"
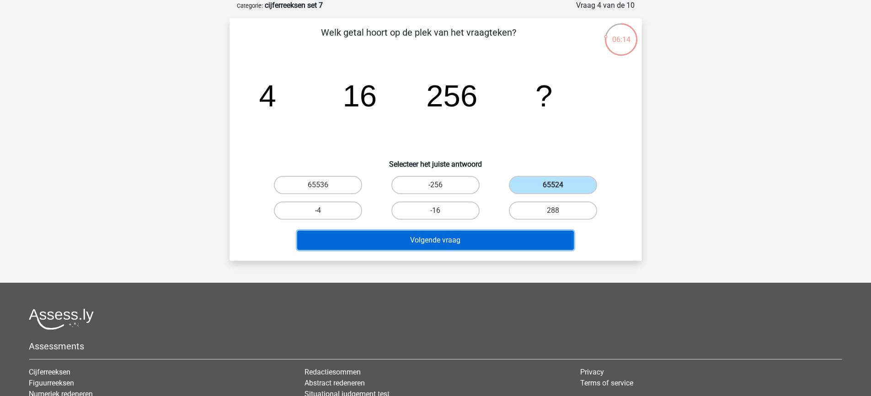
click at [493, 235] on button "Volgende vraag" at bounding box center [435, 240] width 277 height 19
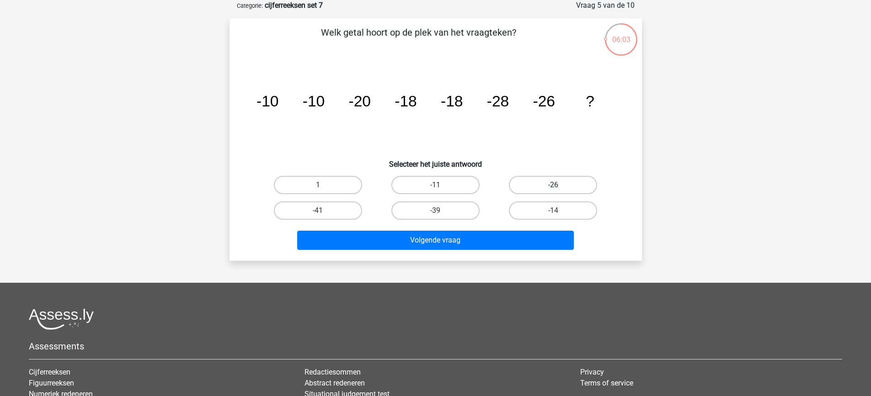
click at [559, 186] on label "-26" at bounding box center [553, 185] width 88 height 18
click at [559, 186] on input "-26" at bounding box center [556, 188] width 6 height 6
radio input "true"
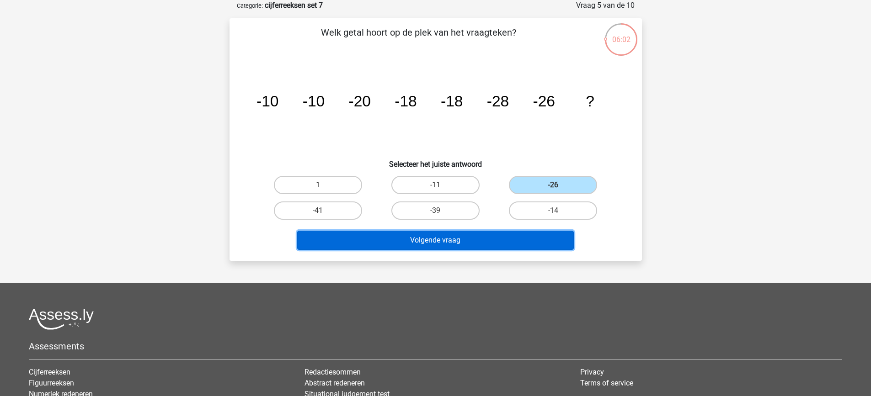
click at [505, 241] on button "Volgende vraag" at bounding box center [435, 240] width 277 height 19
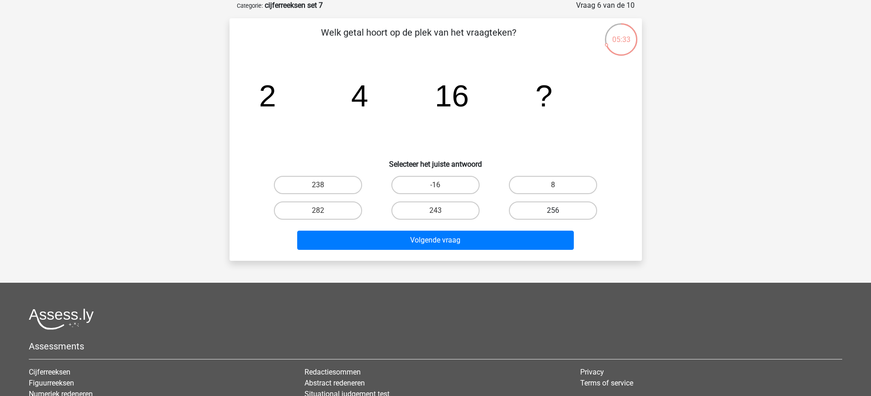
click at [586, 206] on label "256" at bounding box center [553, 211] width 88 height 18
click at [559, 211] on input "256" at bounding box center [556, 214] width 6 height 6
radio input "true"
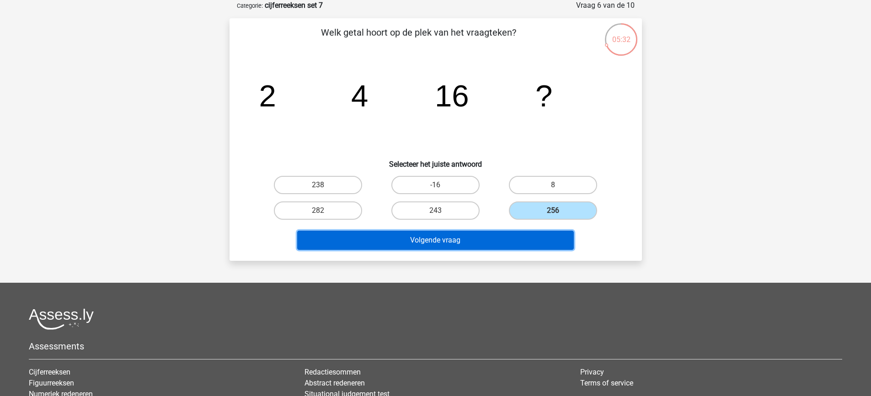
click at [545, 235] on button "Volgende vraag" at bounding box center [435, 240] width 277 height 19
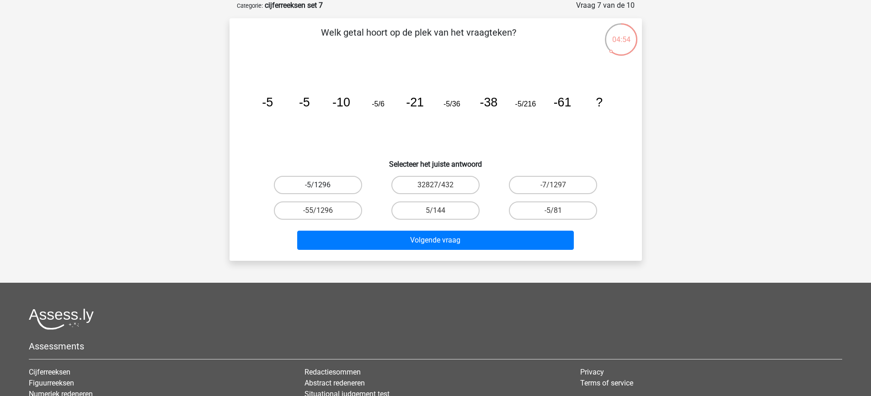
click at [342, 185] on label "-5/1296" at bounding box center [318, 185] width 88 height 18
click at [324, 185] on input "-5/1296" at bounding box center [321, 188] width 6 height 6
radio input "true"
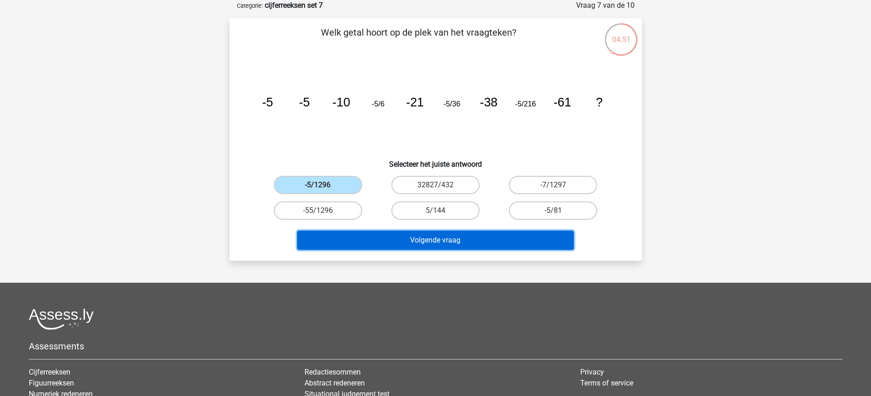
click at [445, 239] on button "Volgende vraag" at bounding box center [435, 240] width 277 height 19
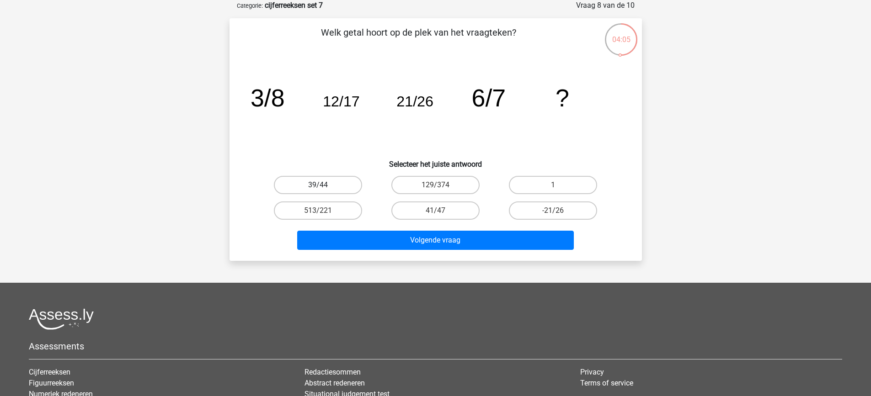
click at [346, 183] on label "39/44" at bounding box center [318, 185] width 88 height 18
click at [324, 185] on input "39/44" at bounding box center [321, 188] width 6 height 6
radio input "true"
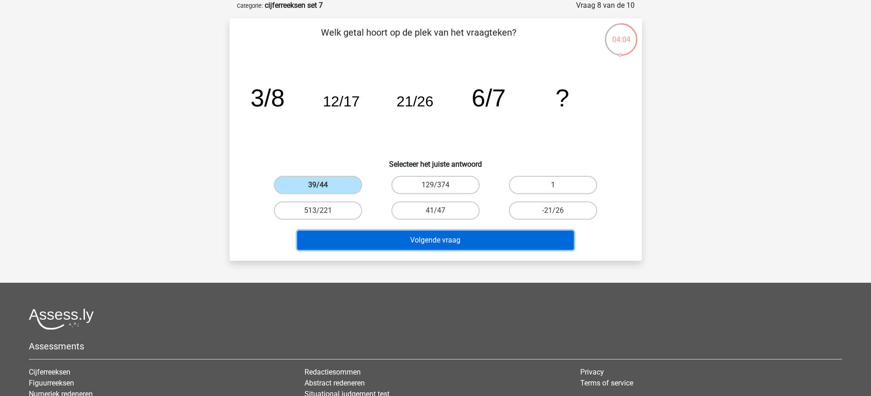
click at [412, 241] on button "Volgende vraag" at bounding box center [435, 240] width 277 height 19
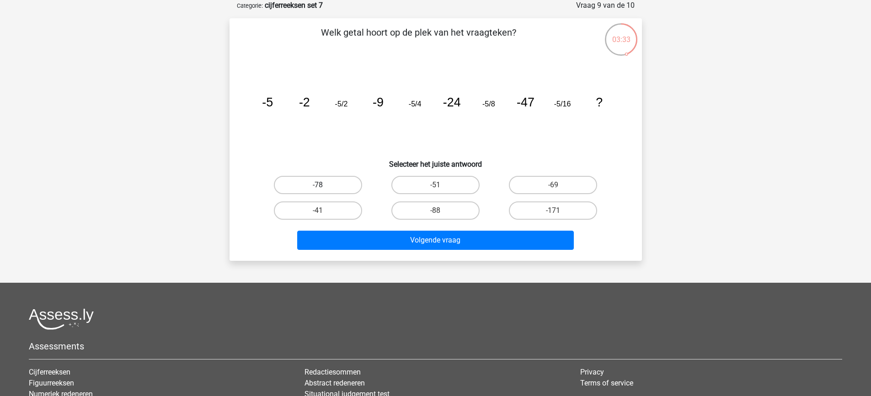
click at [325, 181] on label "-78" at bounding box center [318, 185] width 88 height 18
click at [324, 185] on input "-78" at bounding box center [321, 188] width 6 height 6
radio input "true"
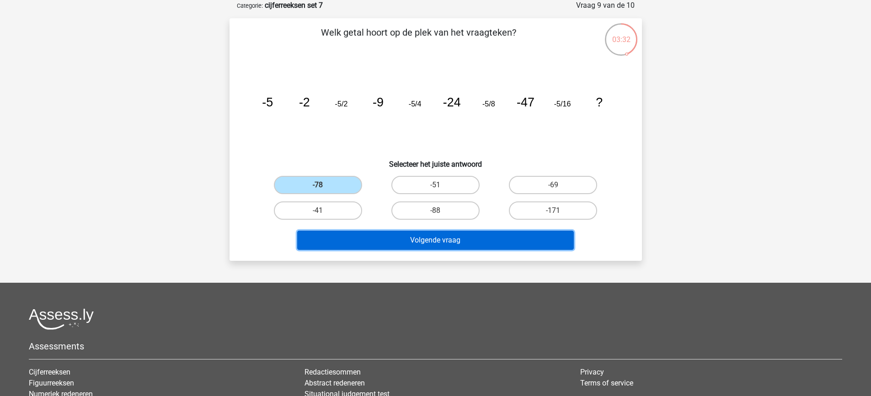
click at [437, 238] on button "Volgende vraag" at bounding box center [435, 240] width 277 height 19
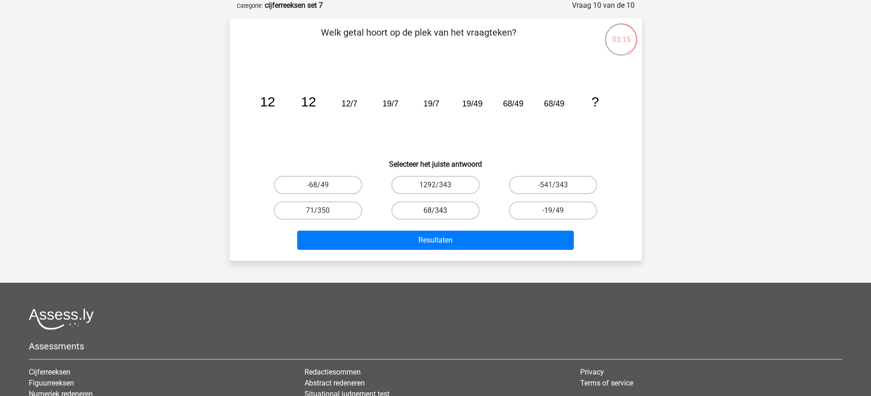
click at [438, 210] on label "68/343" at bounding box center [435, 211] width 88 height 18
click at [438, 211] on input "68/343" at bounding box center [438, 214] width 6 height 6
radio input "true"
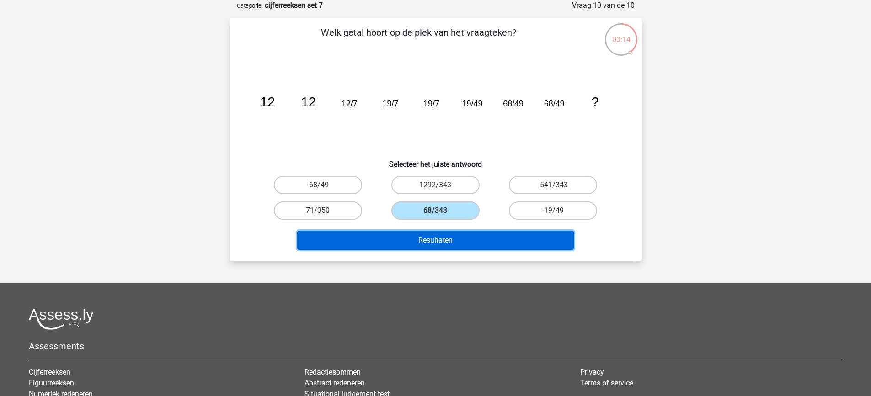
click at [480, 233] on button "Resultaten" at bounding box center [435, 240] width 277 height 19
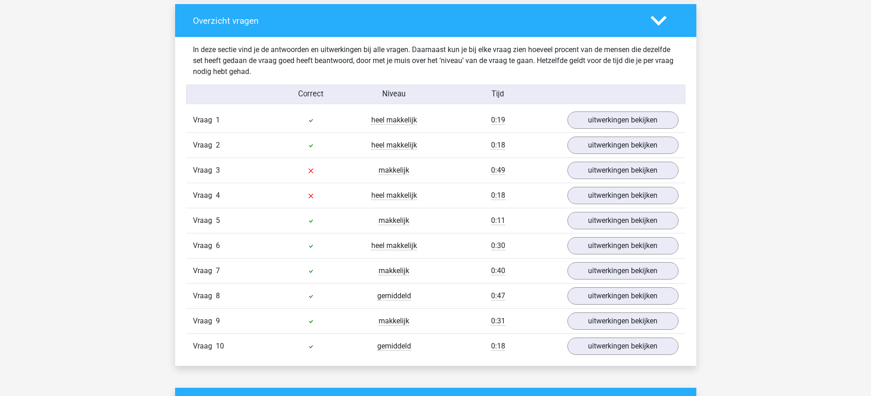
scroll to position [686, 0]
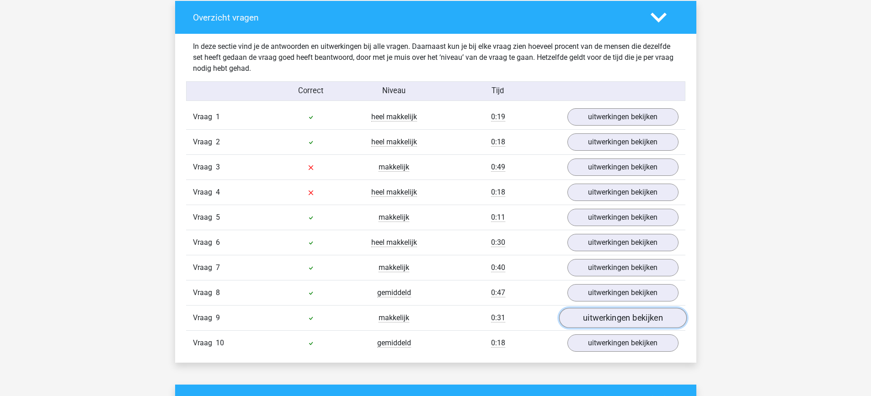
click at [646, 319] on link "uitwerkingen bekijken" at bounding box center [623, 318] width 128 height 20
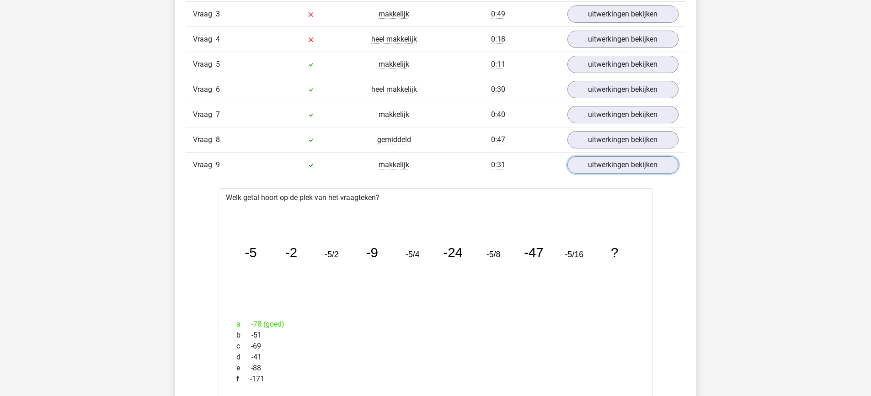
scroll to position [823, 0]
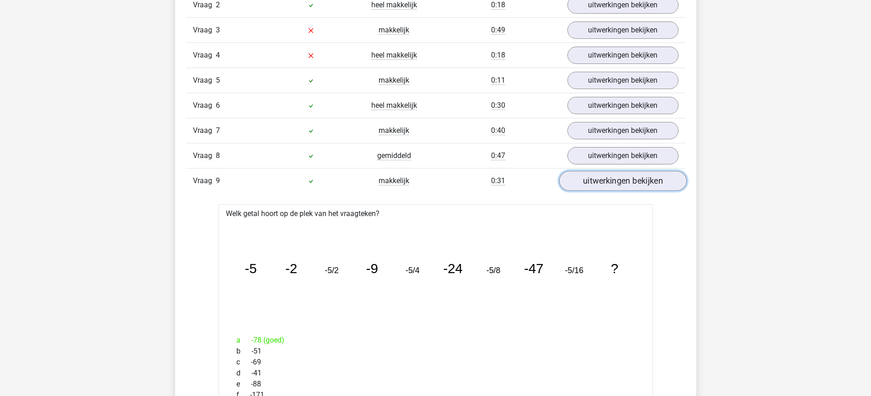
click at [626, 187] on link "uitwerkingen bekijken" at bounding box center [623, 181] width 128 height 20
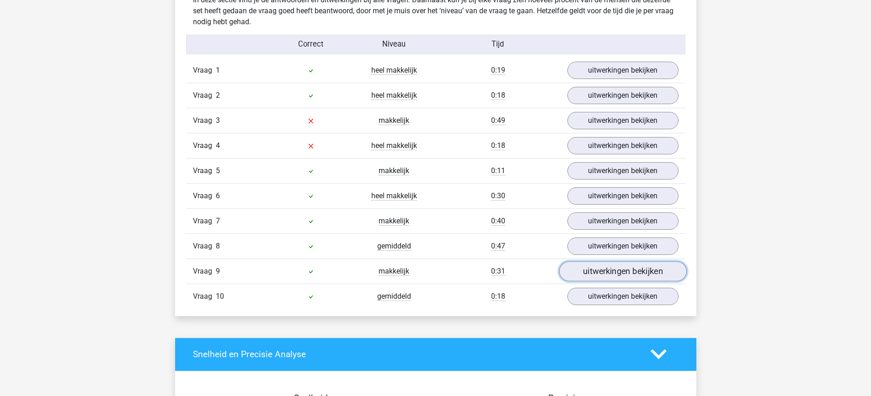
scroll to position [732, 0]
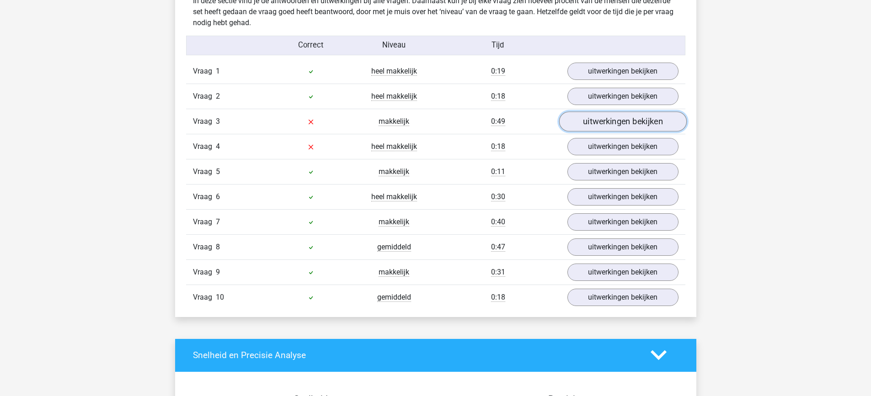
click at [601, 122] on link "uitwerkingen bekijken" at bounding box center [623, 122] width 128 height 20
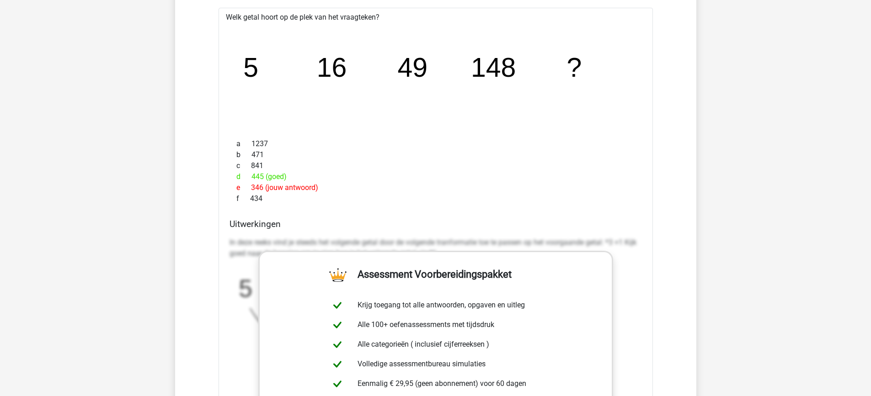
scroll to position [640, 0]
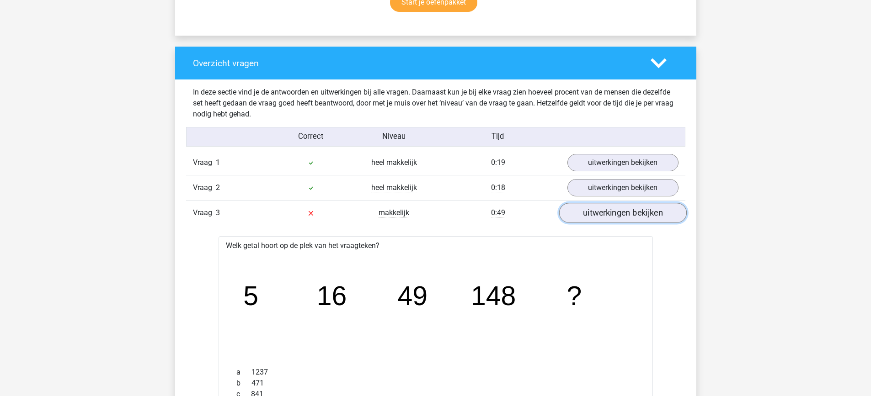
click at [644, 216] on link "uitwerkingen bekijken" at bounding box center [623, 213] width 128 height 20
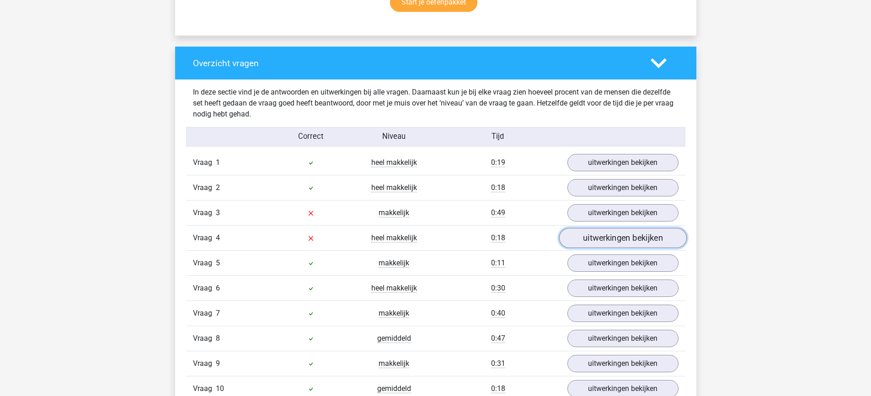
click at [646, 235] on link "uitwerkingen bekijken" at bounding box center [623, 238] width 128 height 20
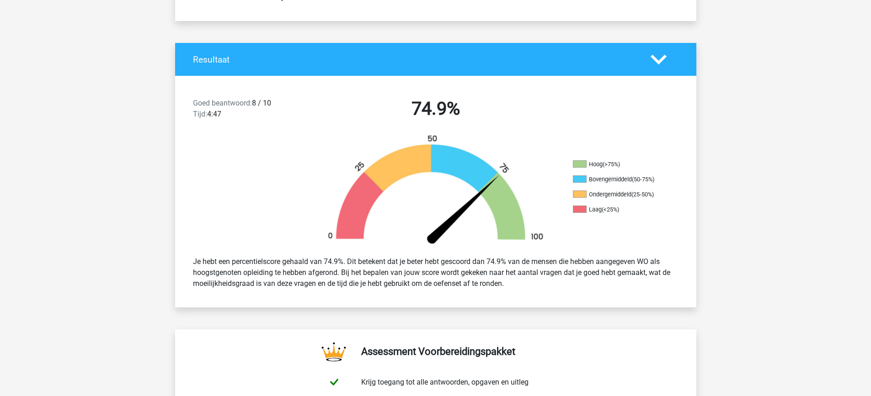
scroll to position [183, 0]
